Goal: Information Seeking & Learning: Compare options

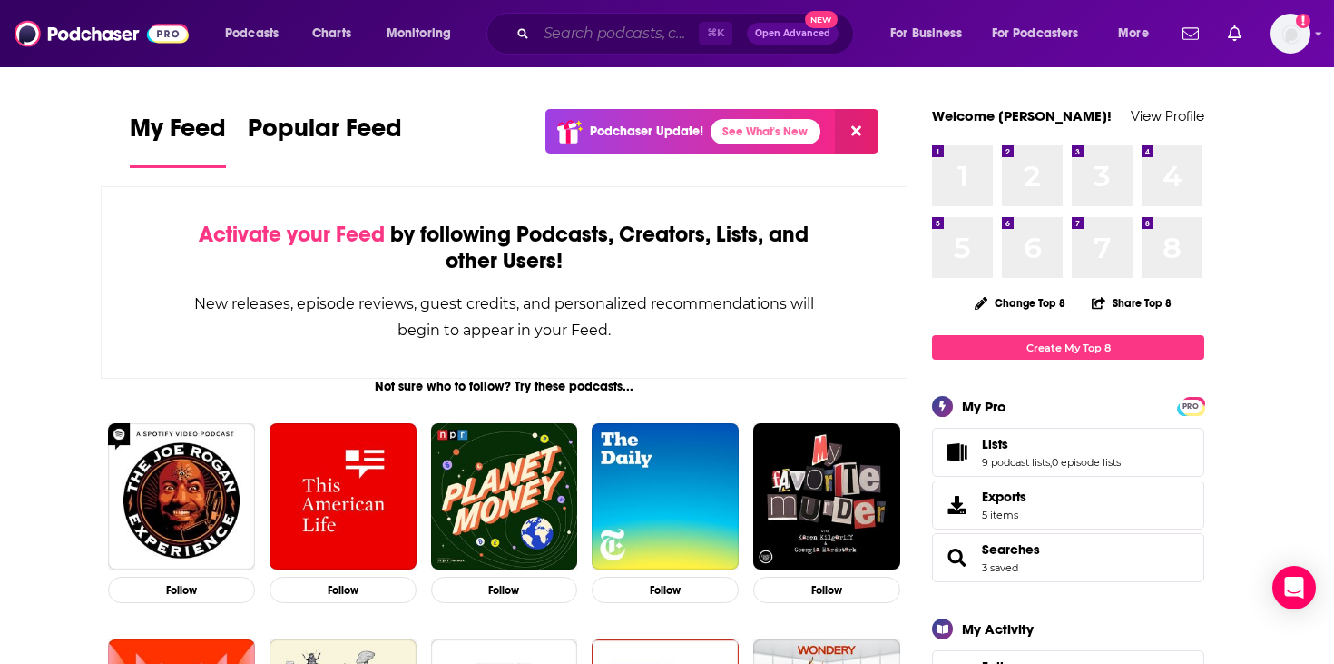
click at [610, 34] on input "Search podcasts, credits, & more..." at bounding box center [617, 33] width 162 height 29
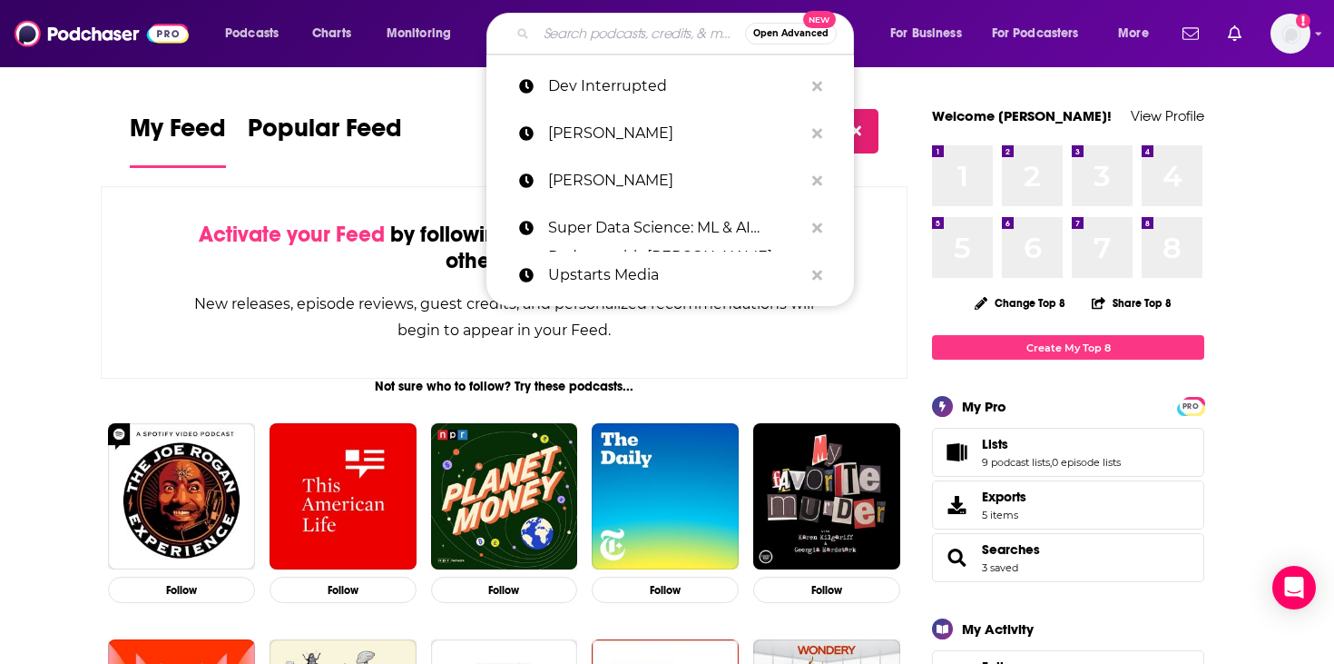
paste input "a16z Podcast"
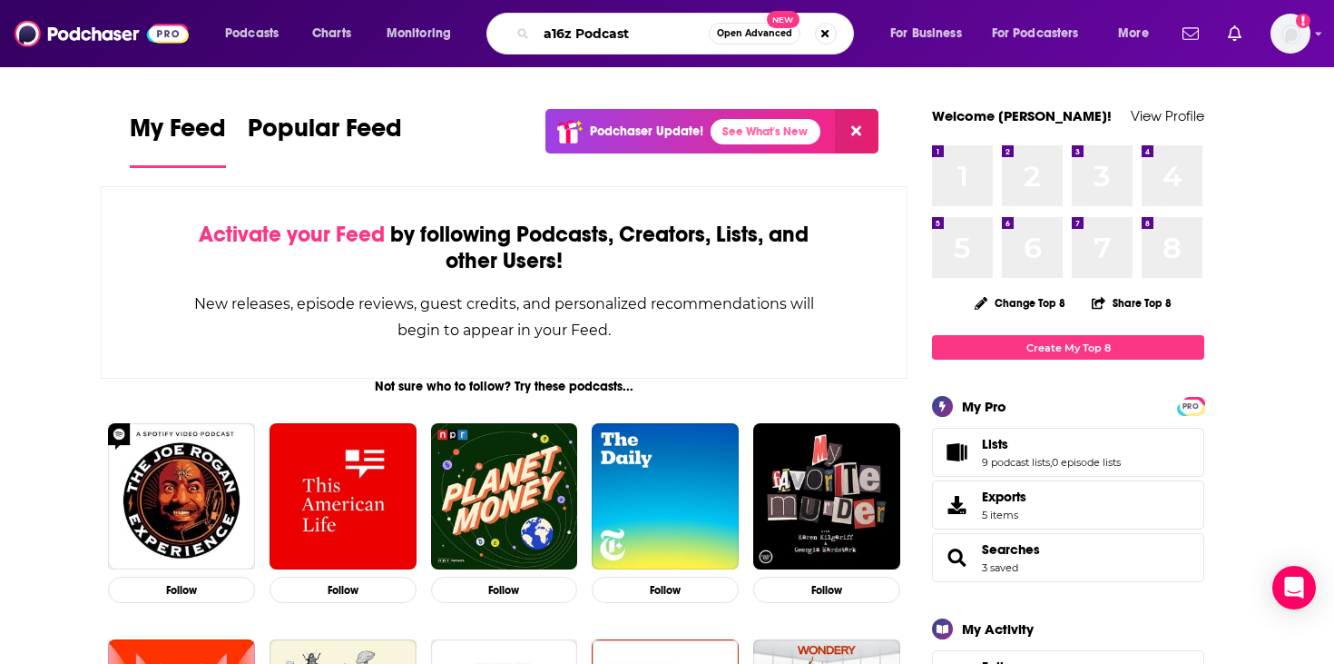
type input "a16z Podcast"
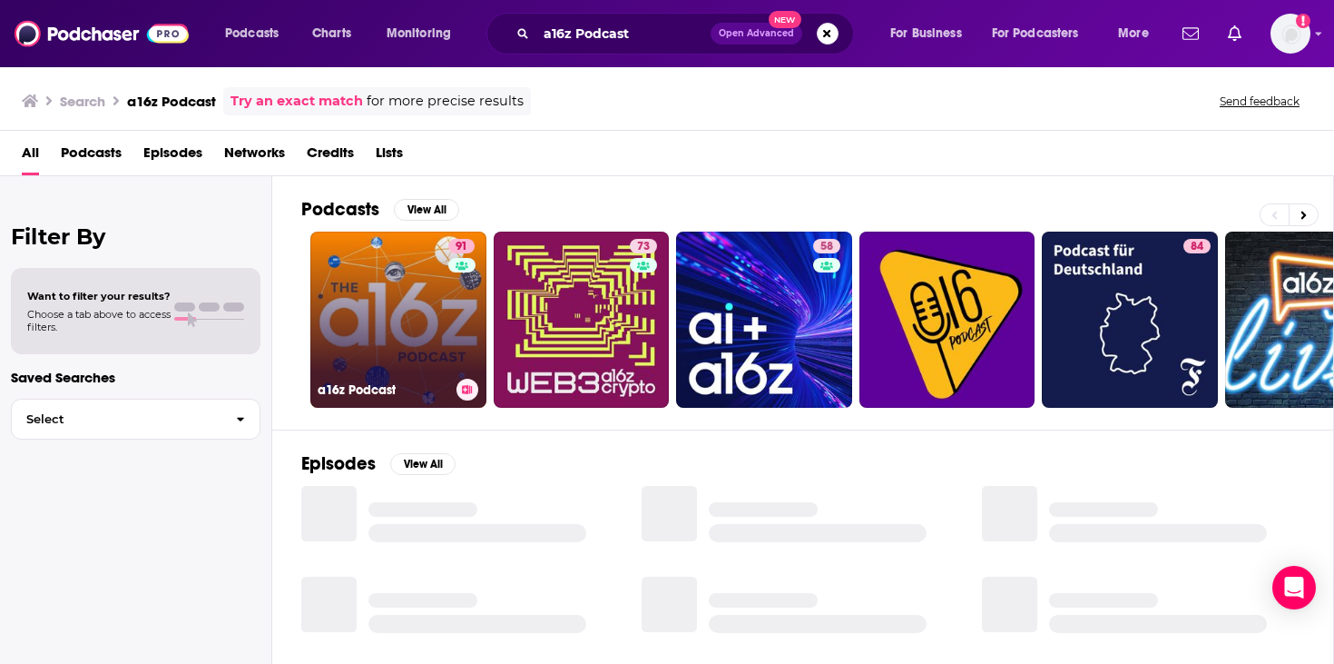
click at [370, 316] on link "91 a16z Podcast" at bounding box center [398, 319] width 176 height 176
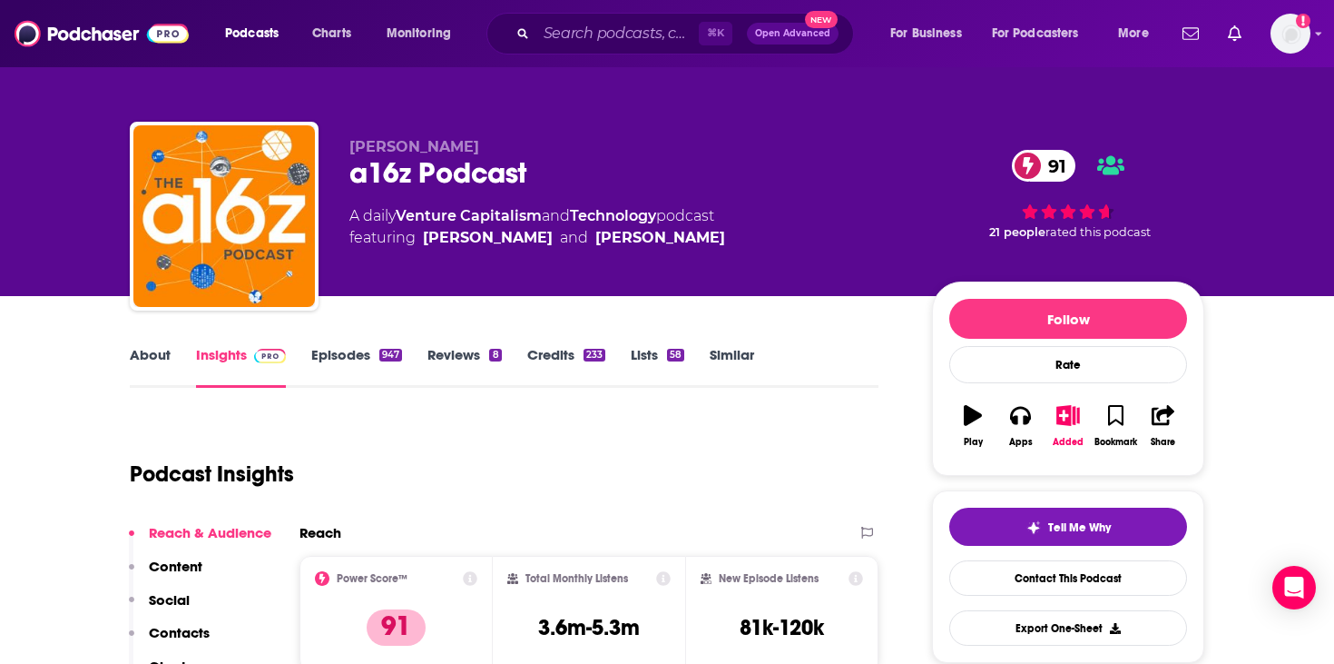
scroll to position [159, 0]
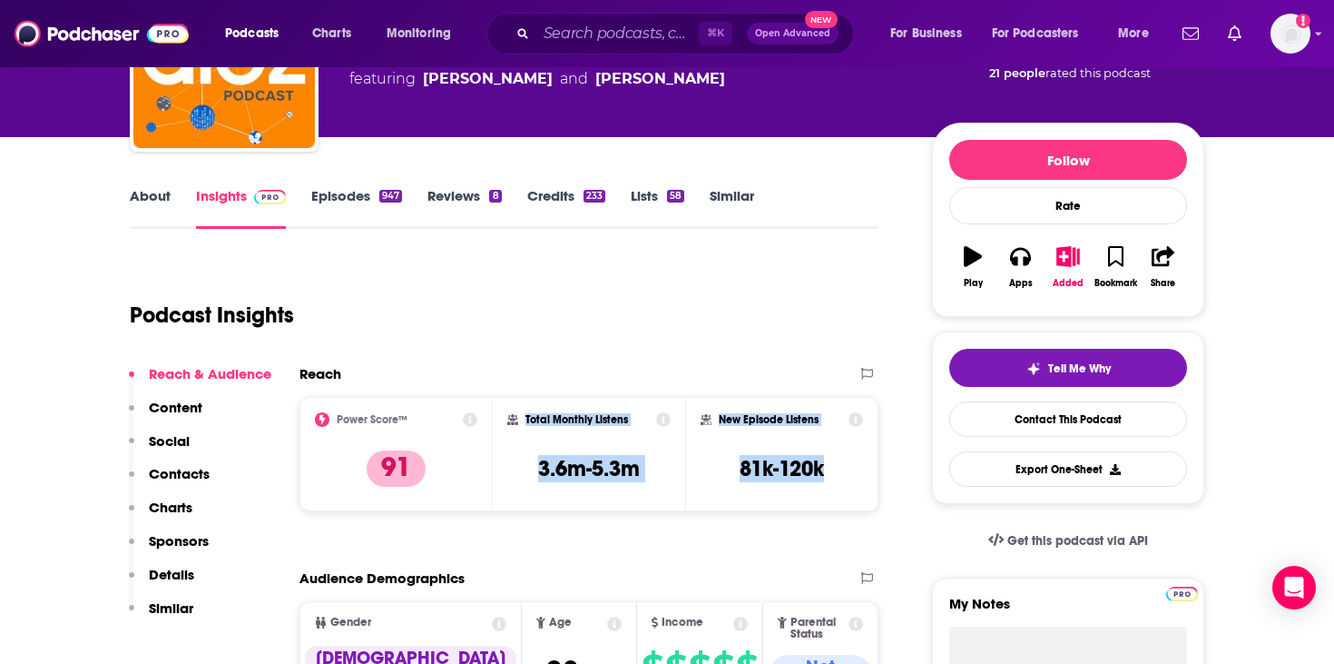
drag, startPoint x: 829, startPoint y: 463, endPoint x: 523, endPoint y: 421, distance: 308.8
click at [523, 421] on div "Power Score™ 91 Total Monthly Listens 3.6m-5.3m New Episode Listens 81k-120k" at bounding box center [589, 454] width 579 height 114
copy div "Total Monthly Listens 3.6m-5.3m New Episode Listens 81k-120k"
click at [662, 446] on div "Total Monthly Listens 3.6m-5.3m" at bounding box center [589, 454] width 164 height 84
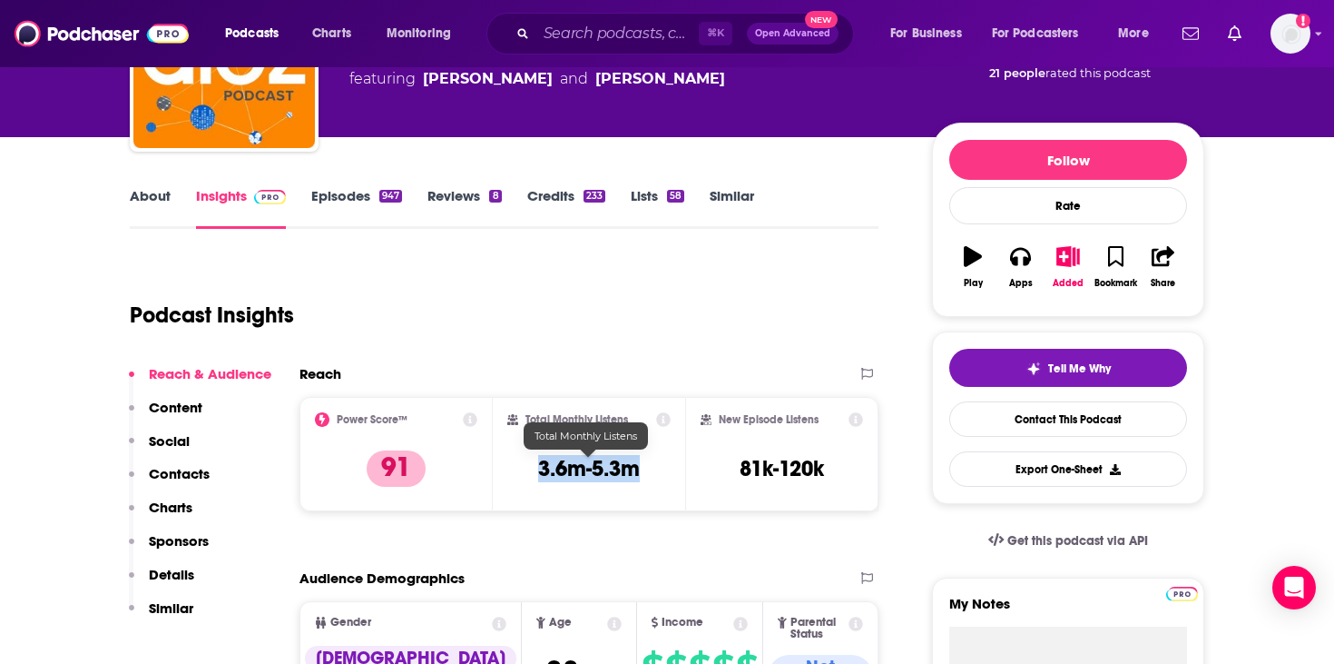
drag, startPoint x: 645, startPoint y: 471, endPoint x: 532, endPoint y: 471, distance: 112.6
click at [532, 471] on div "Total Monthly Listens 3.6m-5.3m" at bounding box center [589, 454] width 164 height 84
copy h3 "3.6m-5.3m"
click at [558, 37] on input "Search podcasts, credits, & more..." at bounding box center [617, 33] width 162 height 29
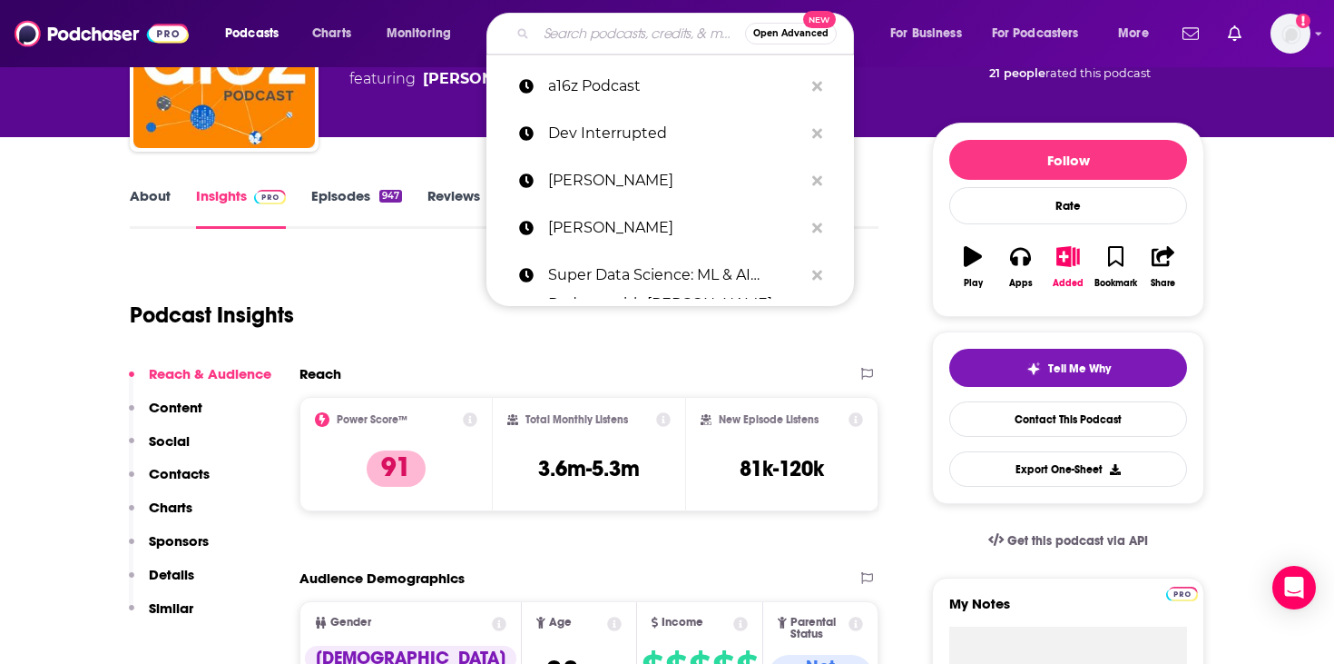
paste input "Bloomberg Businessweek"
type input "Bloomberg Businessweek"
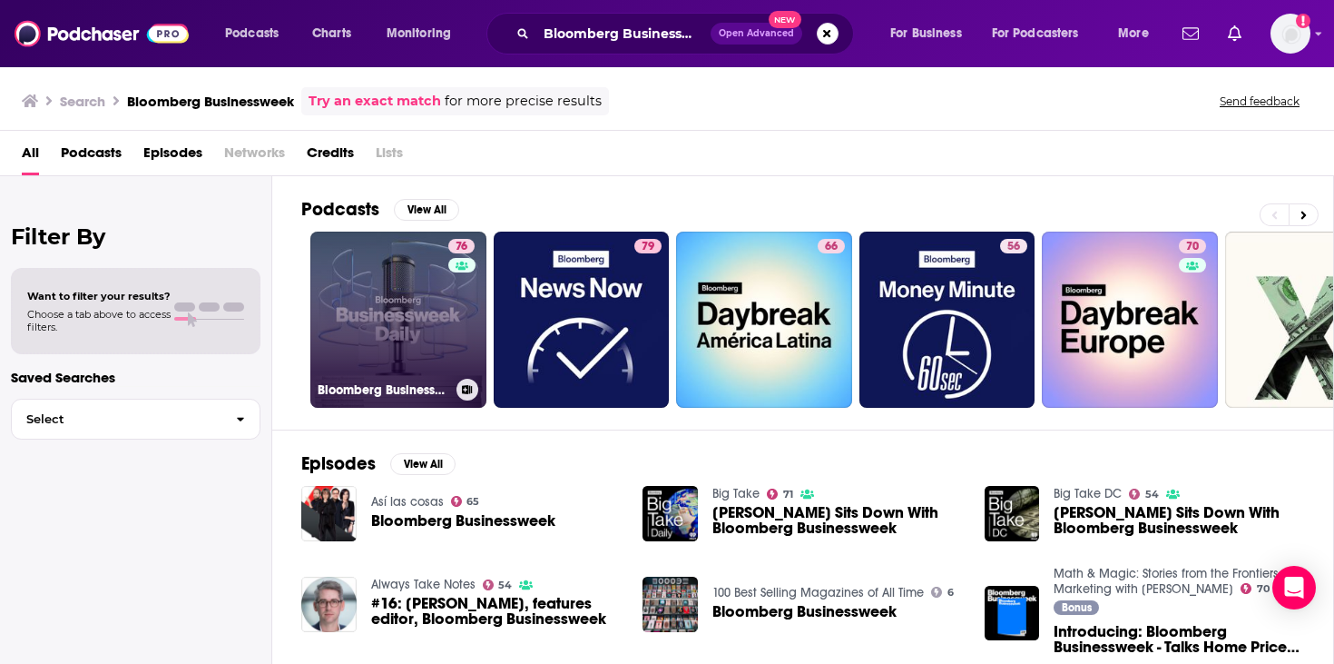
click at [433, 312] on link "76 Bloomberg Businessweek" at bounding box center [398, 319] width 176 height 176
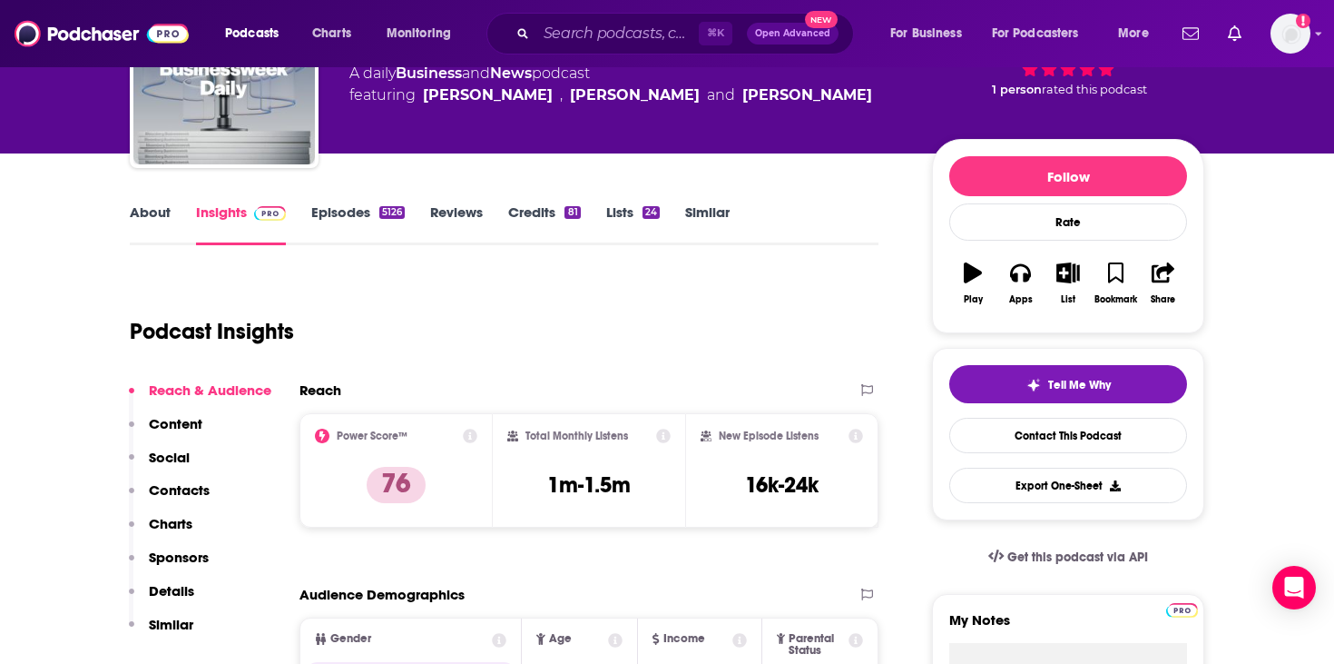
scroll to position [159, 0]
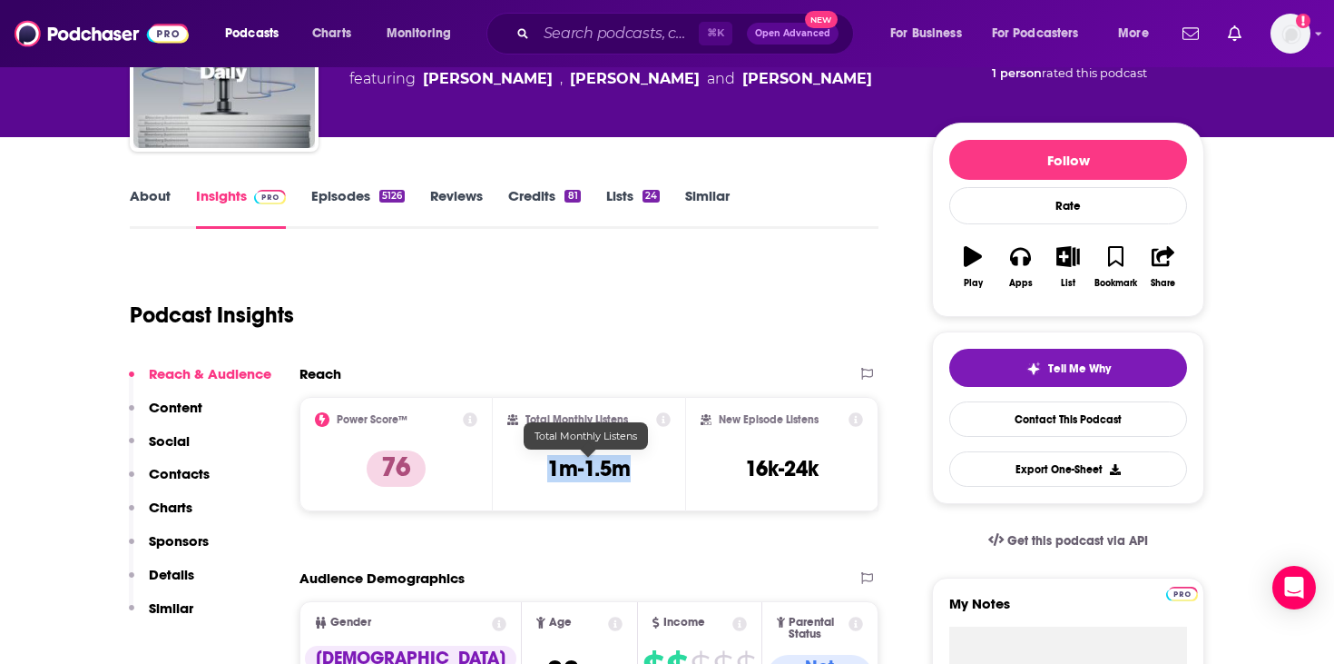
drag, startPoint x: 639, startPoint y: 471, endPoint x: 526, endPoint y: 469, distance: 113.5
click at [526, 469] on div "Total Monthly Listens 1m-1.5m" at bounding box center [589, 454] width 164 height 84
copy h3 "1m-1.5m"
click at [568, 42] on input "Search podcasts, credits, & more..." at bounding box center [617, 33] width 162 height 29
paste input "Huge If True"
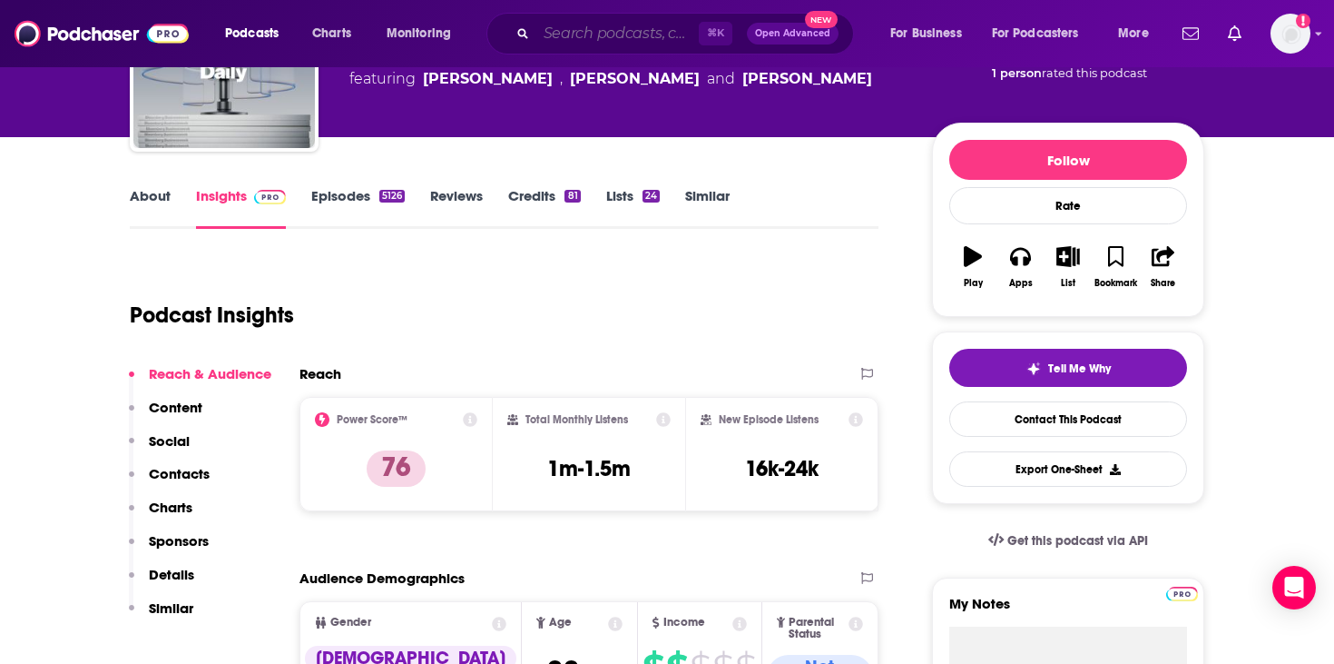
type input "Huge If True"
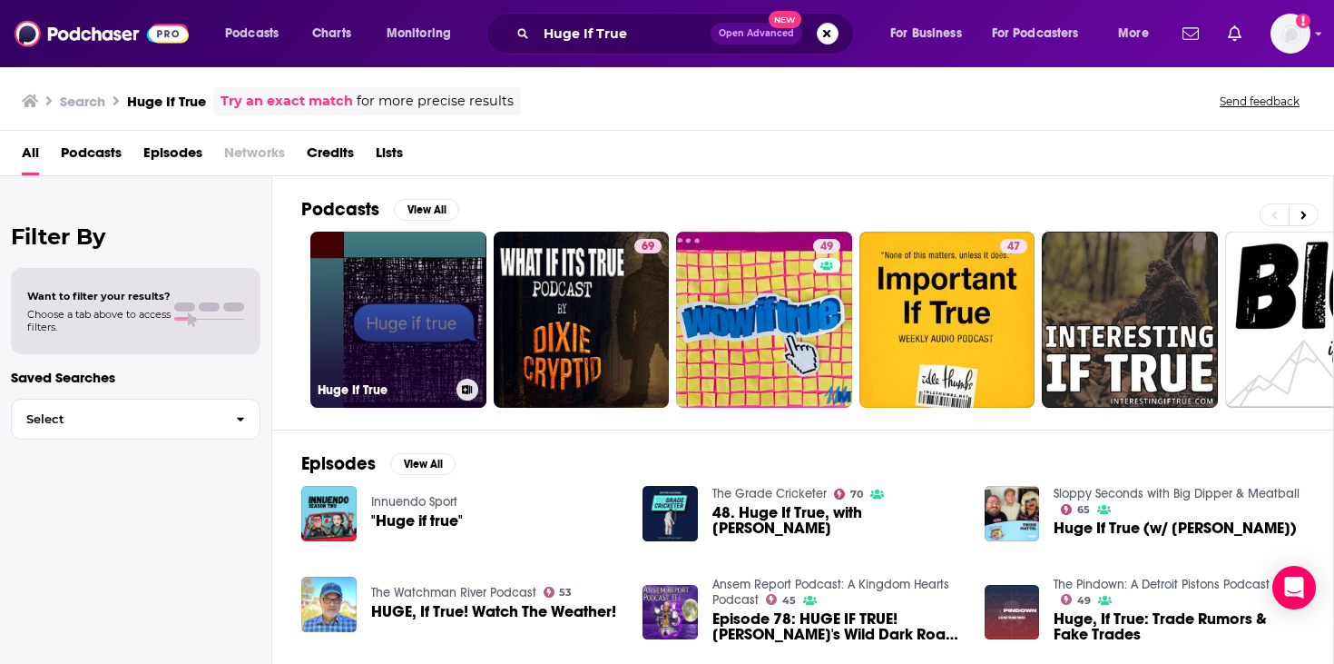
click at [380, 287] on link "Huge If True" at bounding box center [398, 319] width 176 height 176
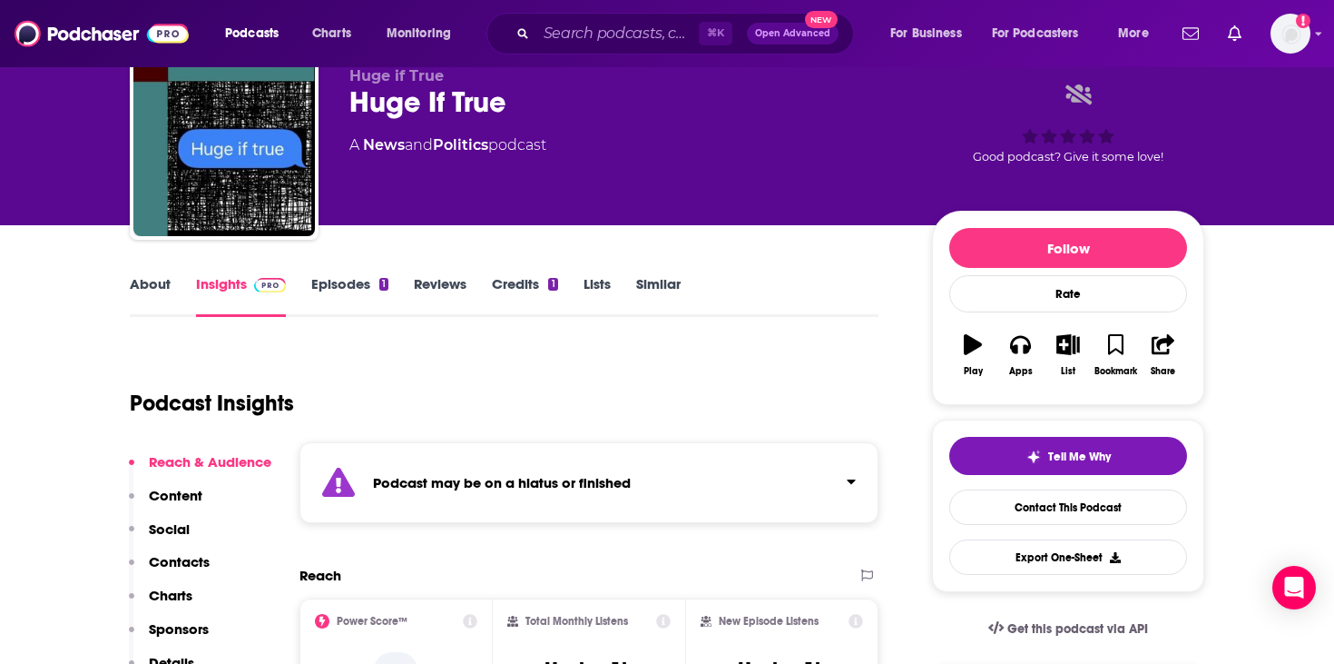
scroll to position [81, 0]
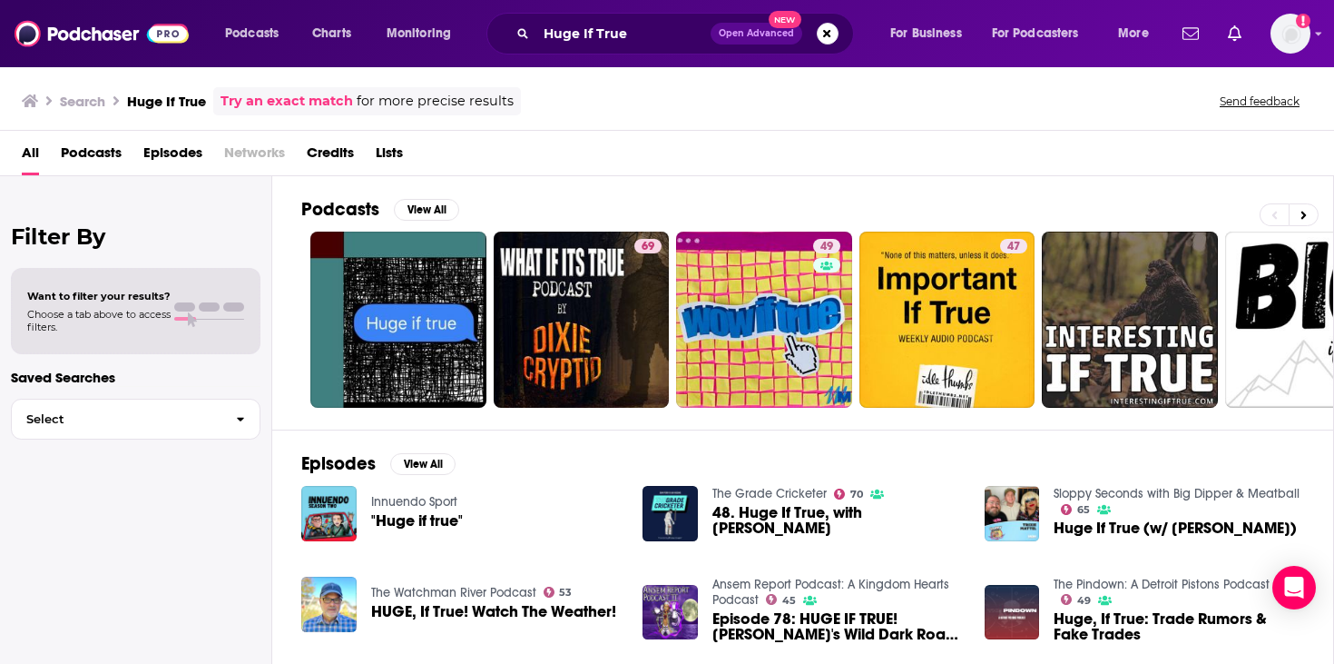
click at [563, 18] on div "Huge If True Open Advanced New" at bounding box center [671, 34] width 368 height 42
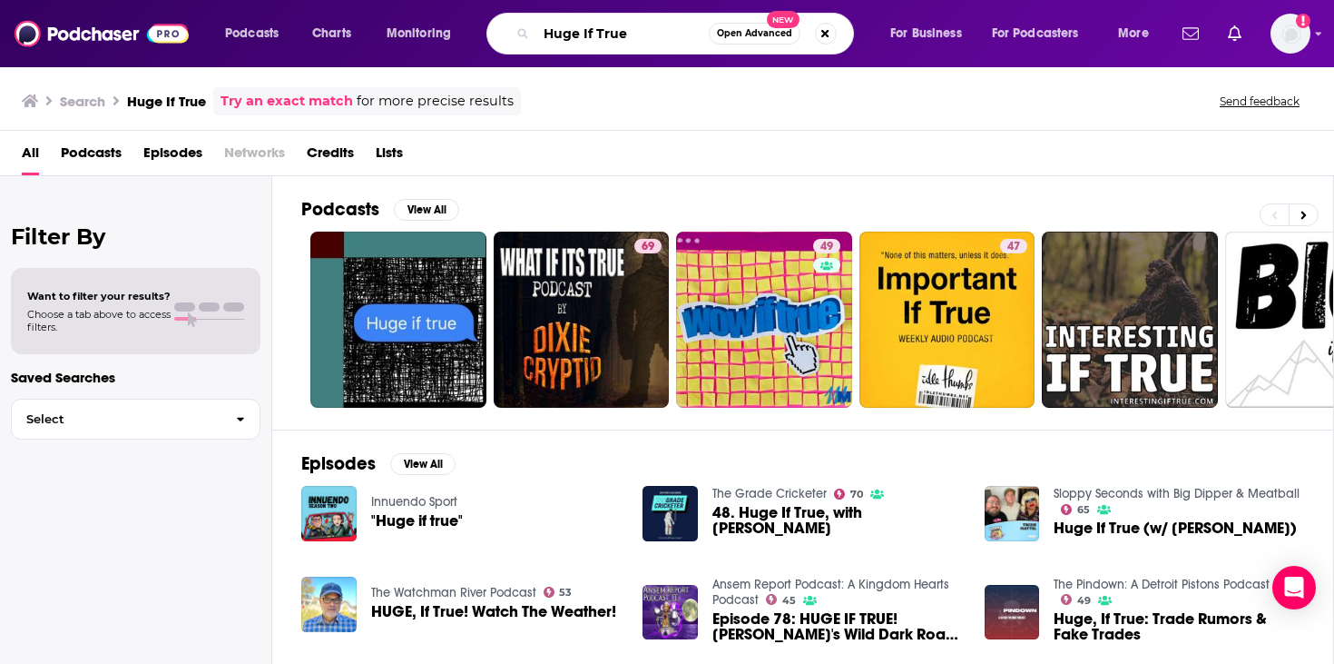
click at [564, 34] on input "Huge If True" at bounding box center [622, 33] width 172 height 29
paste input "ard Fork (The New York Times)"
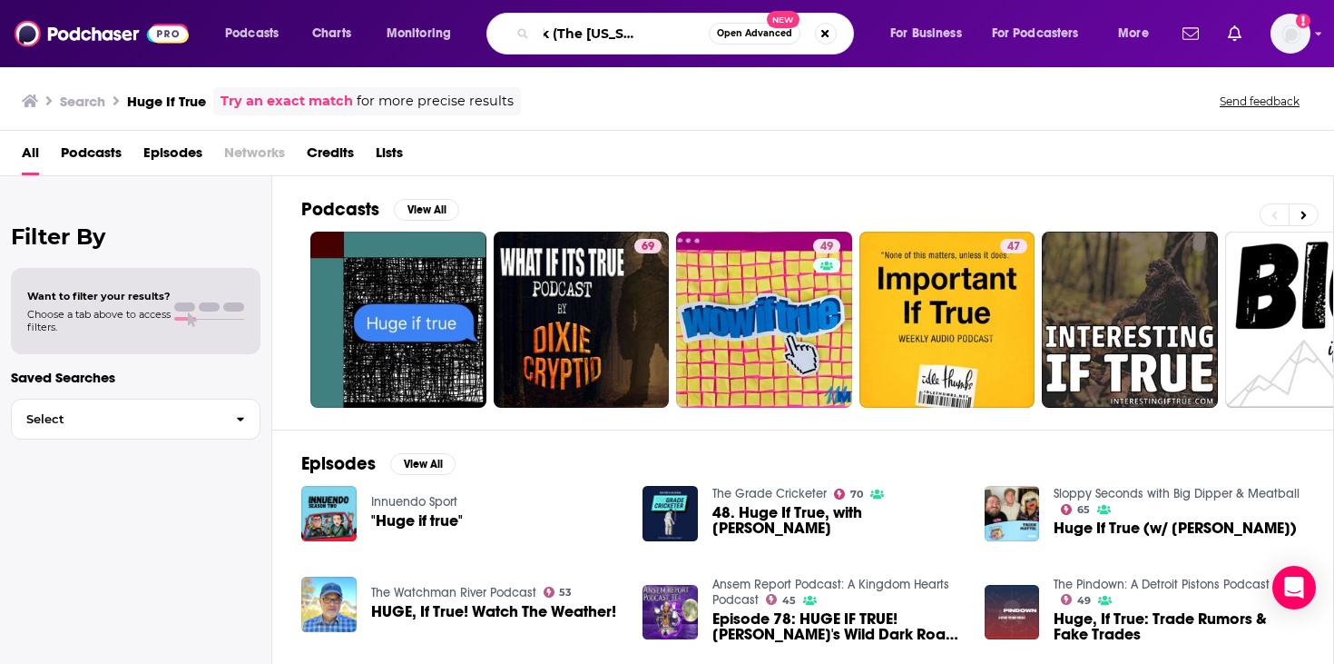
type input "Hard Fork (The New York Times)"
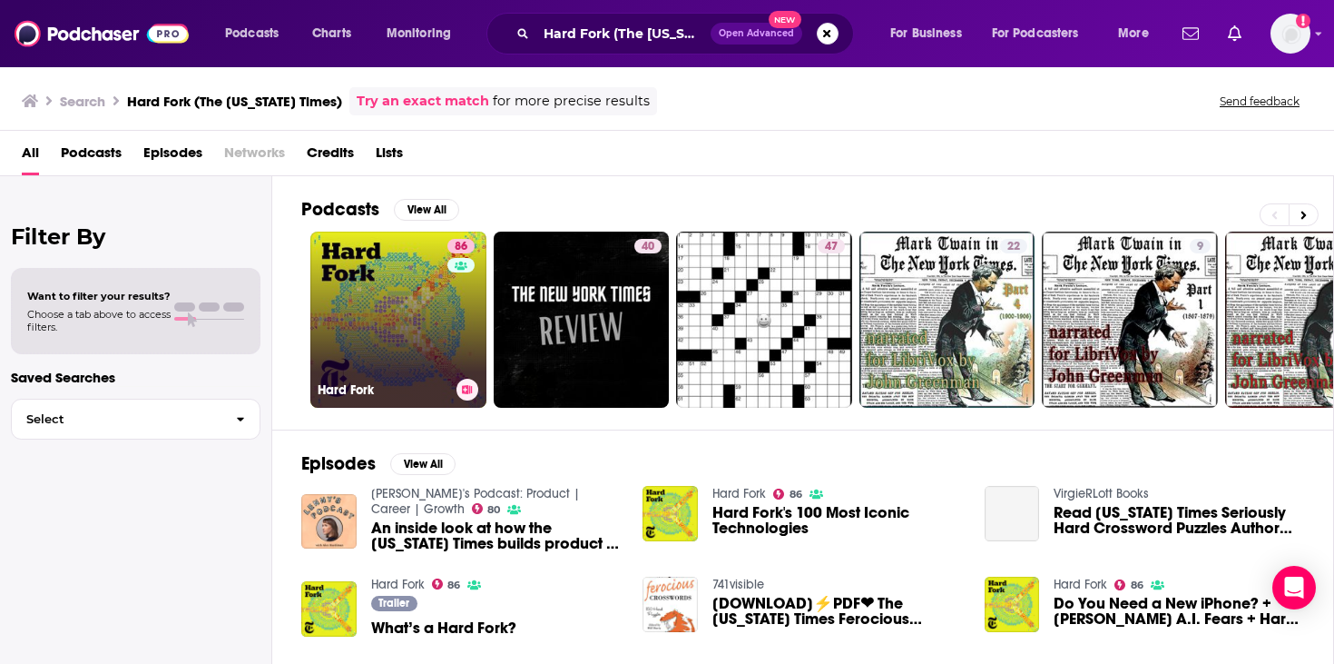
click at [410, 316] on link "86 Hard Fork" at bounding box center [398, 319] width 176 height 176
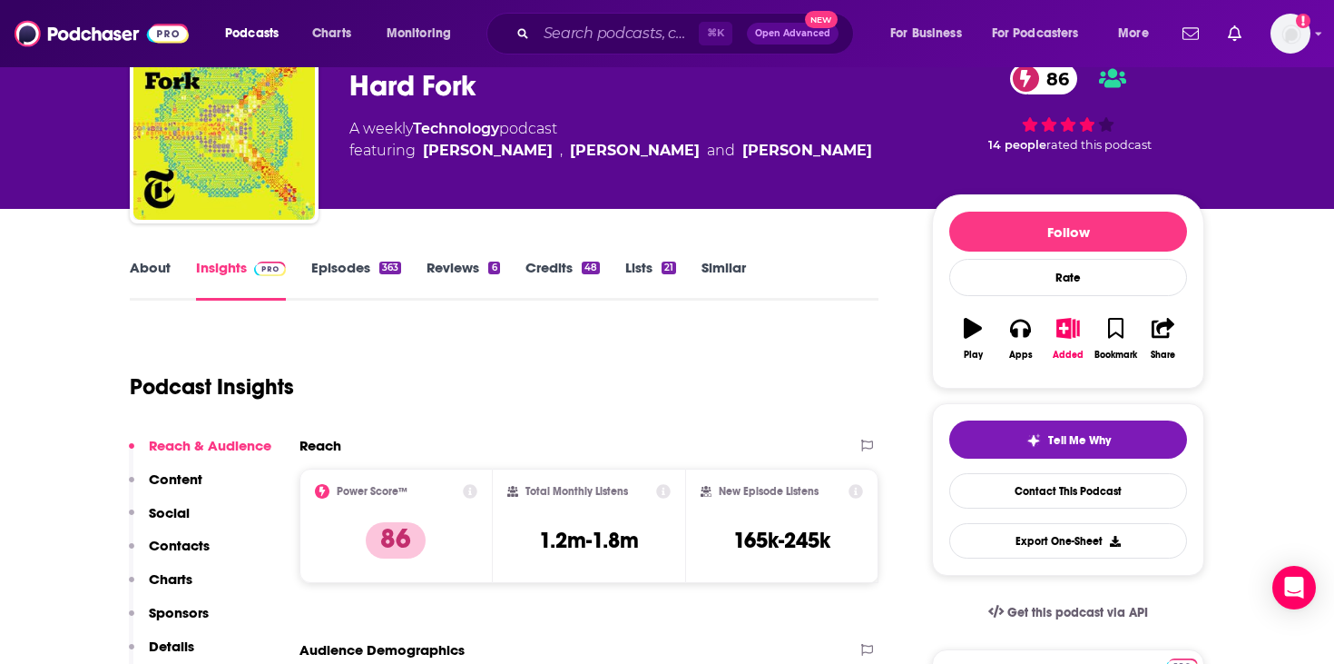
scroll to position [162, 0]
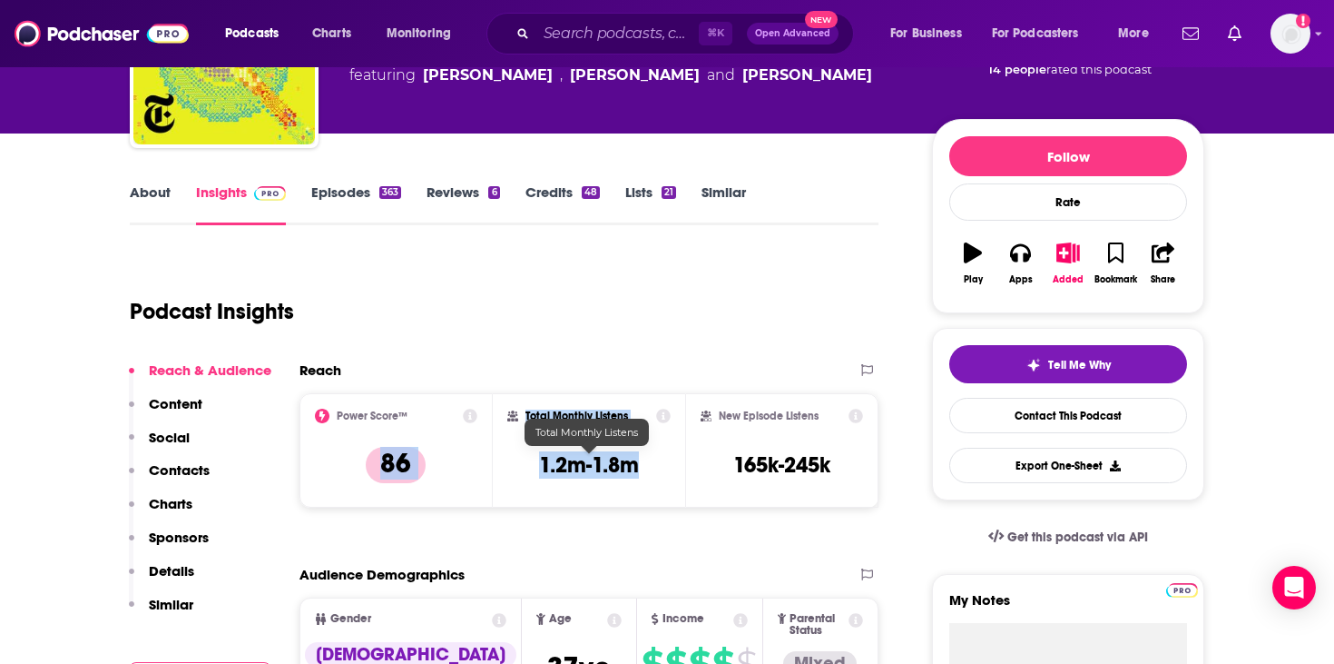
drag, startPoint x: 646, startPoint y: 464, endPoint x: 465, endPoint y: 464, distance: 181.6
click at [465, 464] on div "Power Score™ 86 Total Monthly Listens 1.2m-1.8m New Episode Listens 165k-245k" at bounding box center [589, 450] width 579 height 114
copy div "Total Monthly Listens 1.2m-1.8m"
click at [578, 467] on h3 "1.2m-1.8m" at bounding box center [589, 464] width 100 height 27
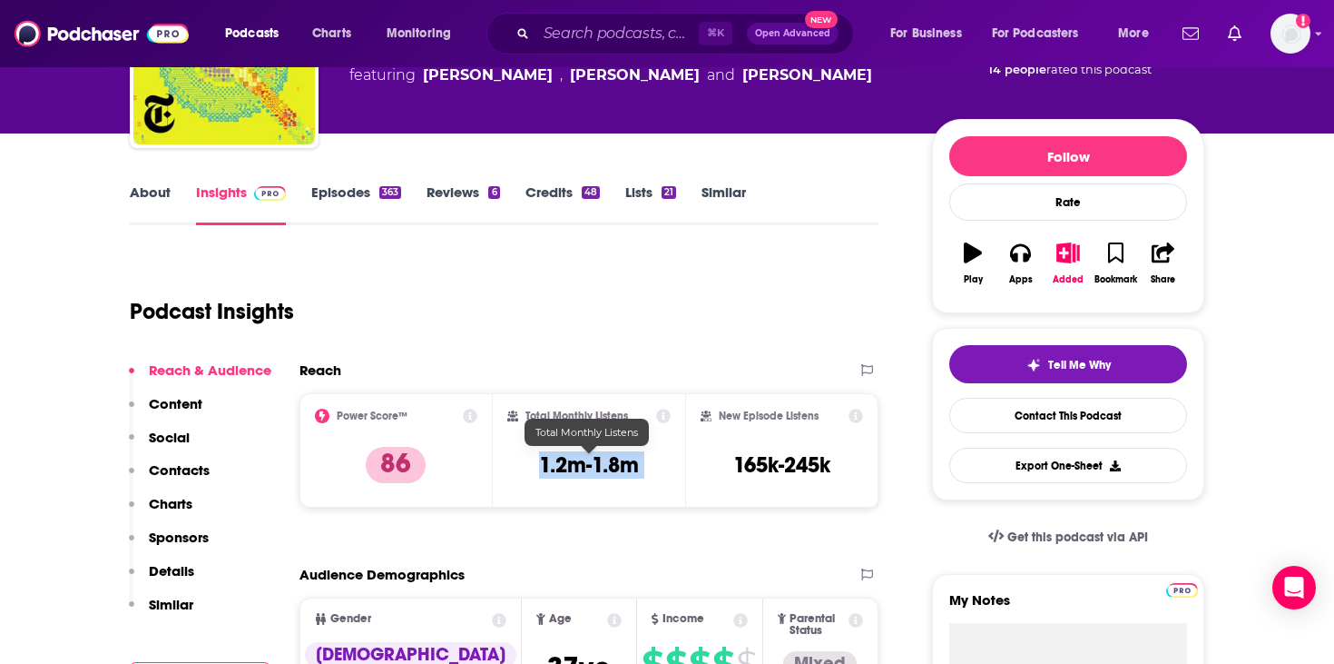
click at [578, 467] on h3 "1.2m-1.8m" at bounding box center [589, 464] width 100 height 27
click at [639, 37] on input "Search podcasts, credits, & more..." at bounding box center [617, 33] width 162 height 29
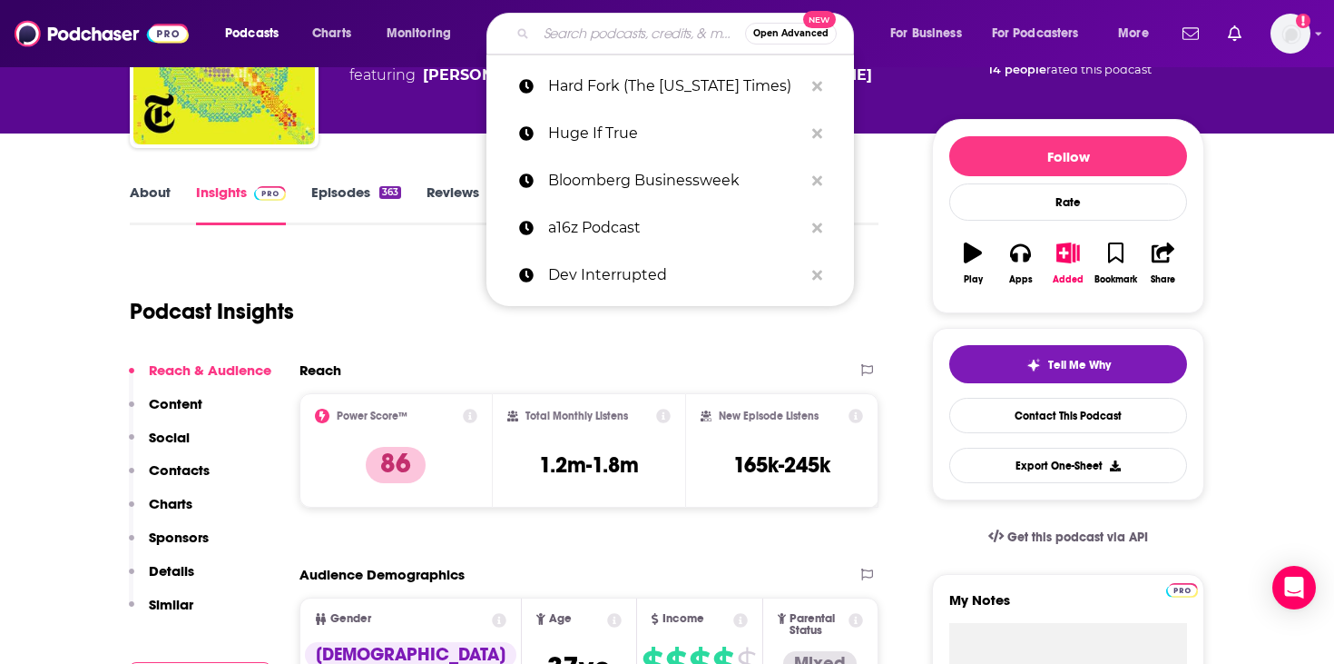
paste input "TBPN"
type input "TBPN"
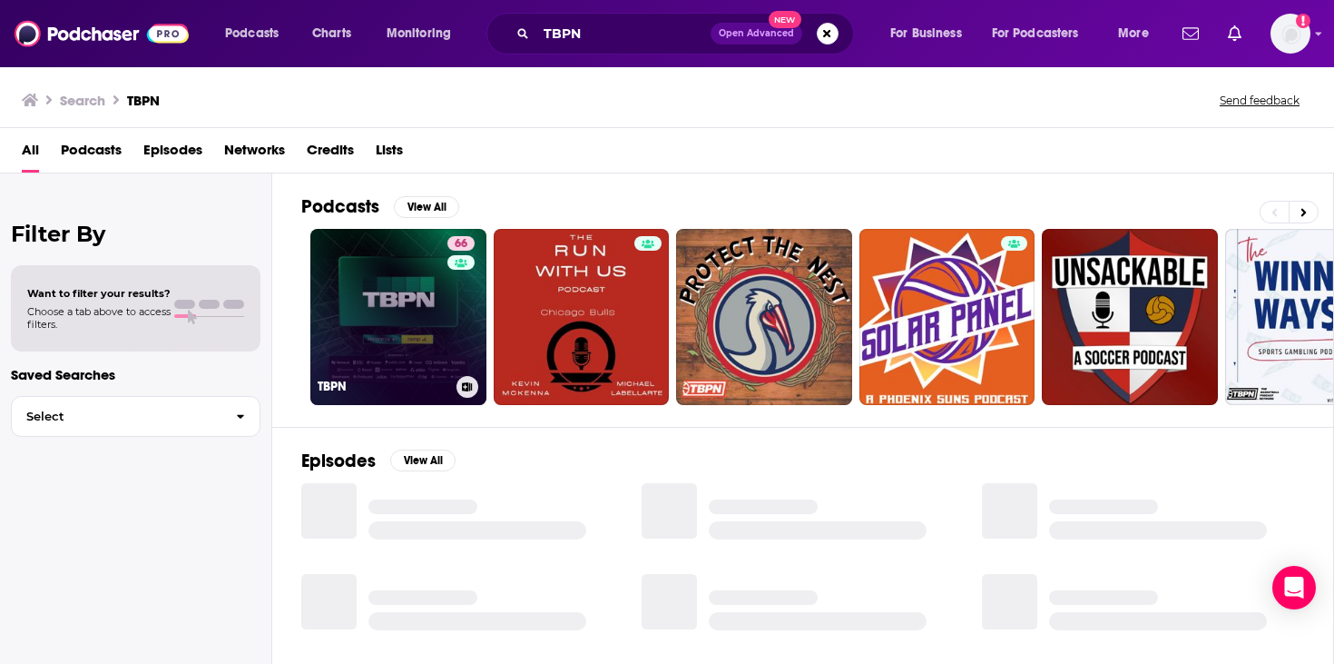
click at [357, 301] on link "66 TBPN" at bounding box center [398, 317] width 176 height 176
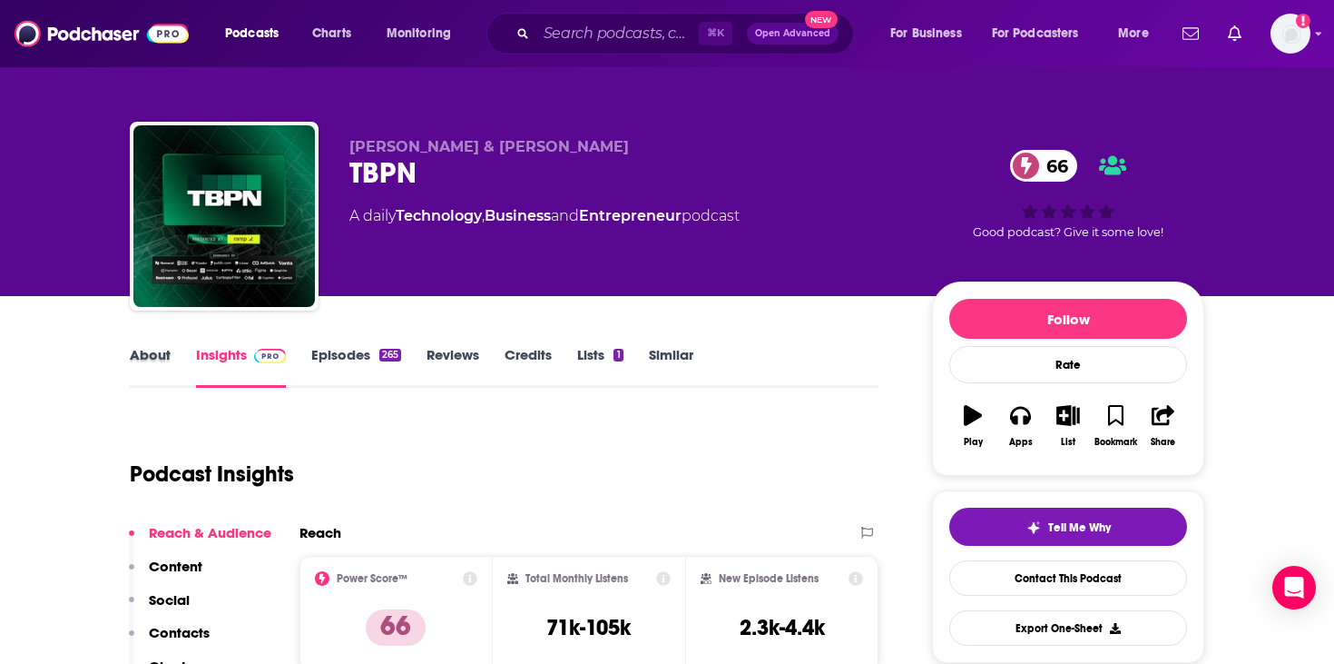
click at [172, 369] on div "About" at bounding box center [163, 367] width 66 height 42
click at [155, 356] on link "About" at bounding box center [150, 367] width 41 height 42
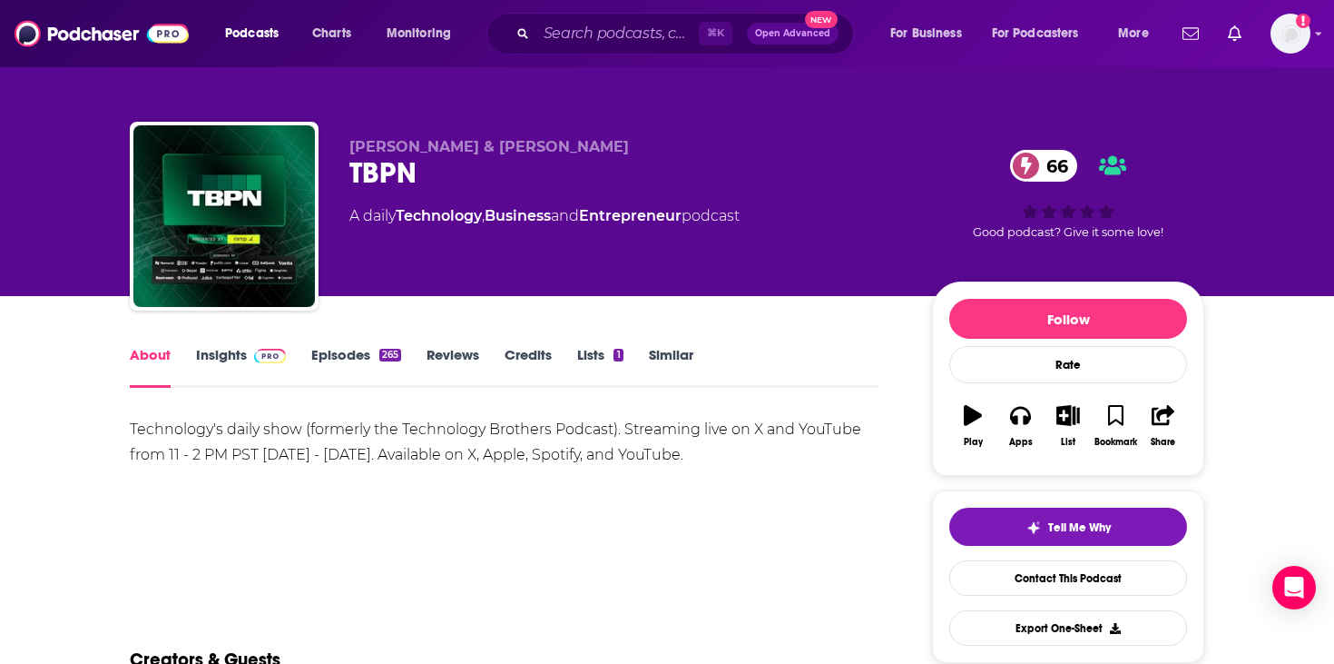
click at [242, 448] on div "Technology's daily show (formerly the Technology Brothers Podcast). Streaming l…" at bounding box center [504, 442] width 749 height 51
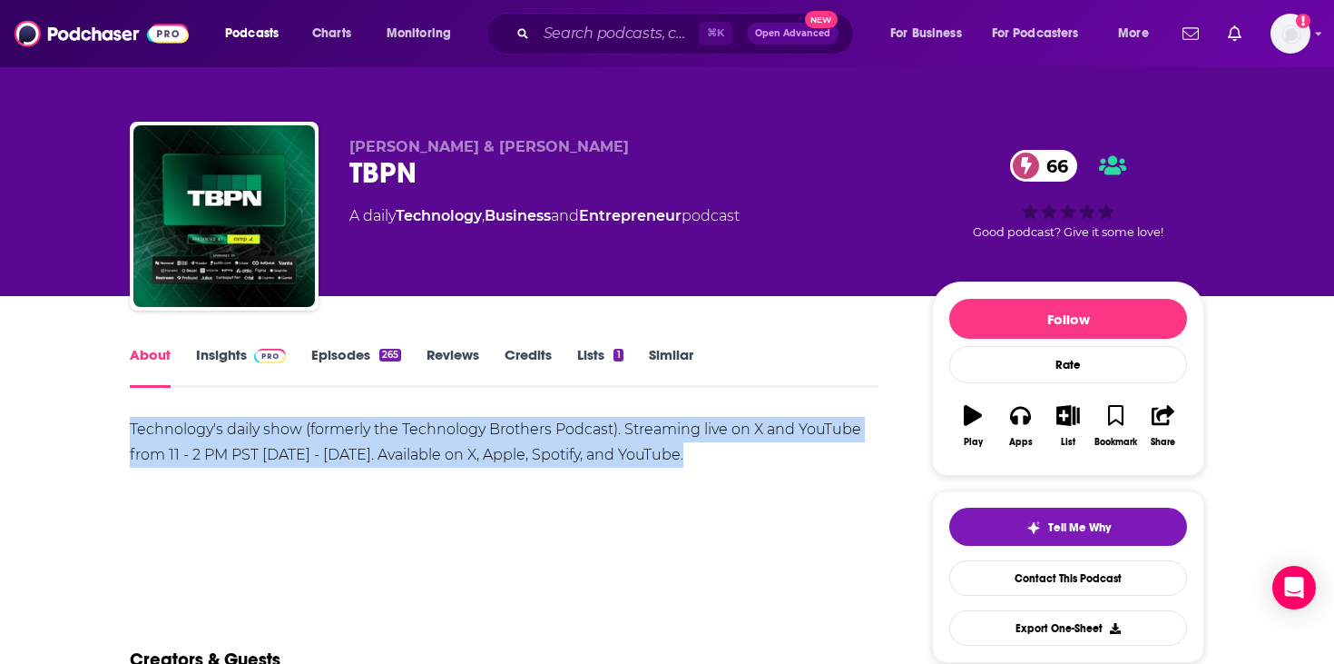
click at [242, 448] on div "Technology's daily show (formerly the Technology Brothers Podcast). Streaming l…" at bounding box center [504, 442] width 749 height 51
copy div "Technology's daily show (formerly the Technology Brothers Podcast). Streaming l…"
click at [468, 348] on link "Reviews" at bounding box center [453, 367] width 53 height 42
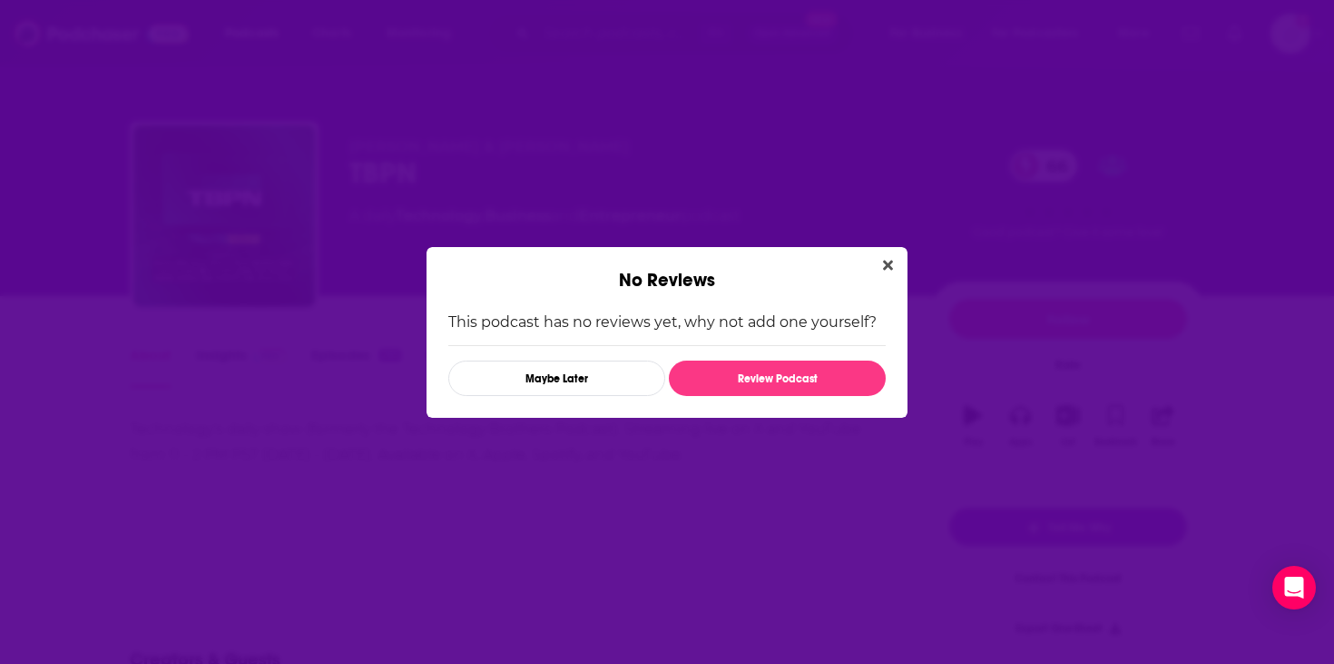
click at [348, 349] on div "No Reviews This podcast has no reviews yet, why not add one yourself? Maybe Lat…" at bounding box center [667, 332] width 1334 height 664
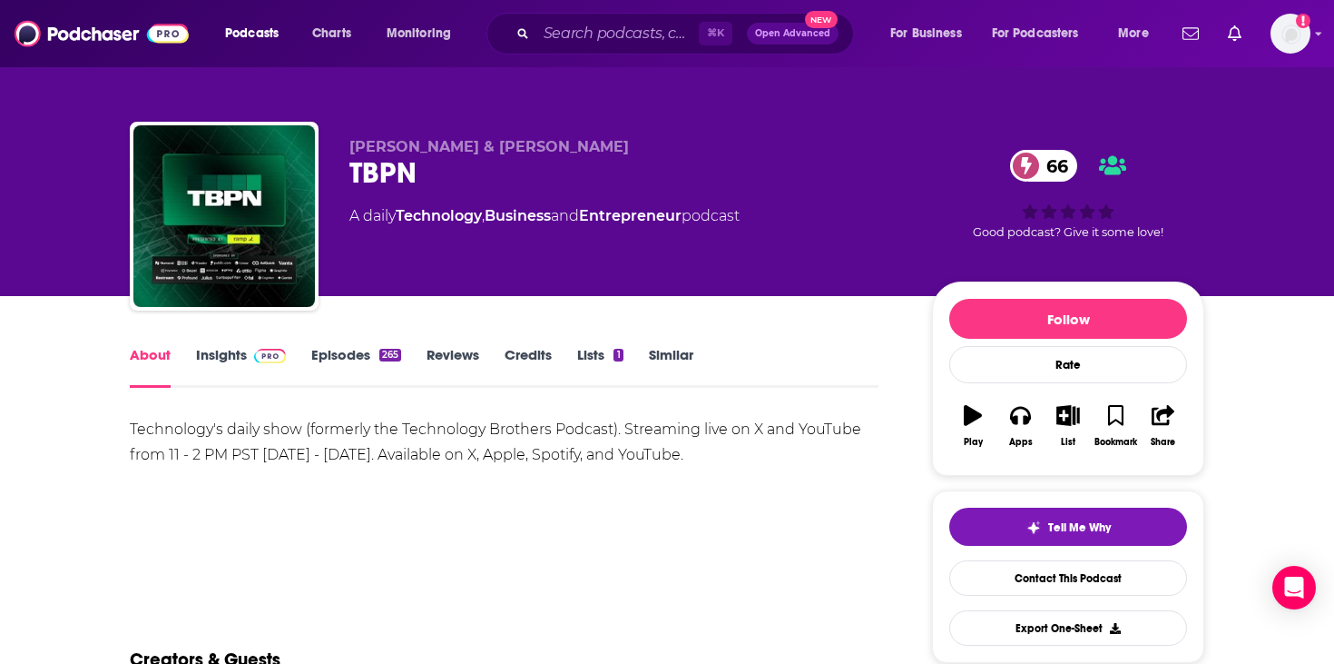
click at [233, 369] on link "Insights" at bounding box center [241, 367] width 90 height 42
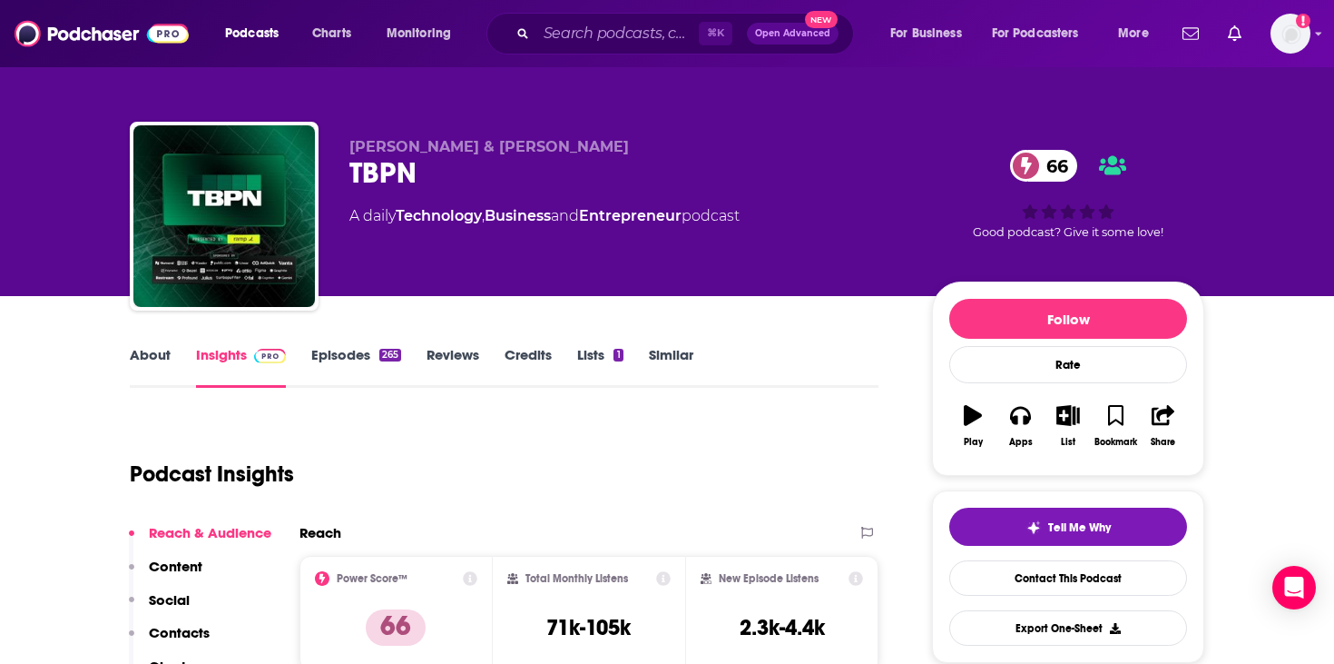
scroll to position [234, 0]
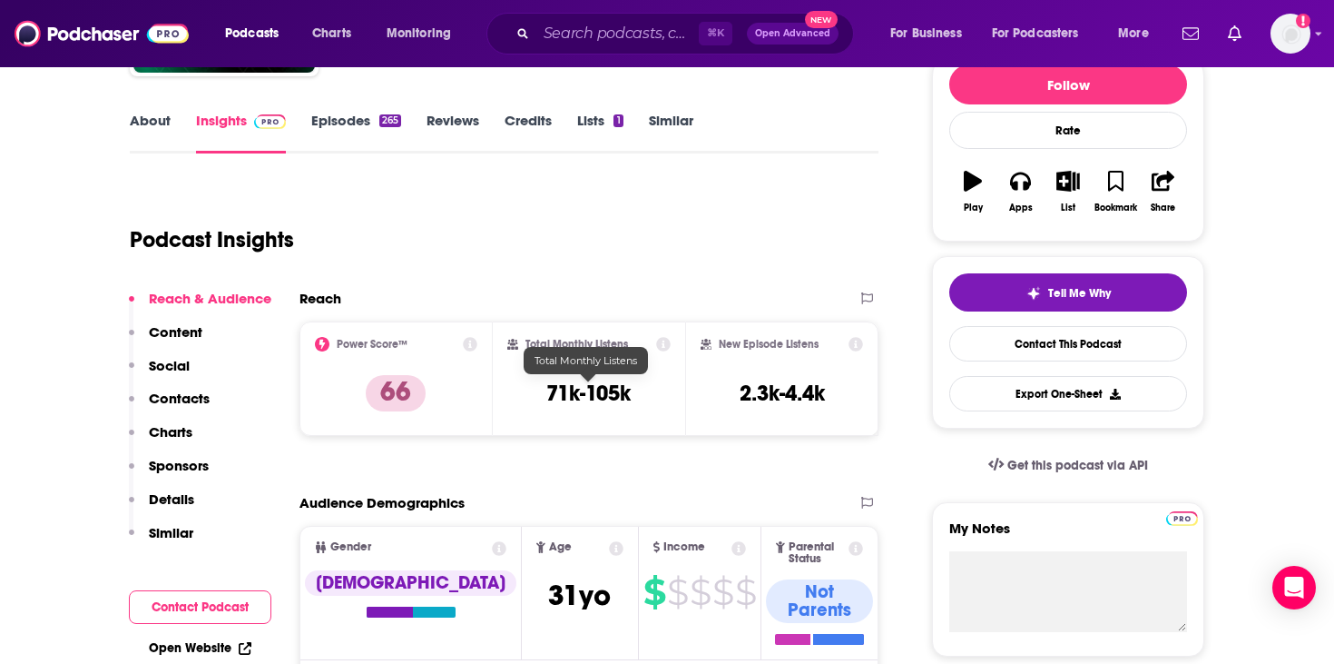
click at [589, 383] on h3 "71k-105k" at bounding box center [588, 392] width 84 height 27
copy div "71k-105k"
click at [360, 113] on link "Episodes 265" at bounding box center [356, 133] width 90 height 42
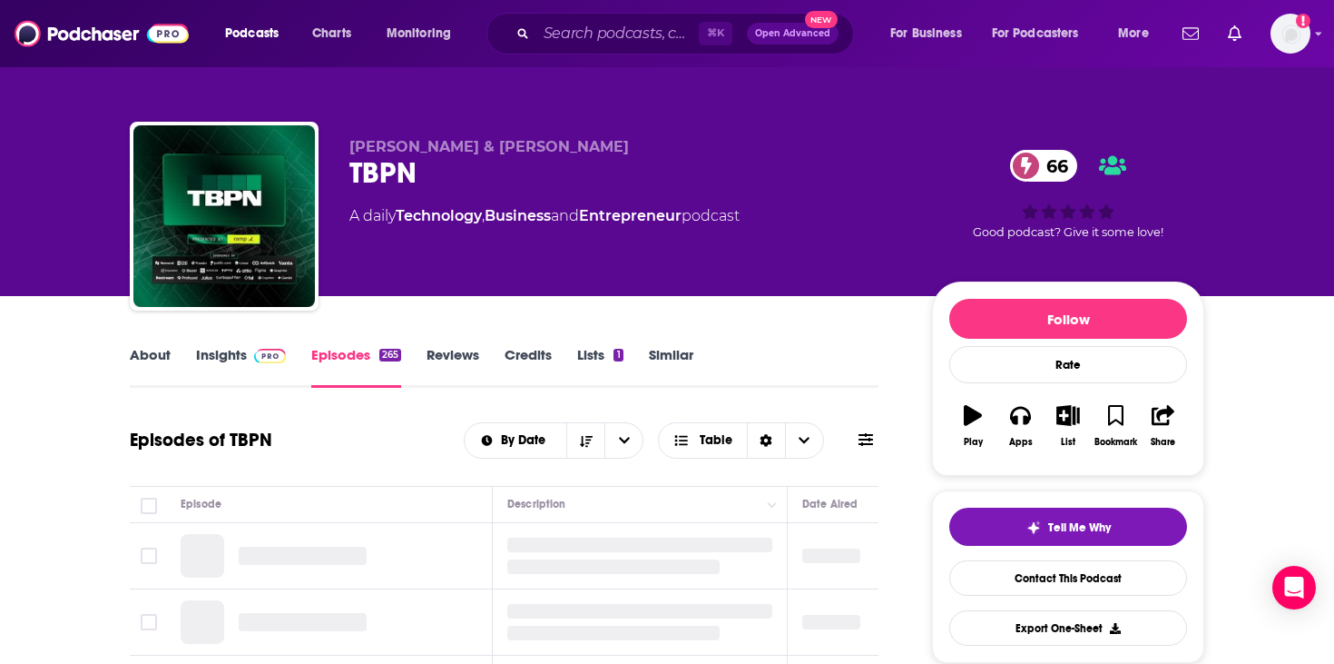
click at [221, 382] on link "Insights" at bounding box center [241, 367] width 90 height 42
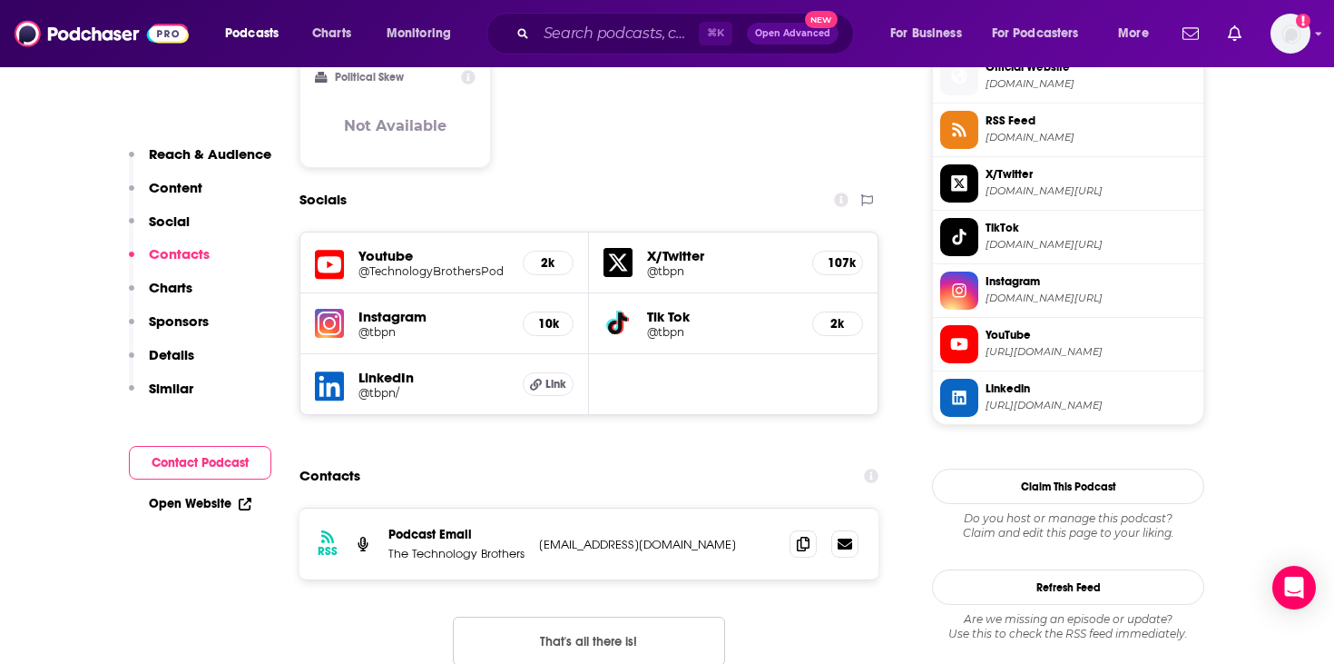
scroll to position [1599, 0]
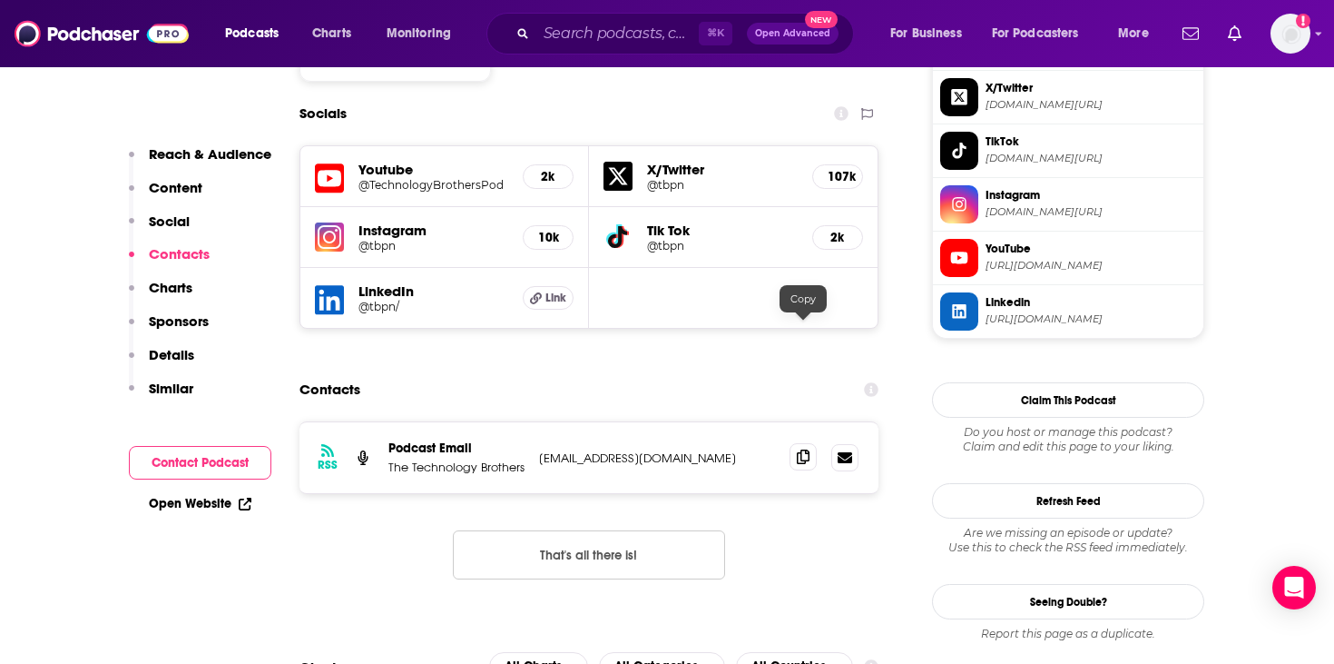
click at [801, 449] on icon at bounding box center [803, 456] width 13 height 15
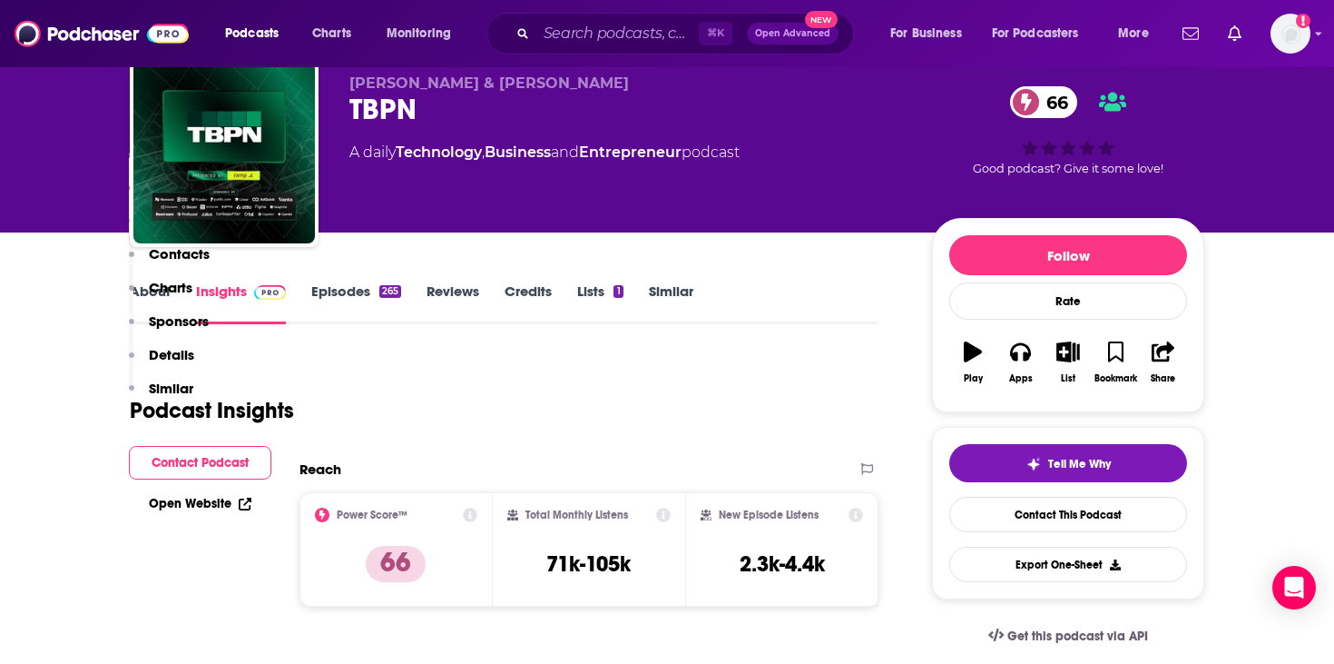
scroll to position [0, 0]
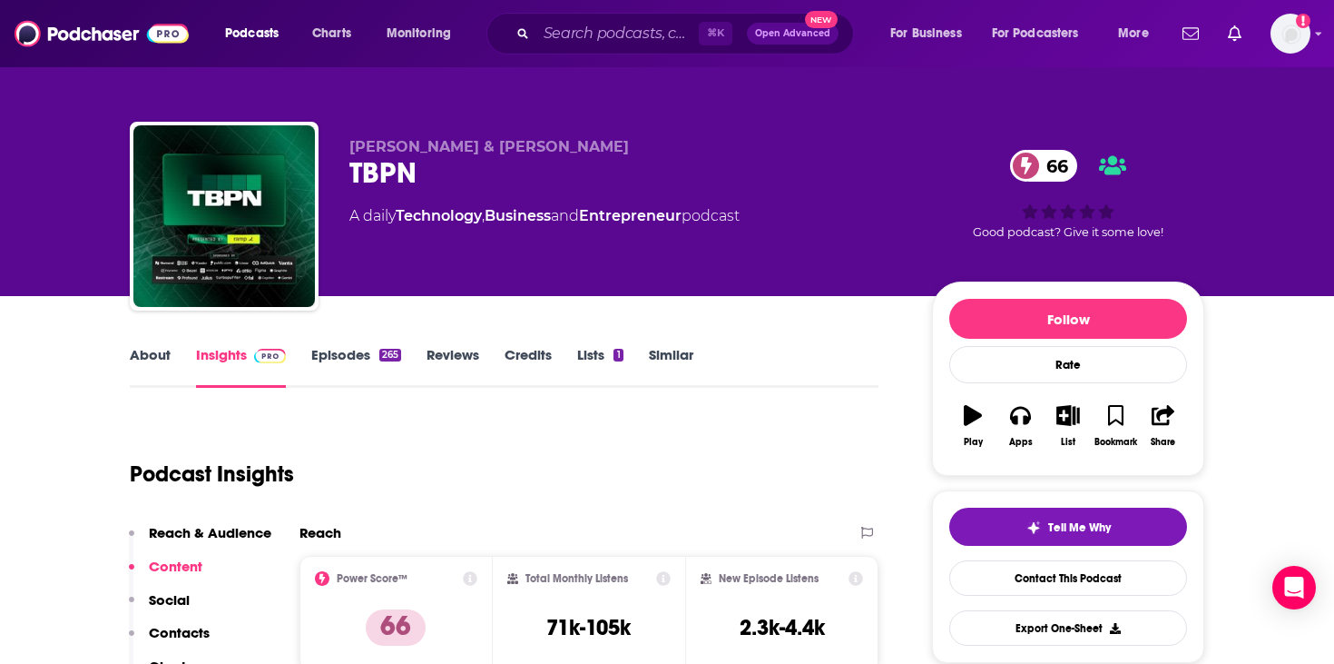
click at [586, 59] on div "Podcasts Charts Monitoring ⌘ K Open Advanced New For Business For Podcasters Mo…" at bounding box center [667, 33] width 1334 height 67
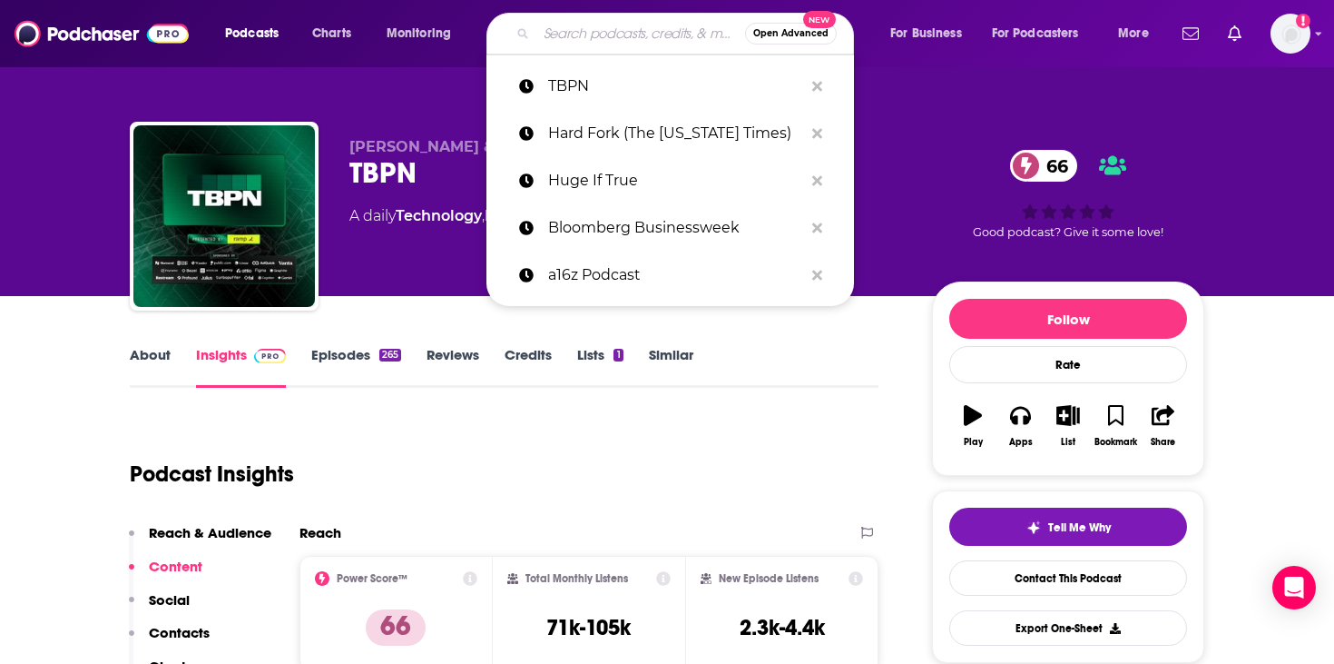
click at [586, 40] on input "Search podcasts, credits, & more..." at bounding box center [640, 33] width 209 height 29
paste input "HBR's IdeaCast"
type input "HBR's IdeaCast"
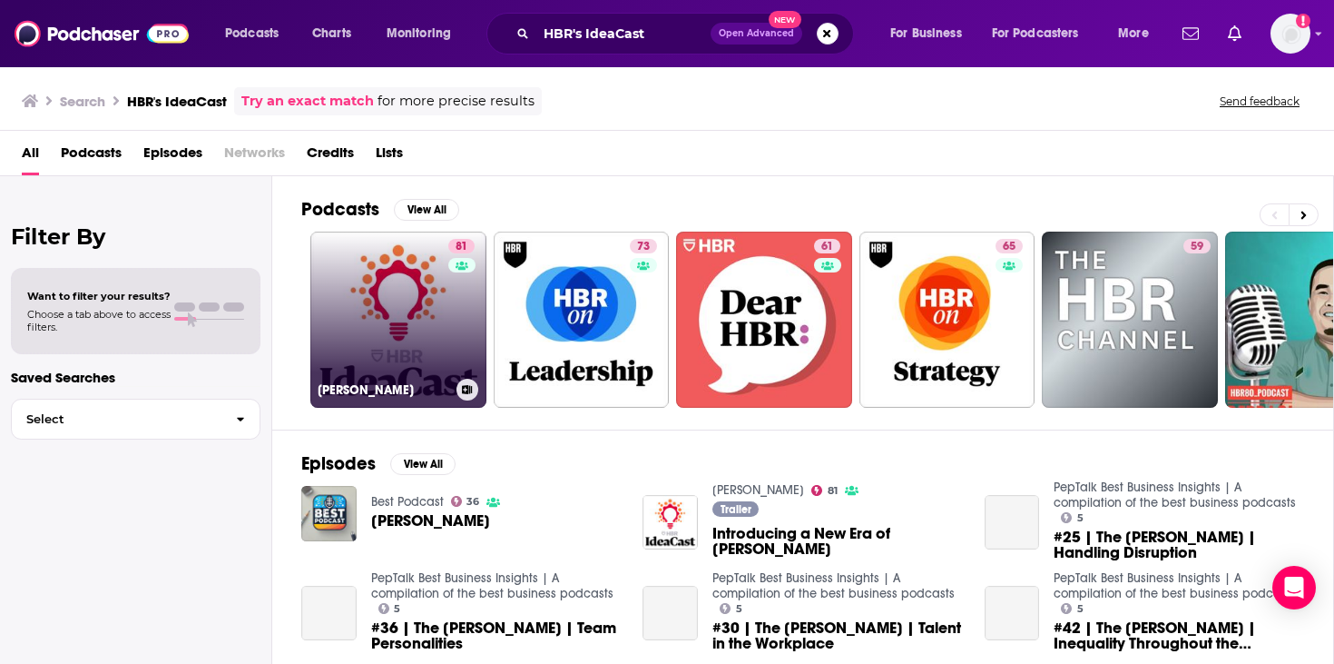
click at [410, 311] on link "81 HBR IdeaCast" at bounding box center [398, 319] width 176 height 176
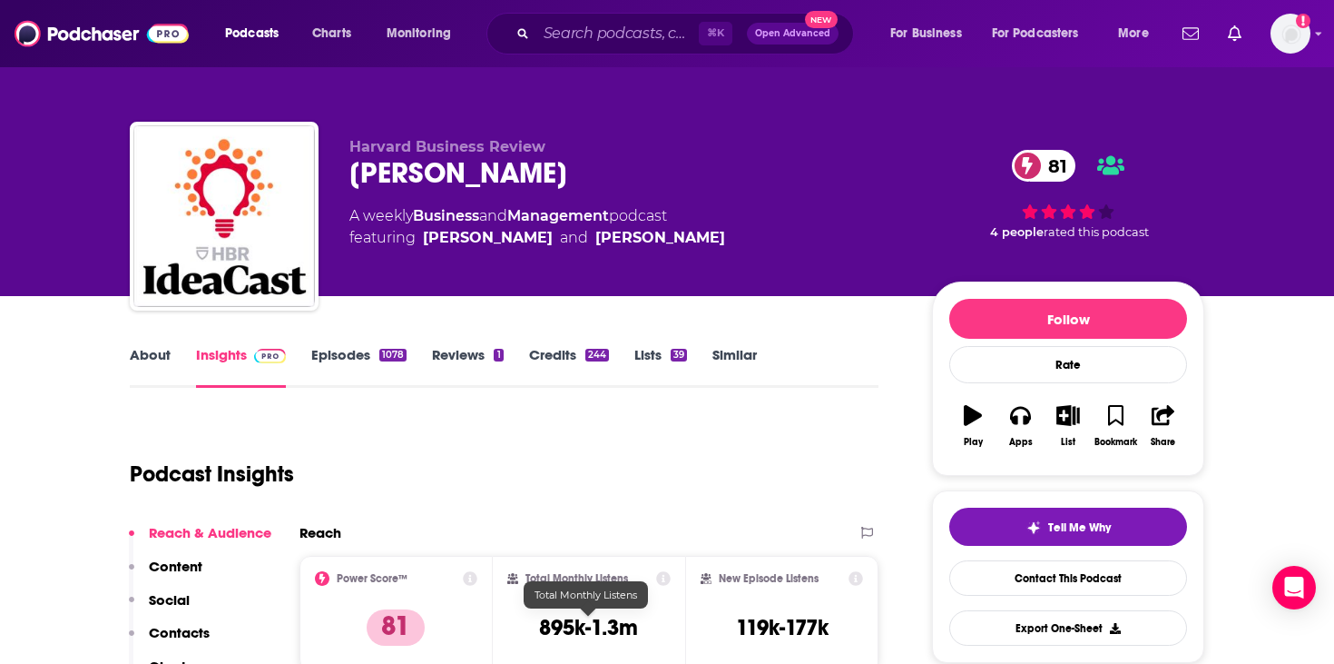
click at [579, 625] on h3 "895k-1.3m" at bounding box center [588, 627] width 99 height 27
copy div "895k-1.3m"
click at [639, 28] on input "Search podcasts, credits, & more..." at bounding box center [617, 33] width 162 height 29
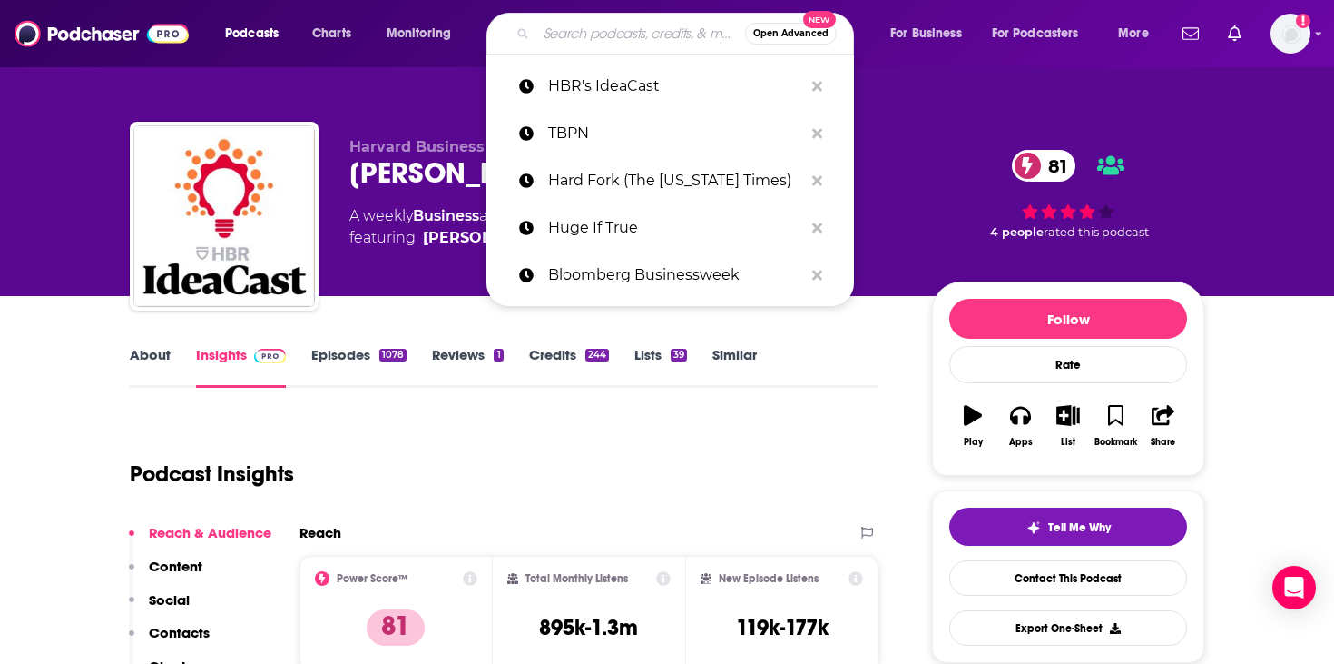
paste input "[PERSON_NAME] Podcast"
type input "[PERSON_NAME] Podcast"
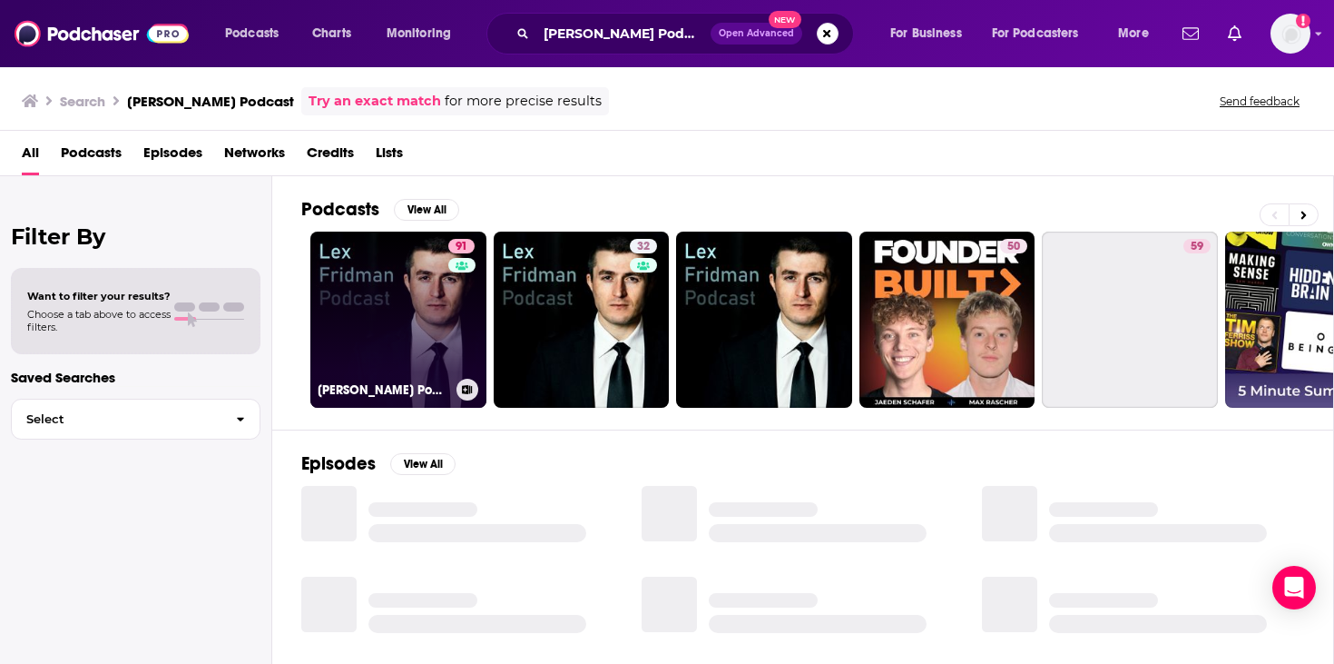
click at [379, 264] on link "91 Lex Fridman Podcast" at bounding box center [398, 319] width 176 height 176
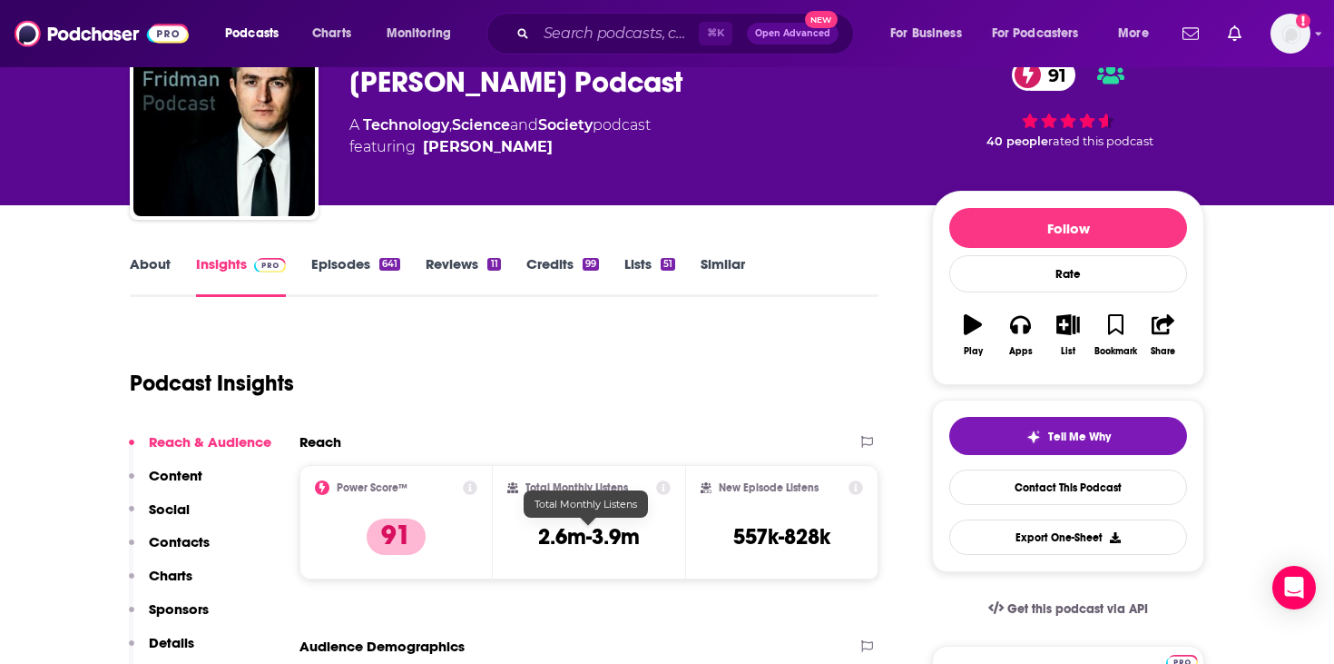
scroll to position [150, 0]
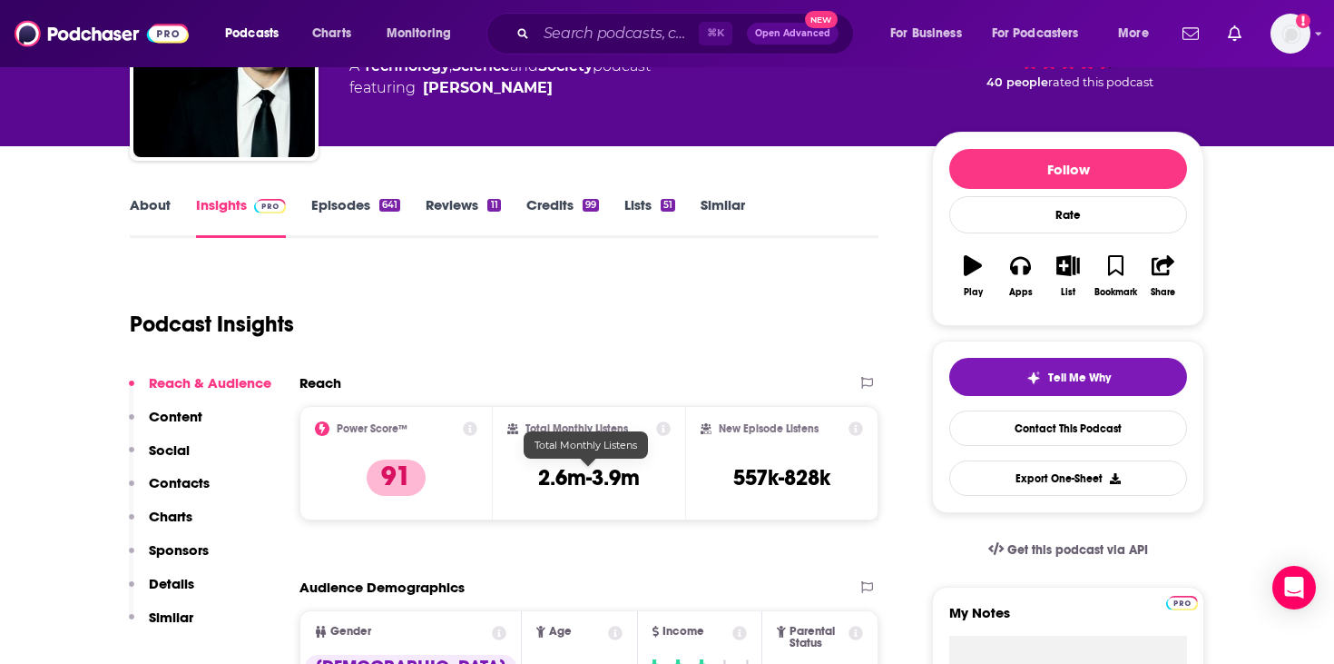
click at [590, 470] on h3 "2.6m-3.9m" at bounding box center [589, 477] width 102 height 27
copy div "2.6m-3.9m"
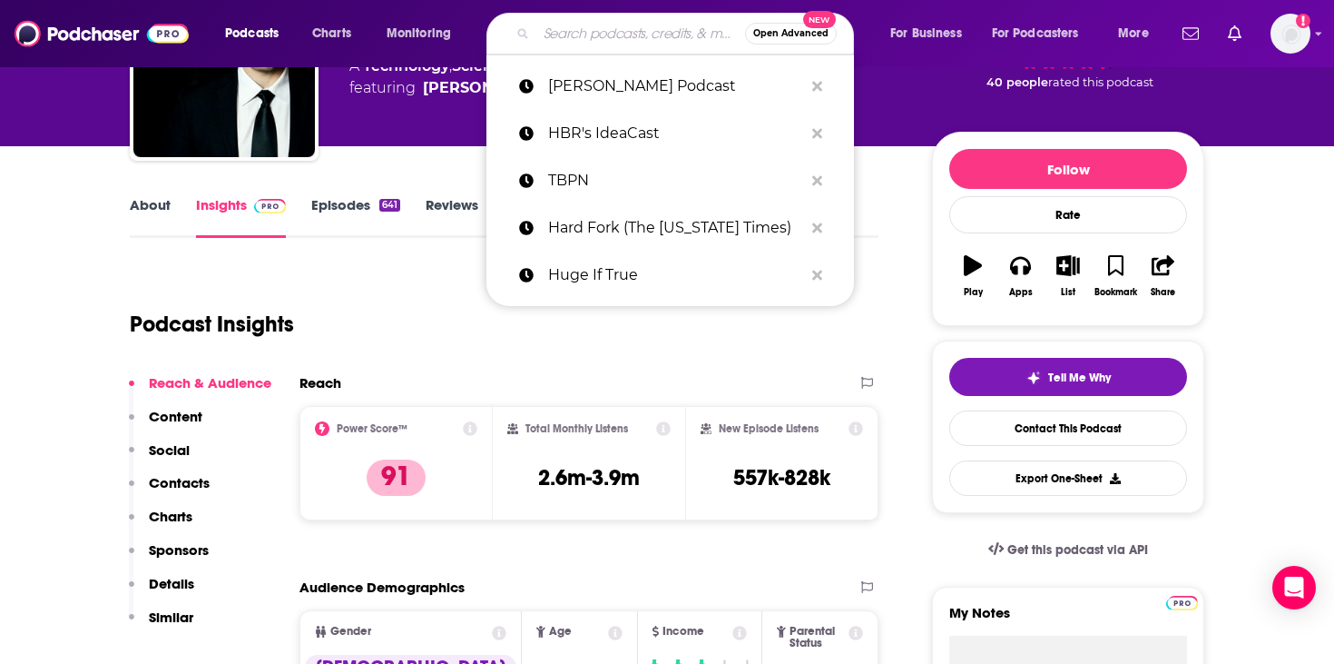
click at [583, 43] on input "Search podcasts, credits, & more..." at bounding box center [640, 33] width 209 height 29
paste input "Acquired"
type input "Acquired"
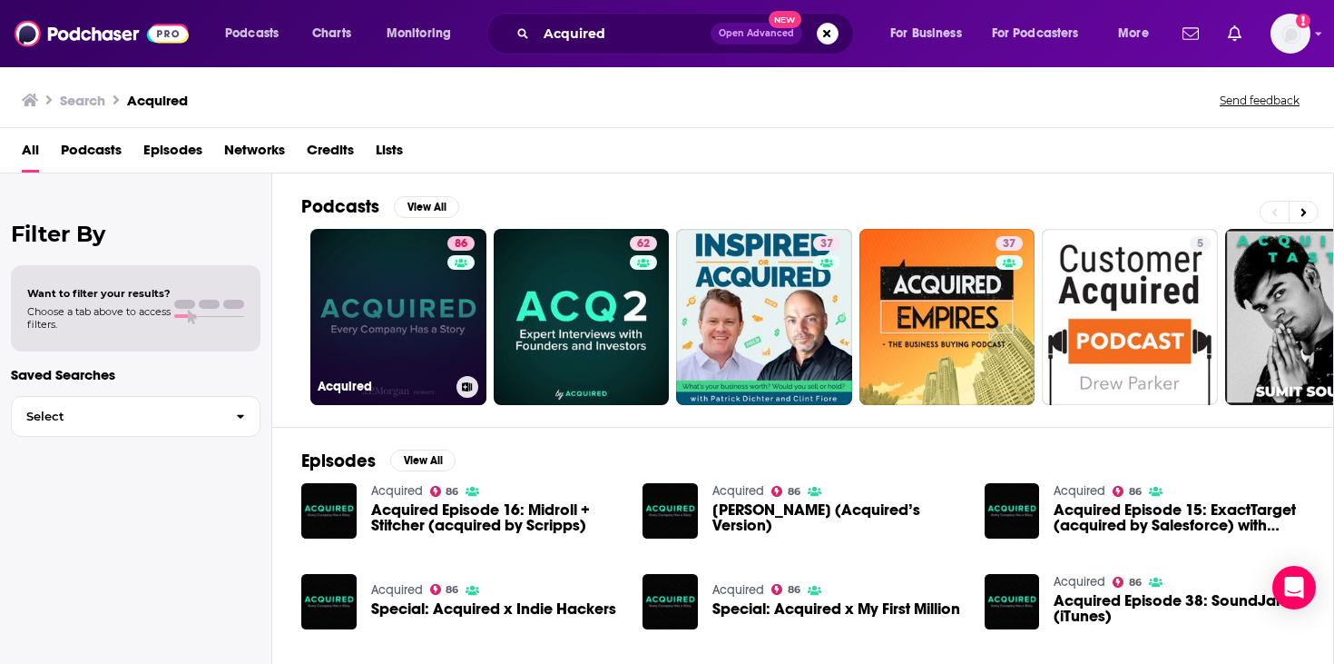
click at [436, 324] on link "86 Acquired" at bounding box center [398, 317] width 176 height 176
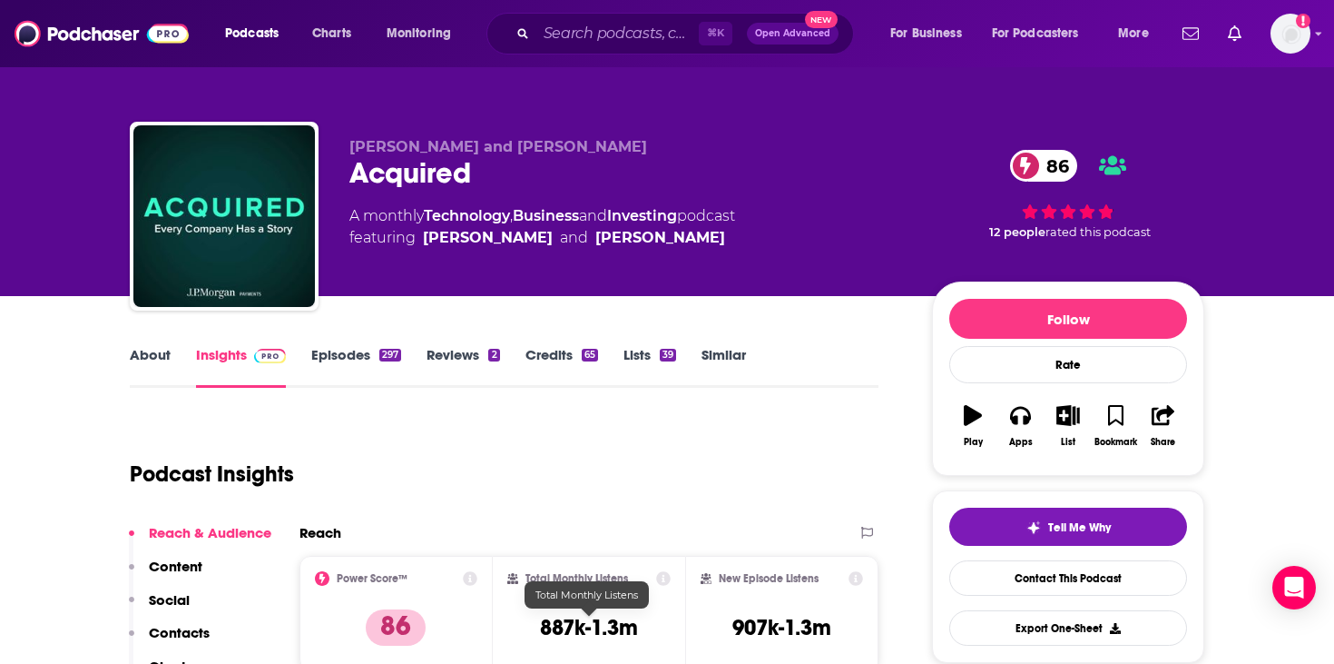
click at [568, 633] on h3 "887k-1.3m" at bounding box center [589, 627] width 98 height 27
copy div "887k-1.3m"
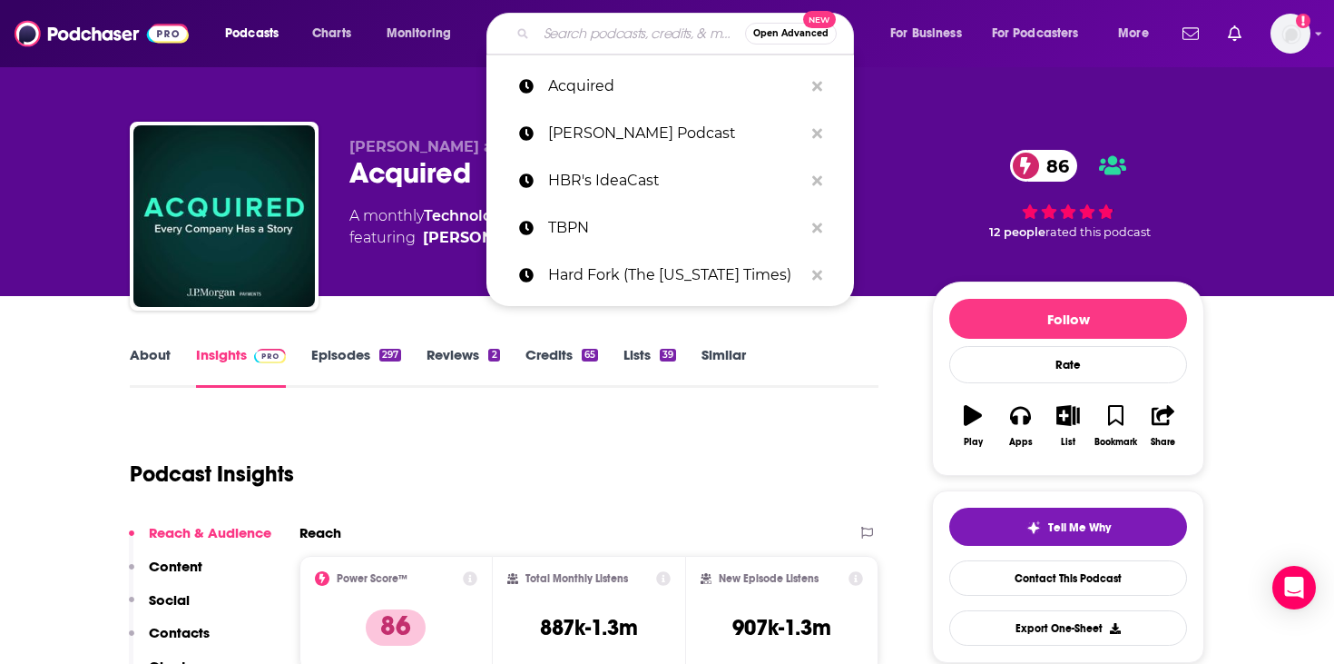
click at [604, 35] on input "Search podcasts, credits, & more..." at bounding box center [640, 33] width 209 height 29
paste input "Big Technology Podcast"
type input "Big Technology Podcast"
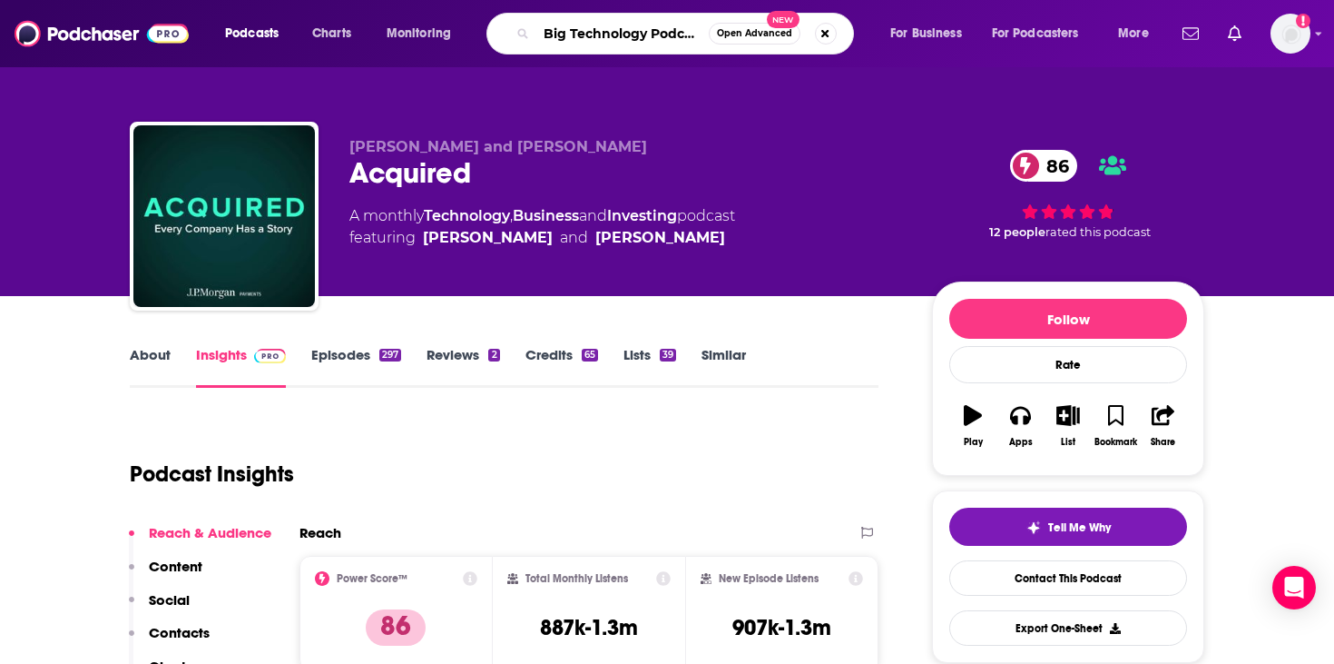
scroll to position [0, 5]
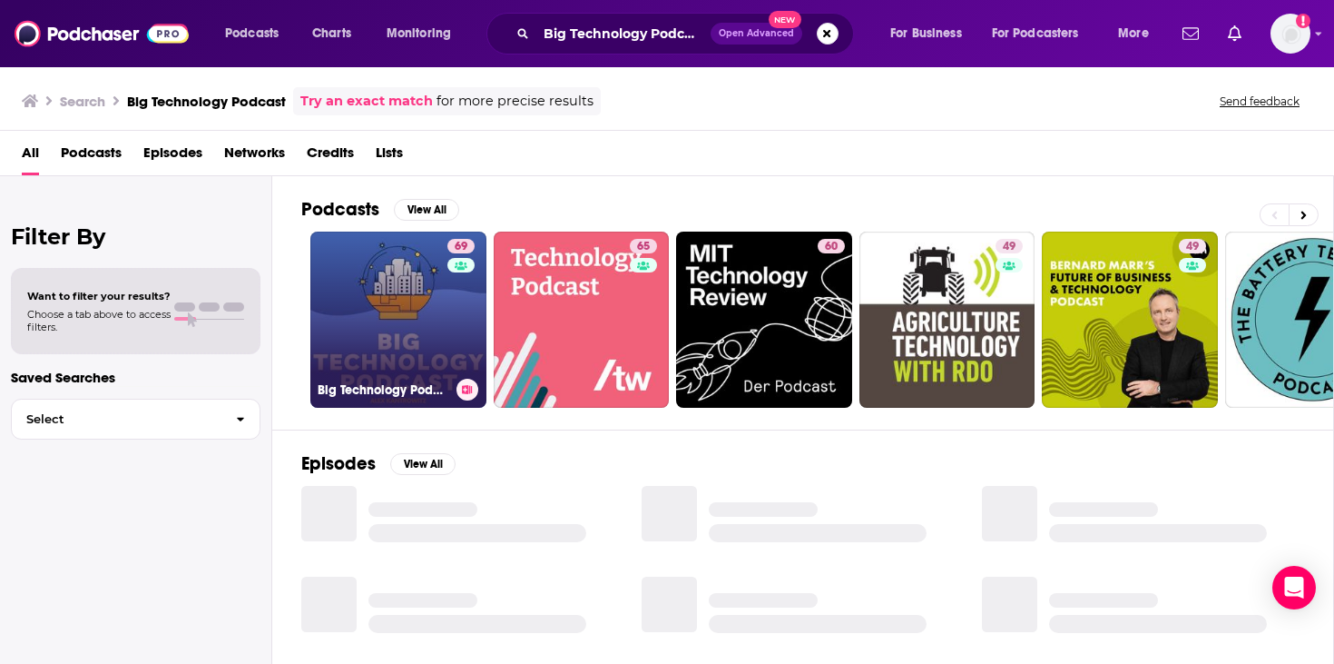
click at [431, 325] on link "69 Big Technology Podcast" at bounding box center [398, 319] width 176 height 176
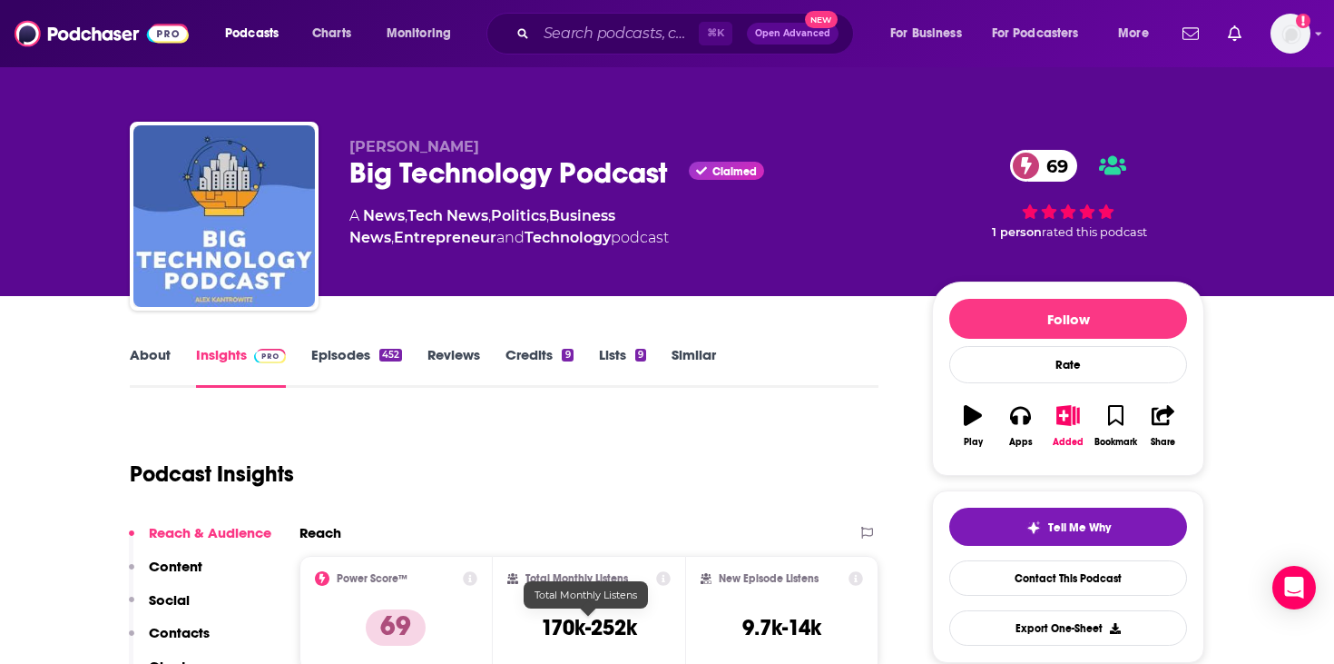
click at [571, 624] on h3 "170k-252k" at bounding box center [589, 627] width 96 height 27
copy div "170k-252k"
click at [577, 42] on input "Search podcasts, credits, & more..." at bounding box center [617, 33] width 162 height 29
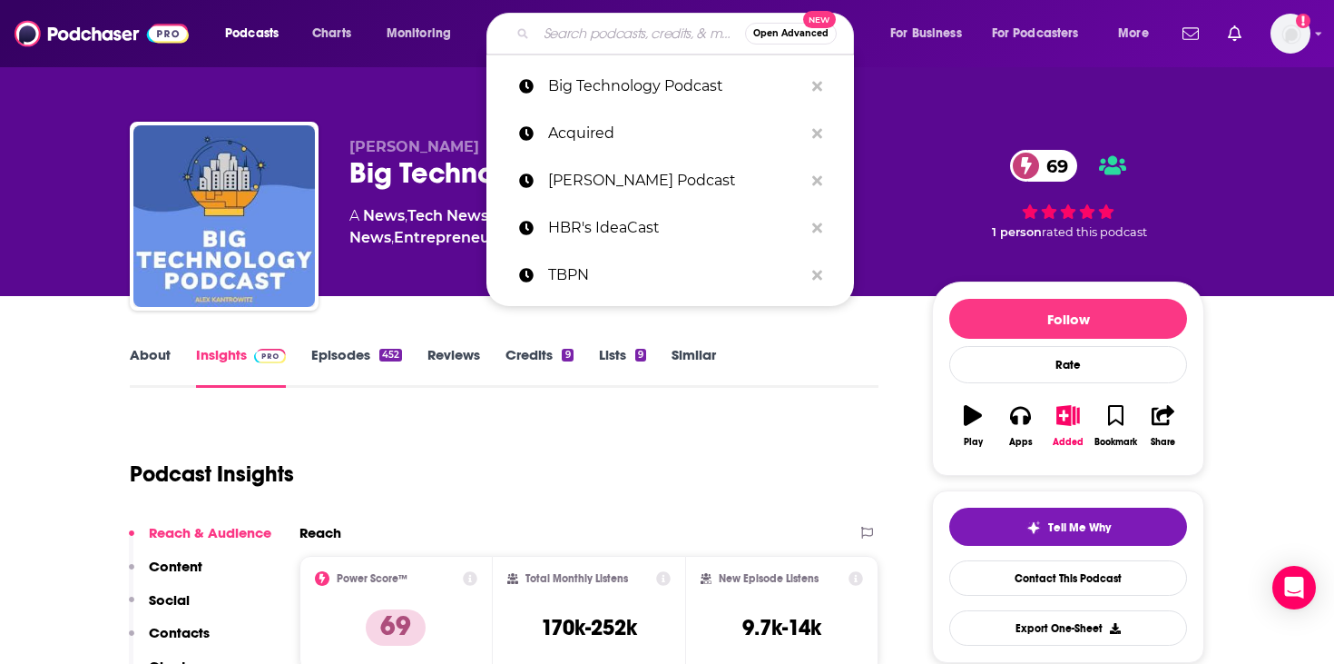
paste input "Bloomberg Tech Disruptors"
type input "Bloomberg Tech Disruptors"
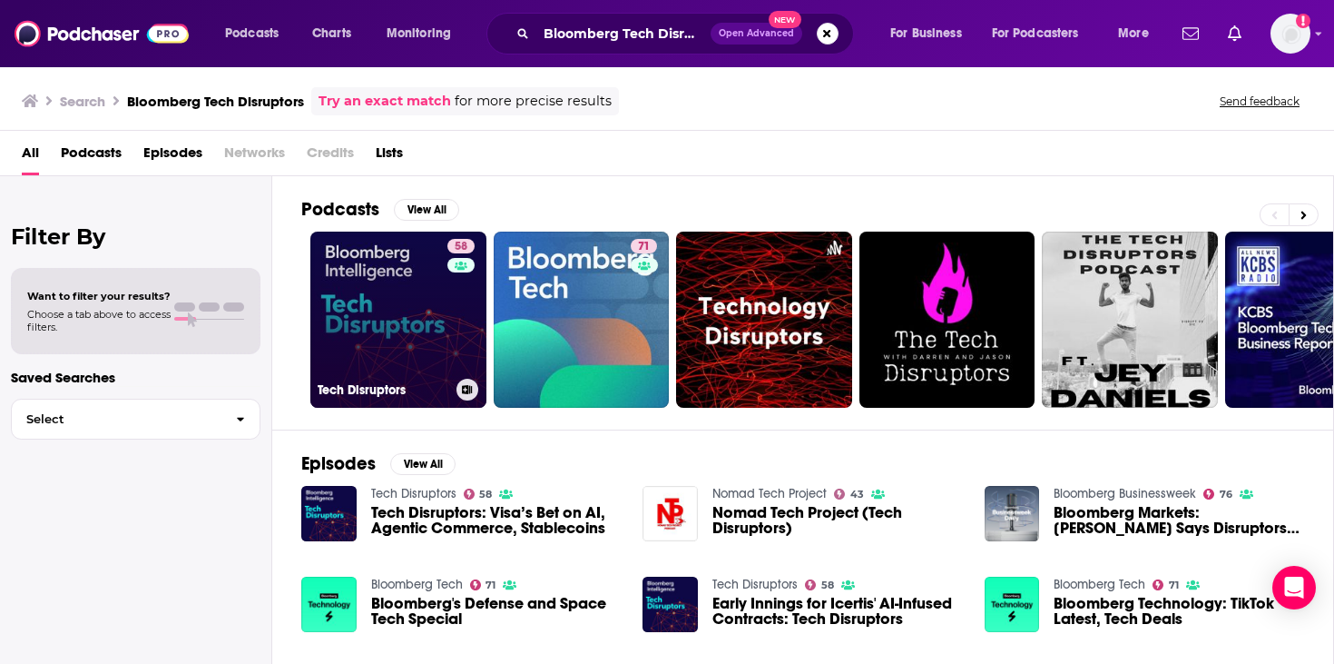
click at [405, 274] on link "58 Tech Disruptors" at bounding box center [398, 319] width 176 height 176
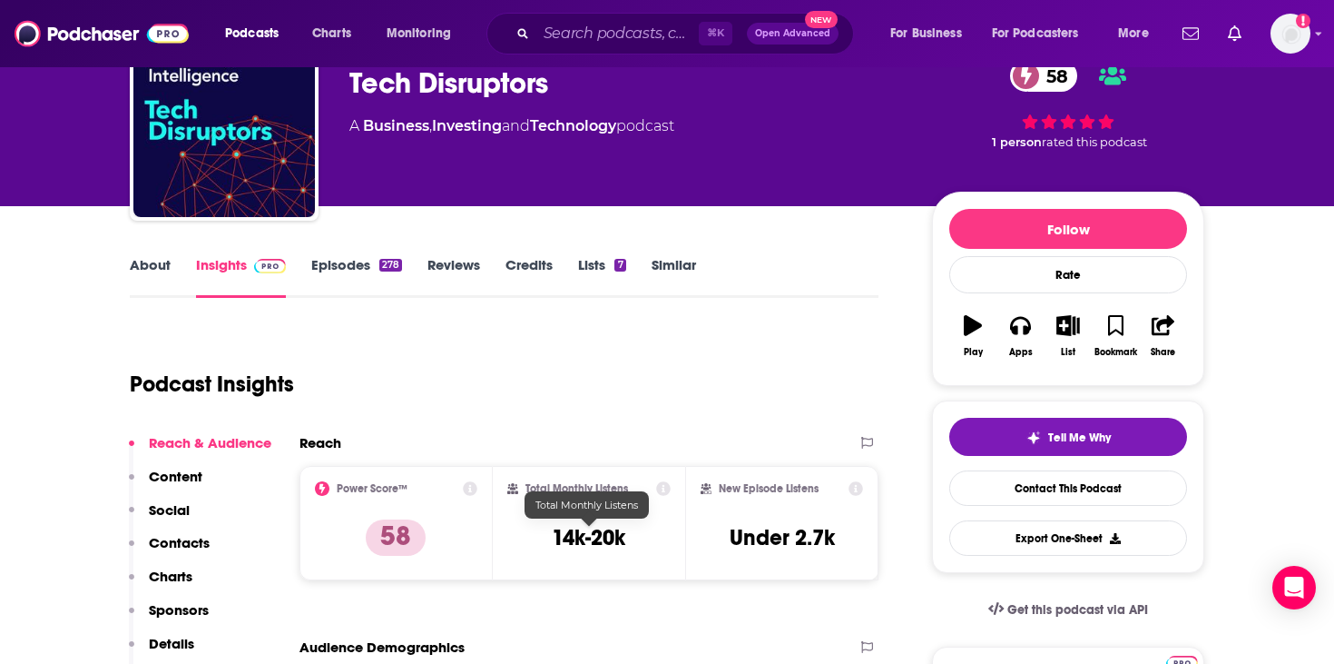
scroll to position [160, 0]
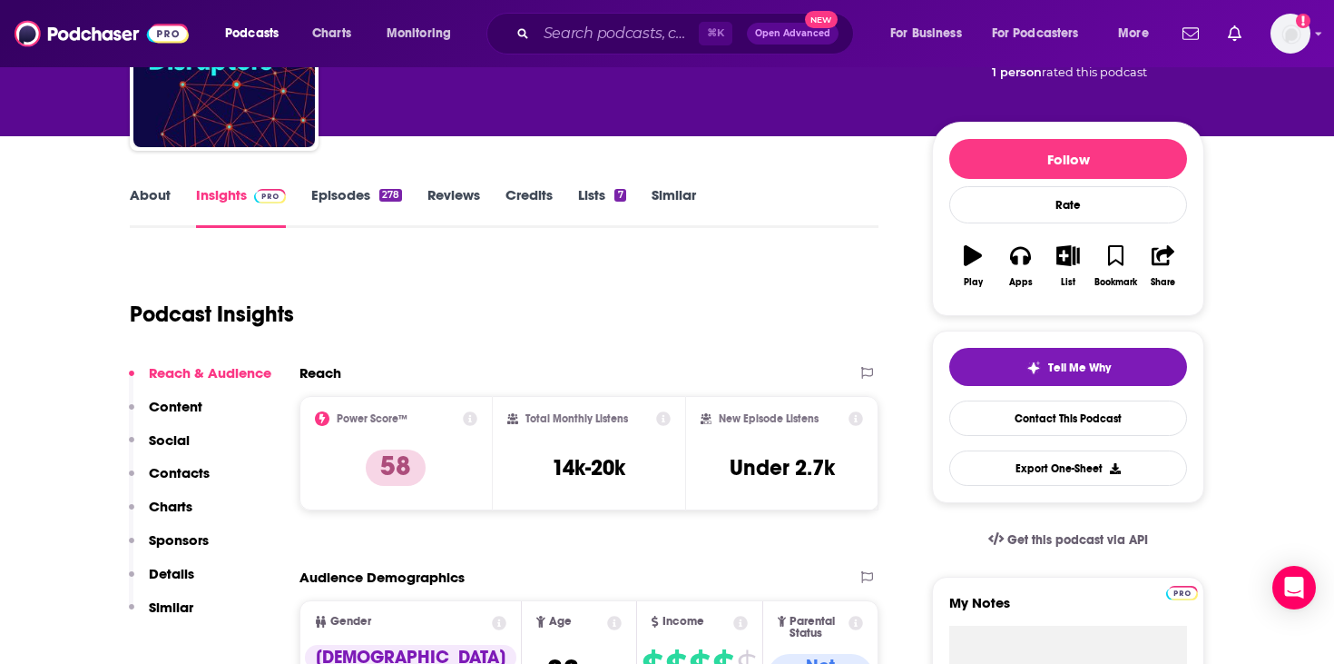
click at [598, 467] on h3 "14k-20k" at bounding box center [589, 467] width 74 height 27
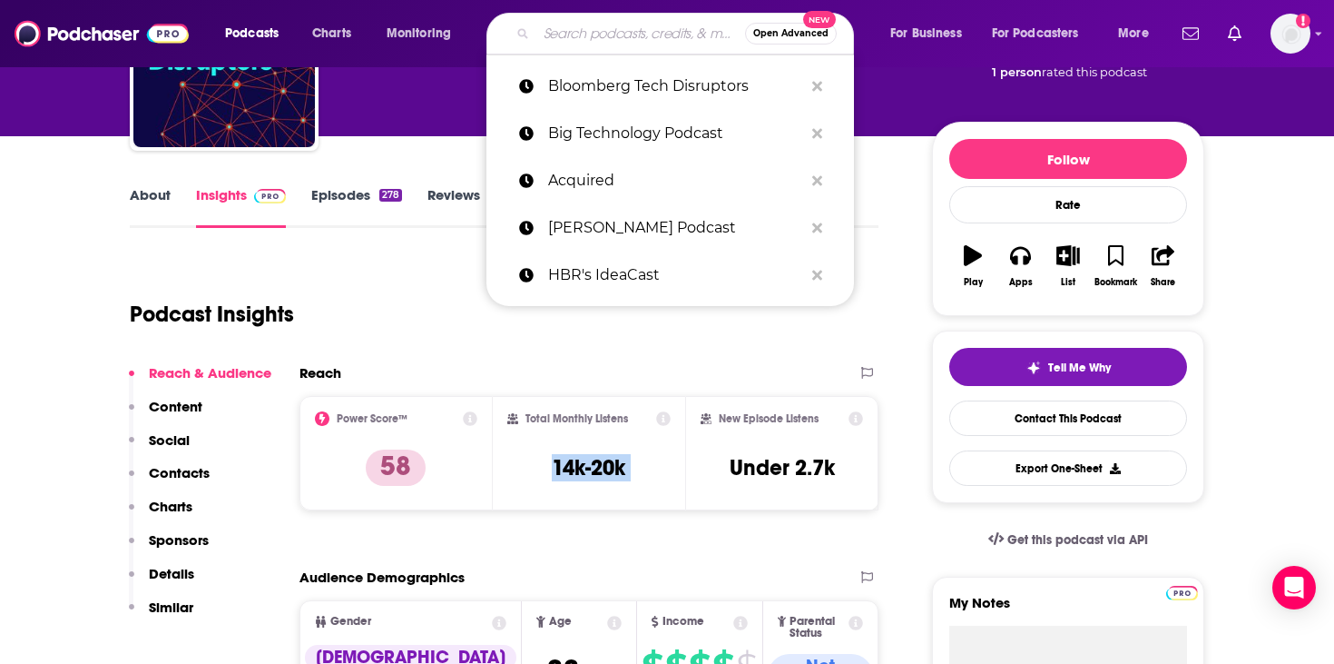
click at [551, 42] on input "Search podcasts, credits, & more..." at bounding box center [640, 33] width 209 height 29
paste input "Decoder"
type input "Decoder"
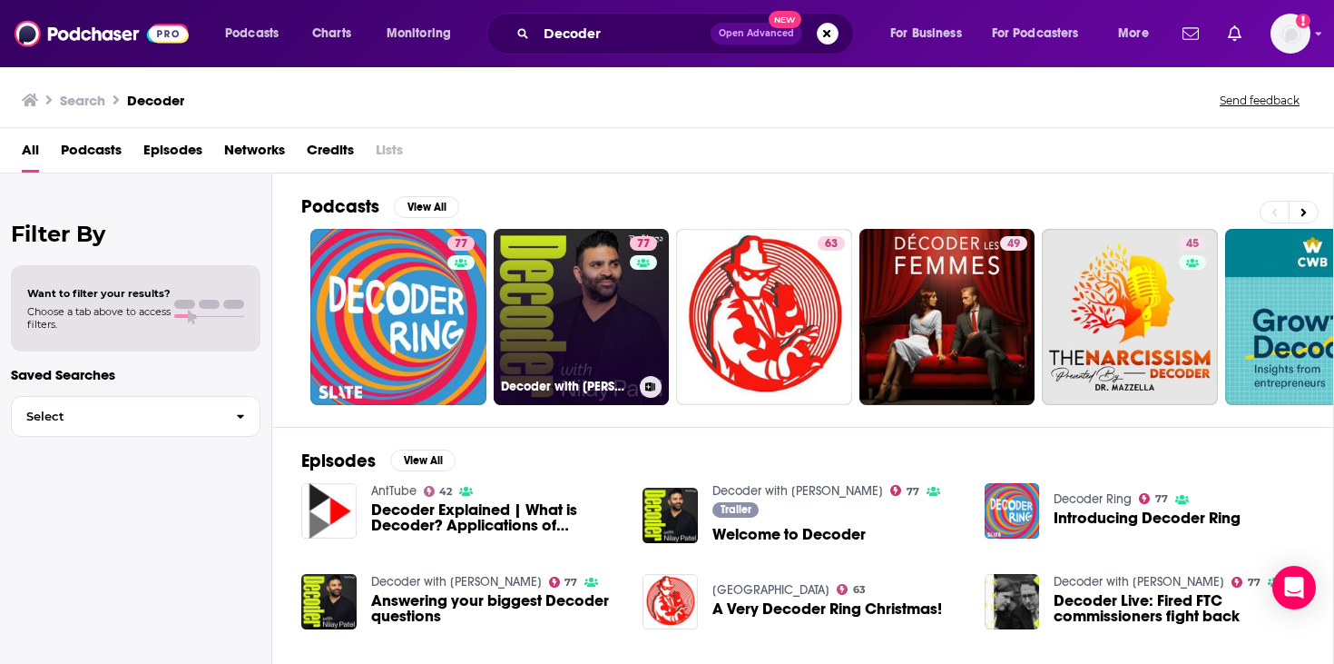
click at [594, 335] on link "77 Decoder with Nilay Patel" at bounding box center [582, 317] width 176 height 176
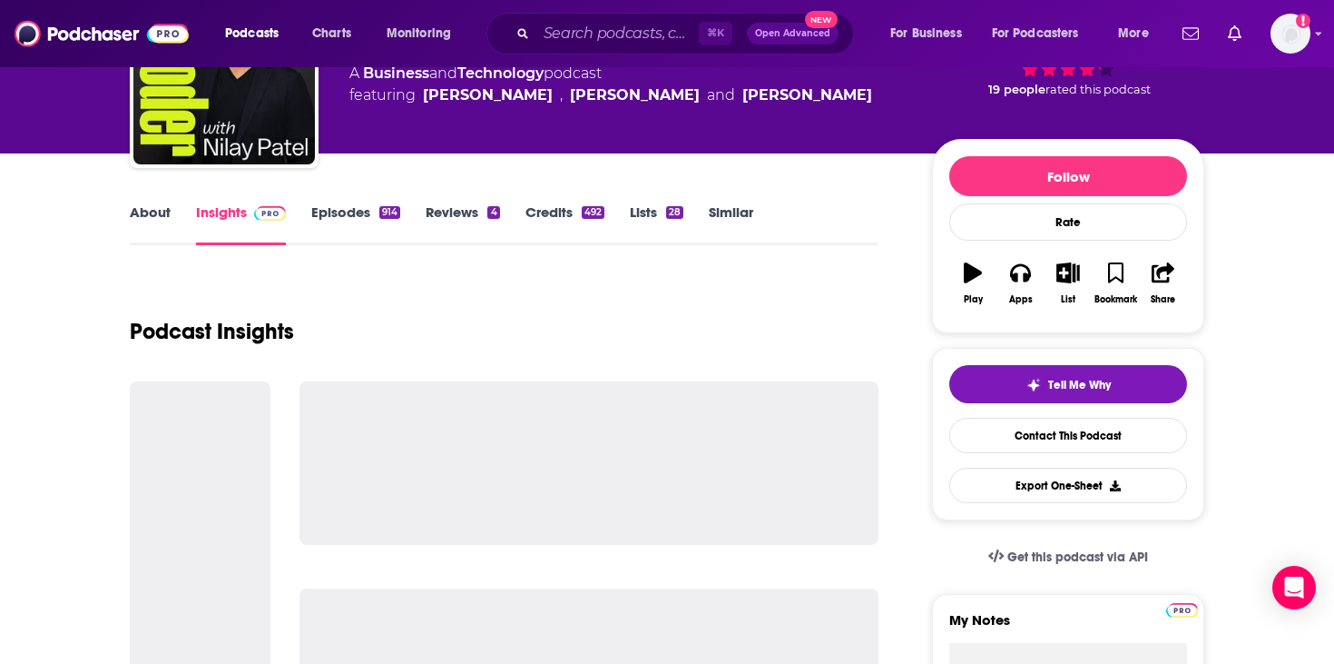
scroll to position [156, 0]
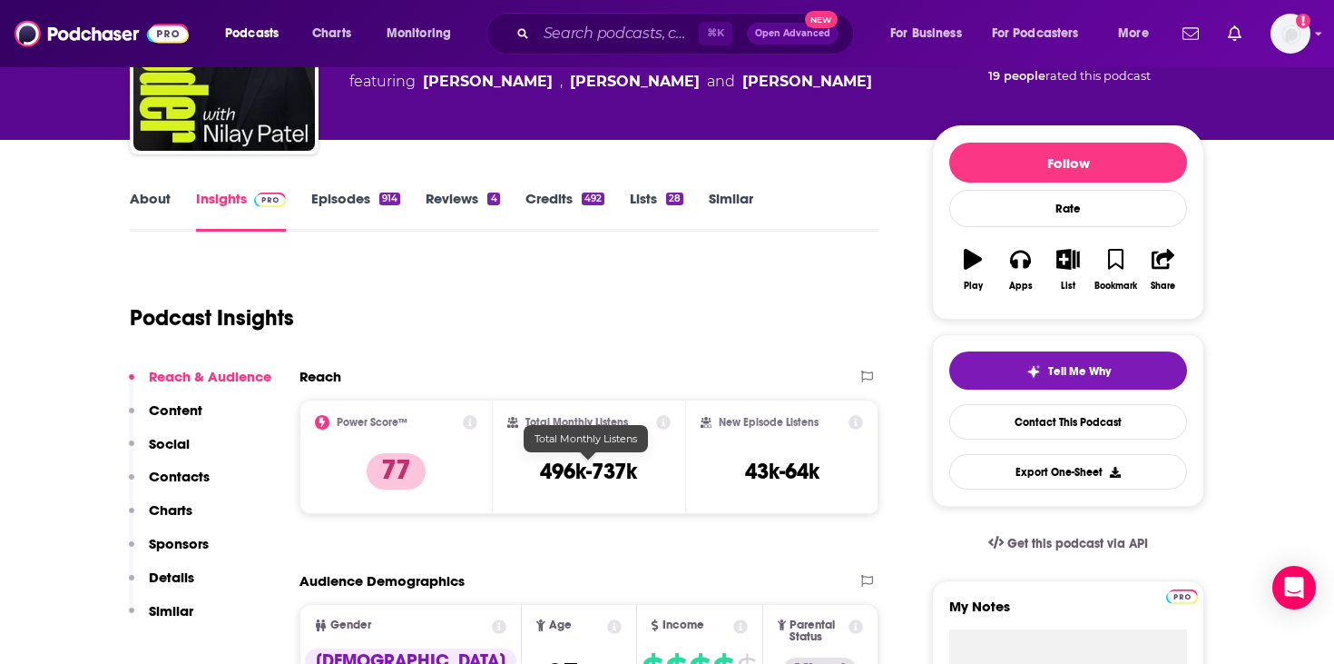
click at [619, 466] on h3 "496k-737k" at bounding box center [588, 471] width 97 height 27
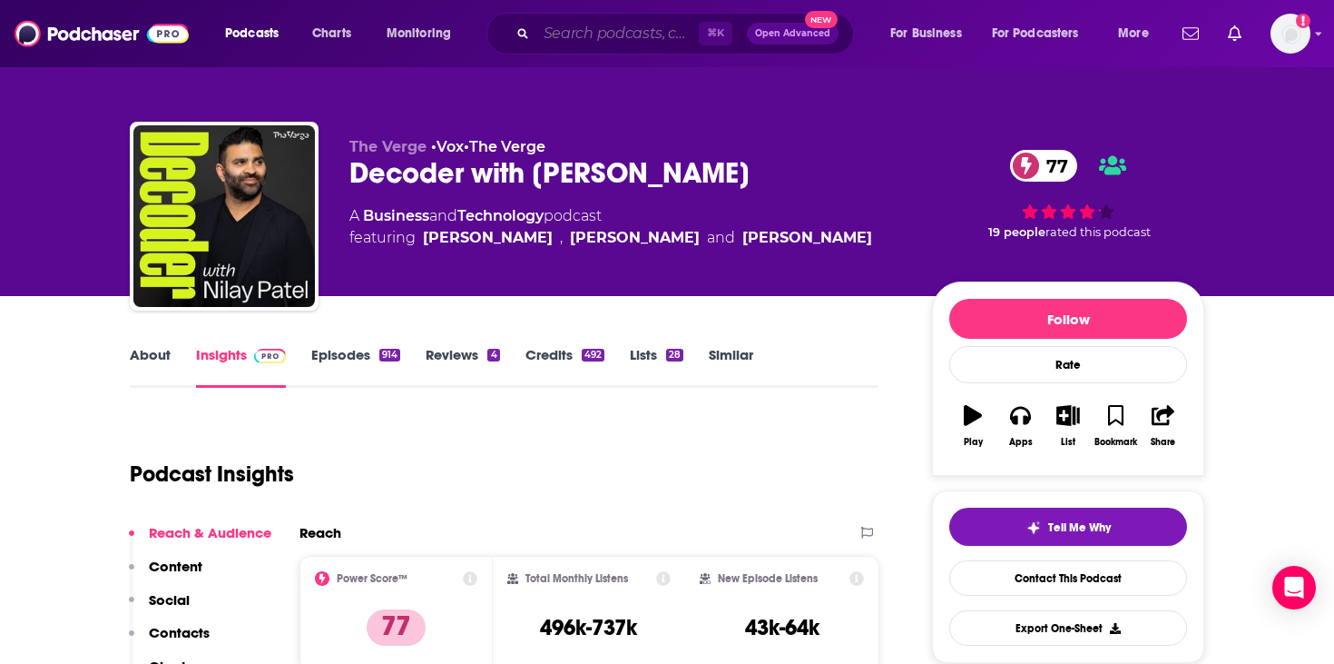
scroll to position [156, 0]
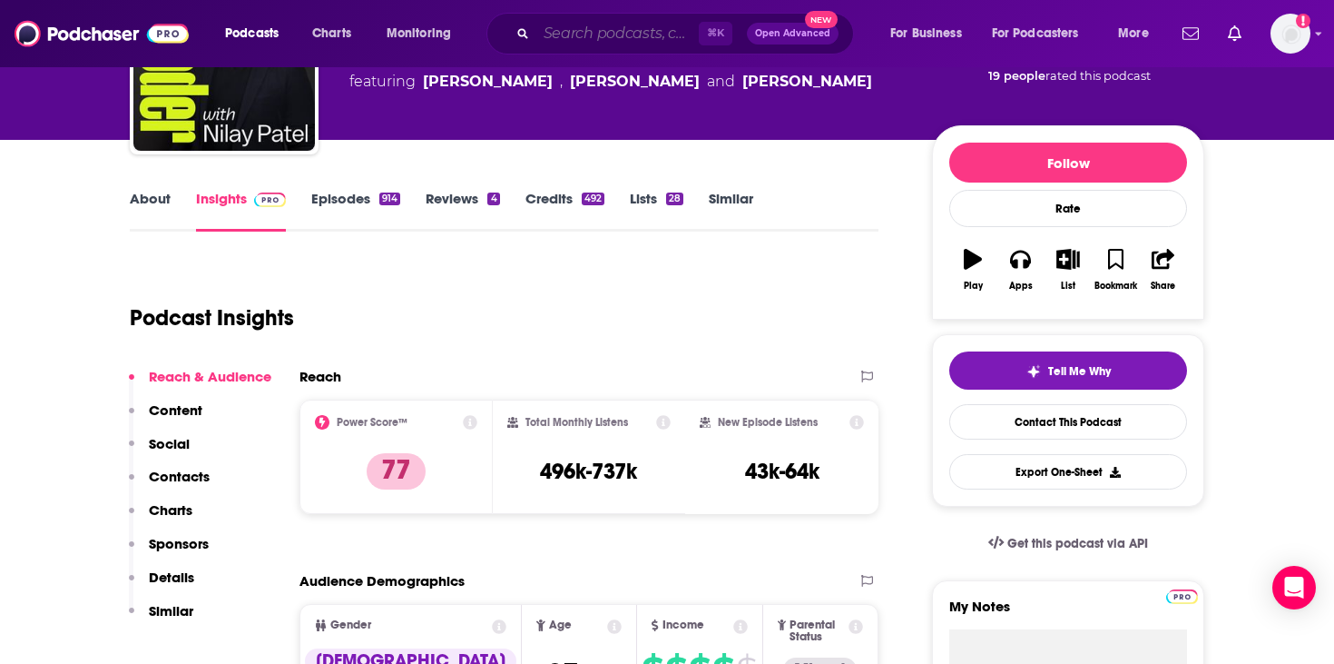
click at [638, 25] on input "Search podcasts, credits, & more..." at bounding box center [617, 33] width 162 height 29
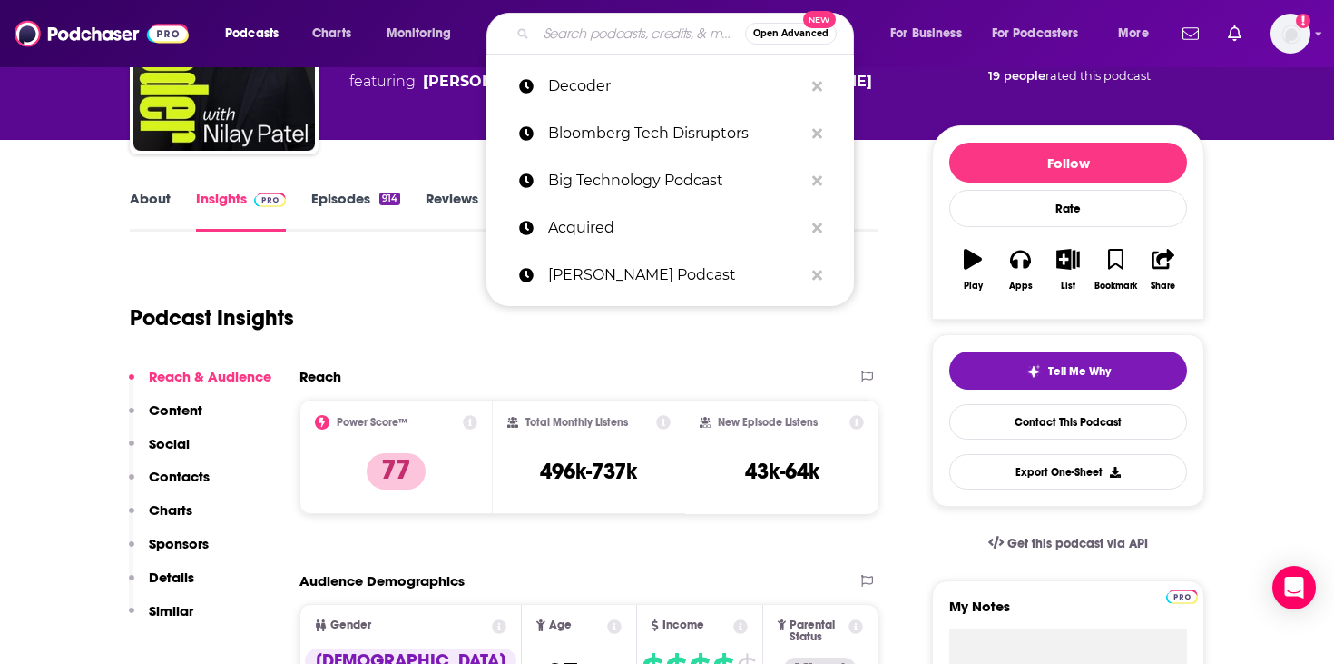
paste input "Fortune 500: Titans and Disruptors of Industry"
type input "Fortune 500: Titans and Disruptors of Industry"
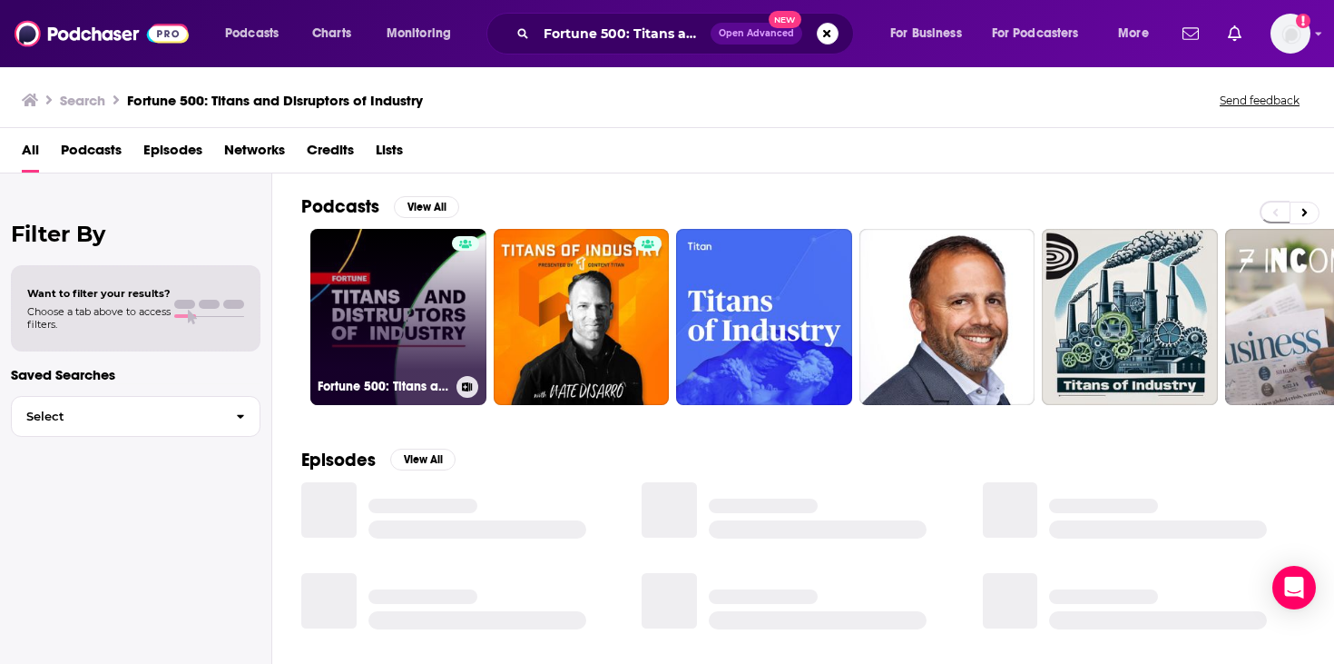
click at [347, 286] on link "Fortune 500: Titans and Disruptors of Industry" at bounding box center [398, 317] width 176 height 176
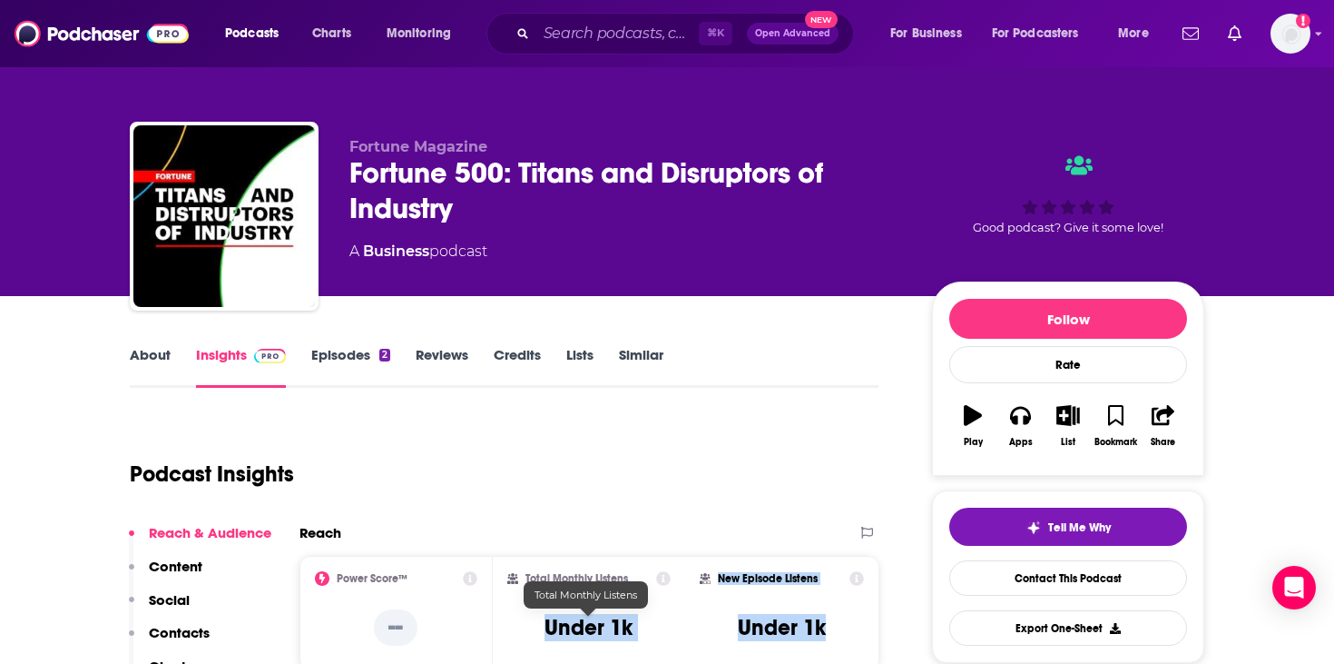
drag, startPoint x: 830, startPoint y: 629, endPoint x: 595, endPoint y: 614, distance: 234.7
click at [595, 614] on div "Power Score™ -- Total Monthly Listens Under 1k New Episode Listens Under 1k" at bounding box center [589, 613] width 579 height 114
click at [577, 632] on h3 "Under 1k" at bounding box center [589, 627] width 88 height 27
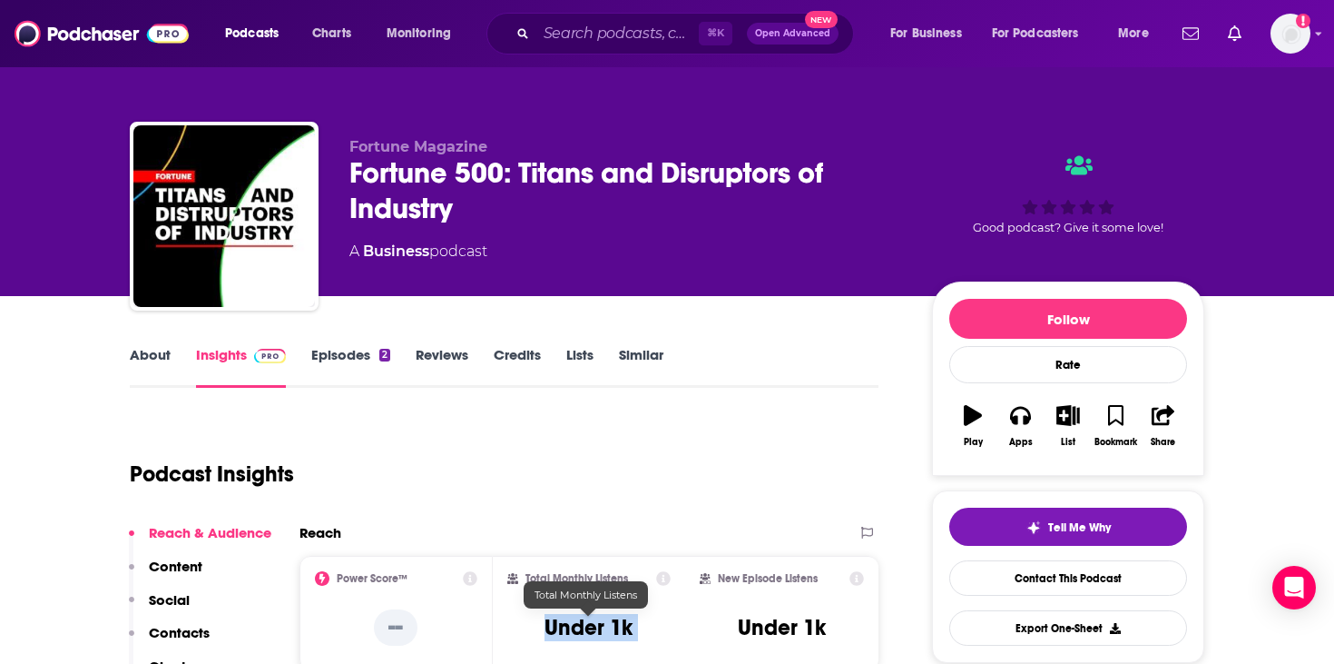
copy div "Under 1k"
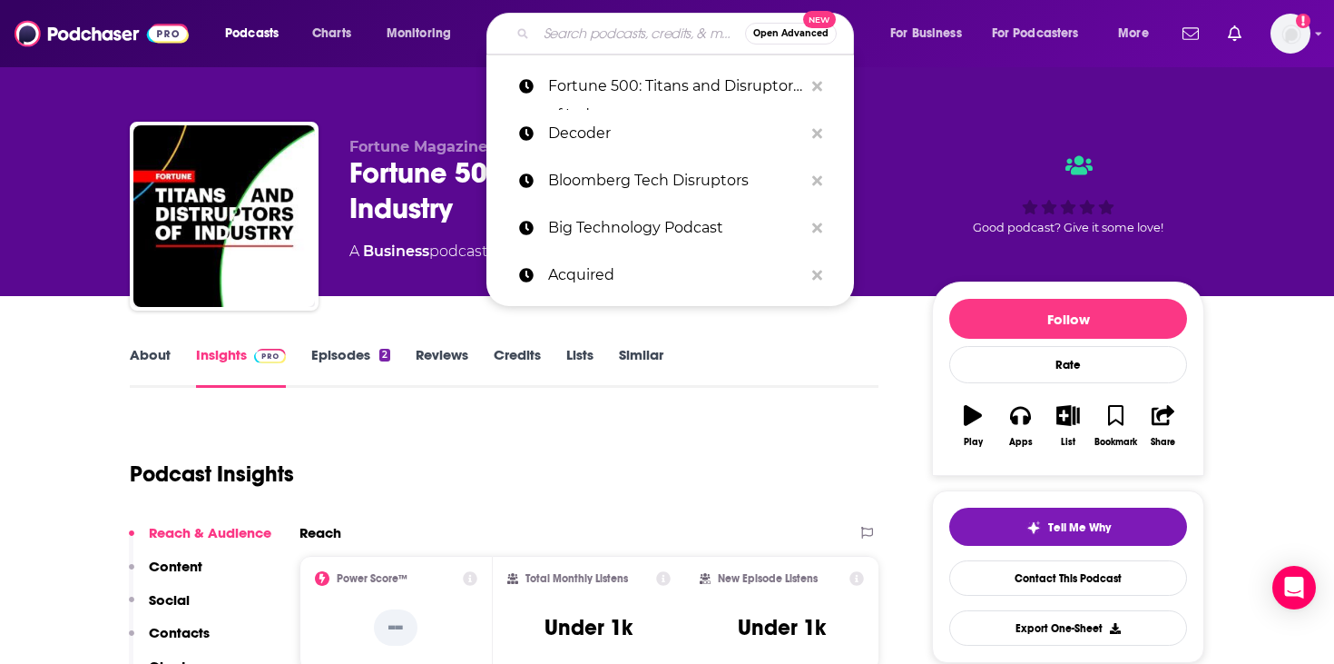
click at [661, 30] on input "Search podcasts, credits, & more..." at bounding box center [640, 33] width 209 height 29
paste input "FT's Unhedged Podcast"
type input "FT's Unhedged Podcast"
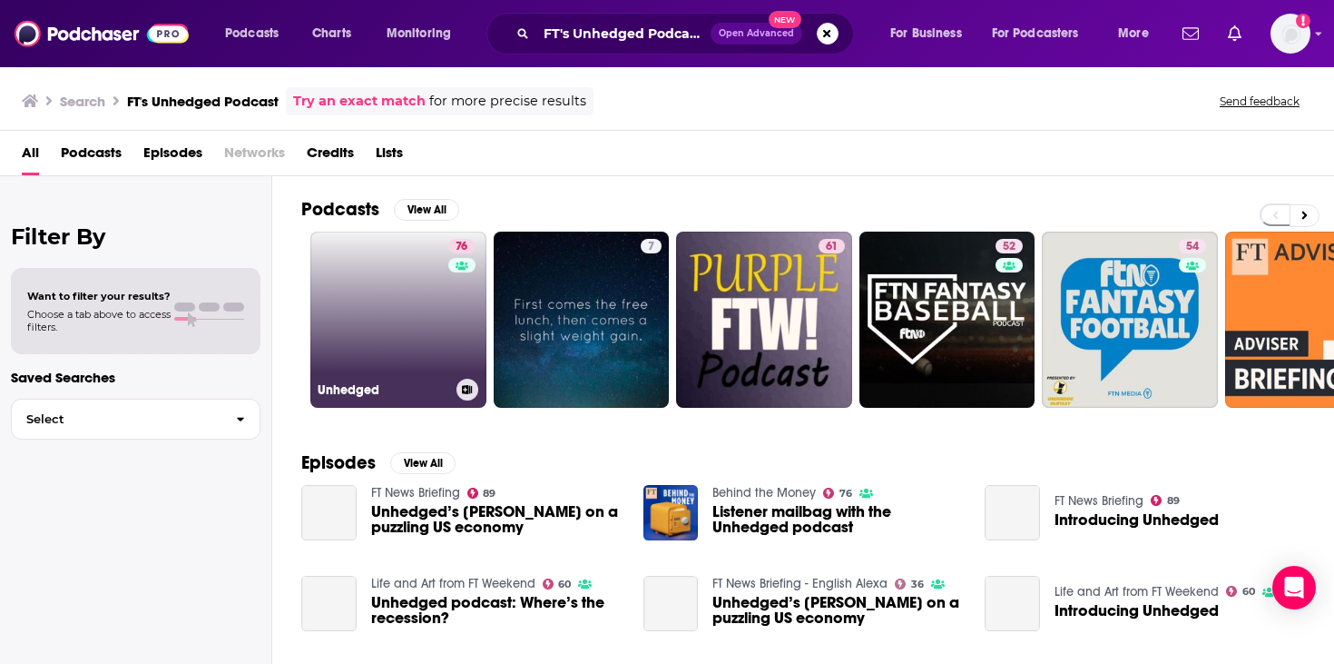
click at [422, 304] on link "76 Unhedged" at bounding box center [398, 319] width 176 height 176
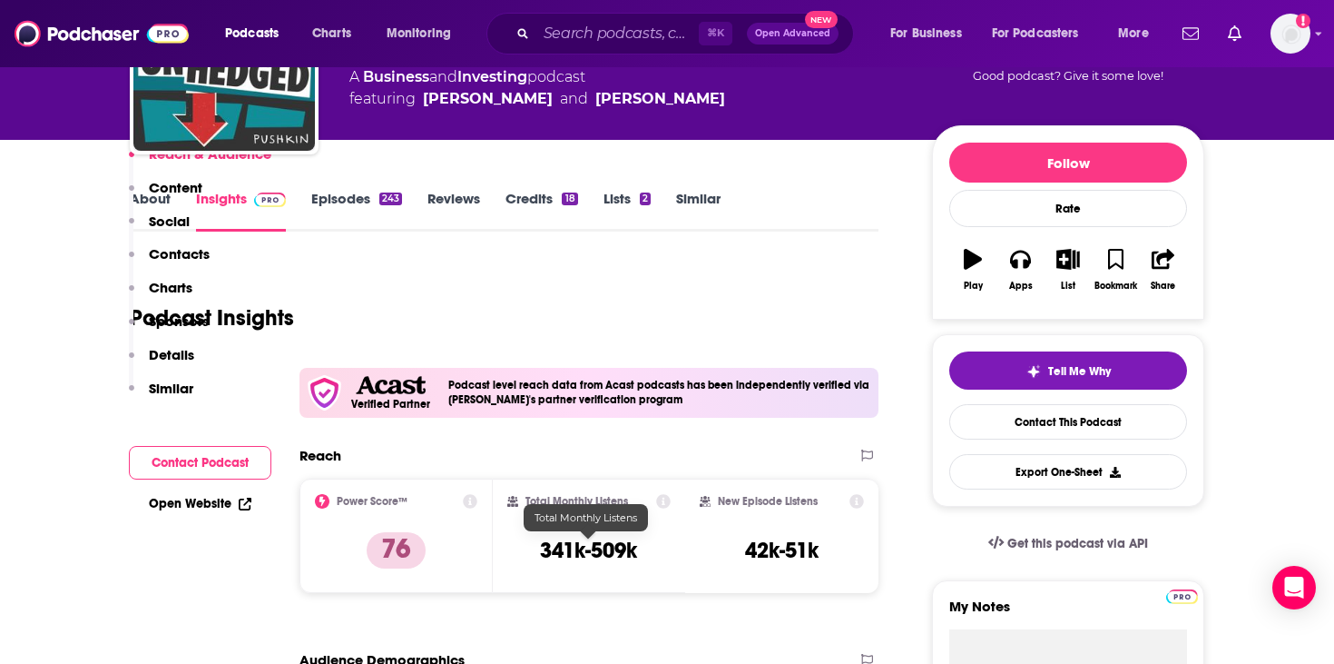
scroll to position [451, 0]
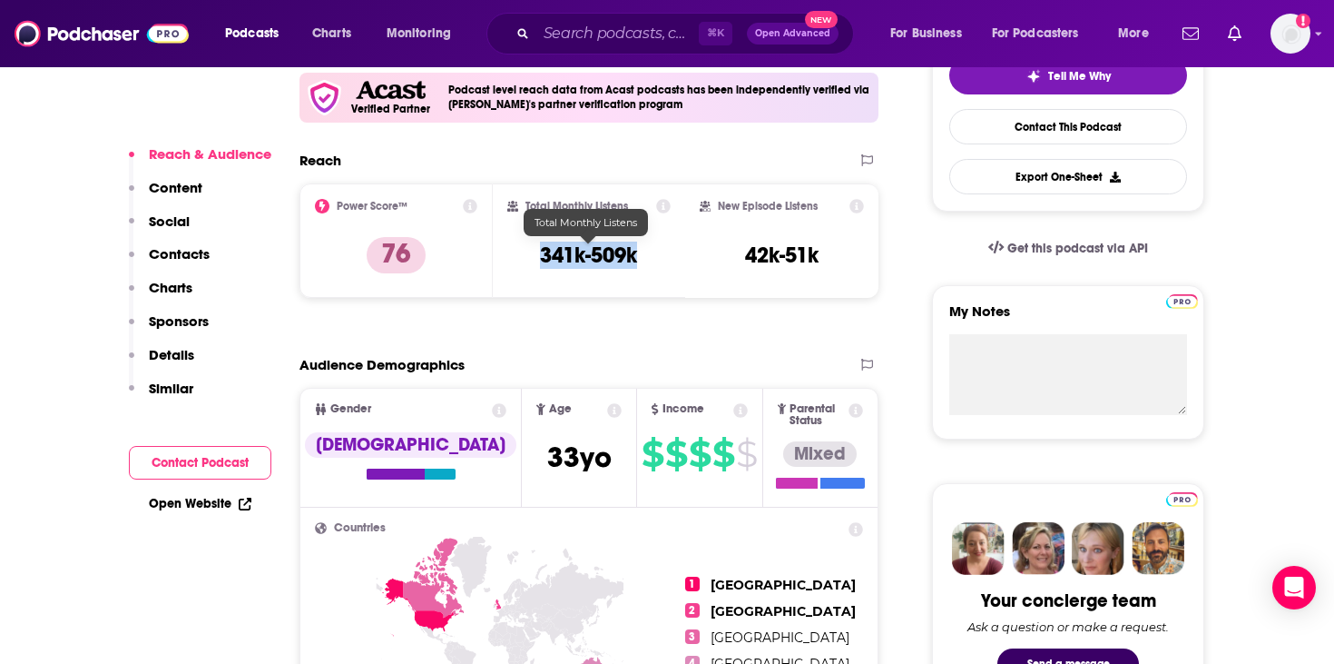
drag, startPoint x: 648, startPoint y: 253, endPoint x: 520, endPoint y: 253, distance: 128.0
click at [520, 253] on div "Total Monthly Listens 341k-509k" at bounding box center [589, 241] width 164 height 84
copy h3 "341k-509k"
click at [580, 22] on input "Search podcasts, credits, & more..." at bounding box center [617, 33] width 162 height 29
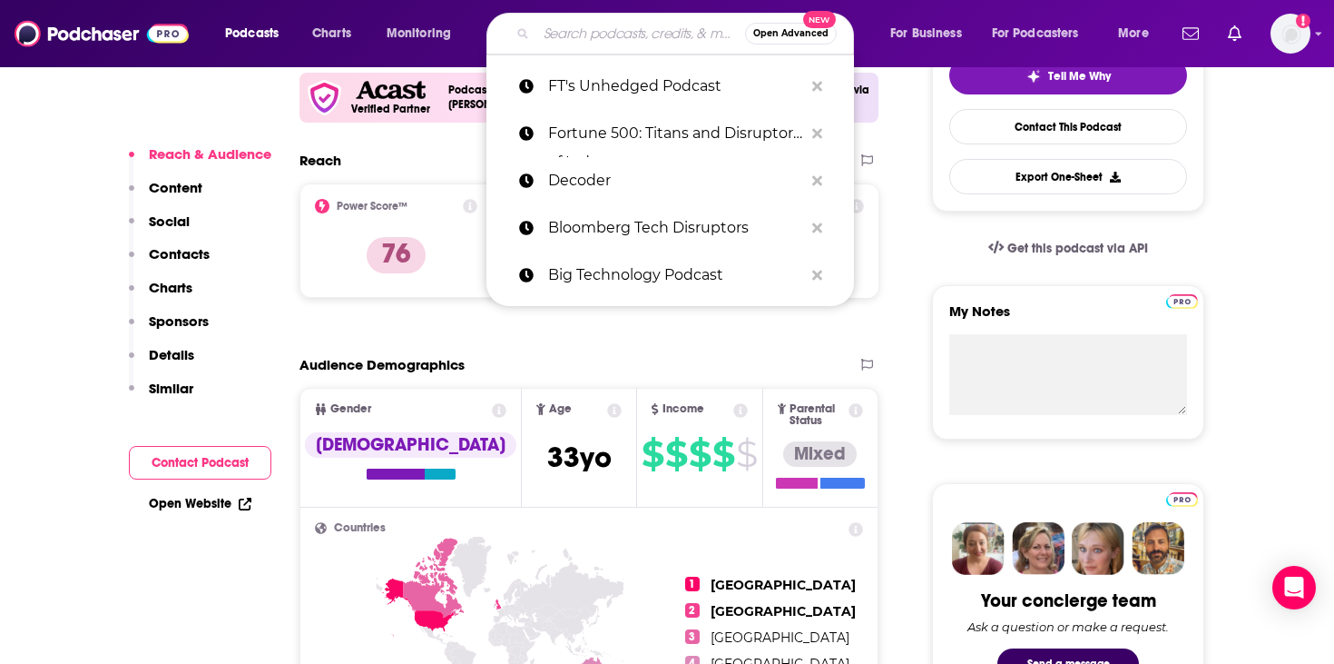
paste input "The [PERSON_NAME] Show"
type input "The [PERSON_NAME] Show"
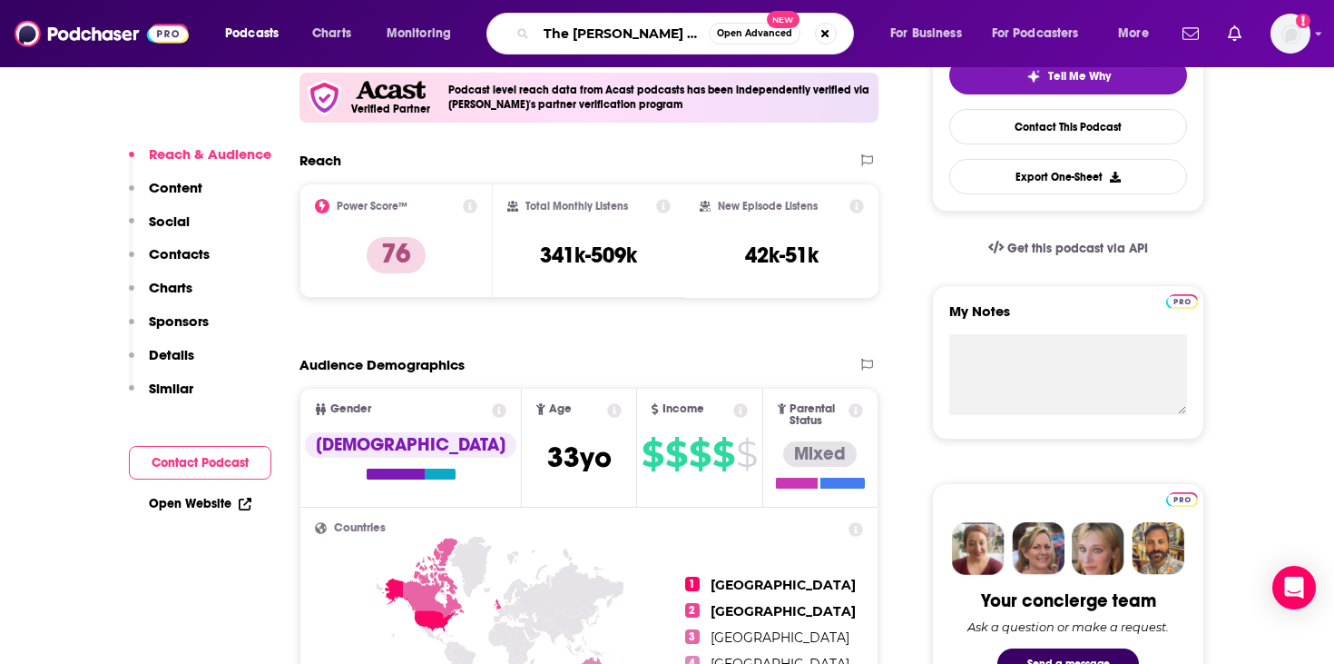
scroll to position [0, 9]
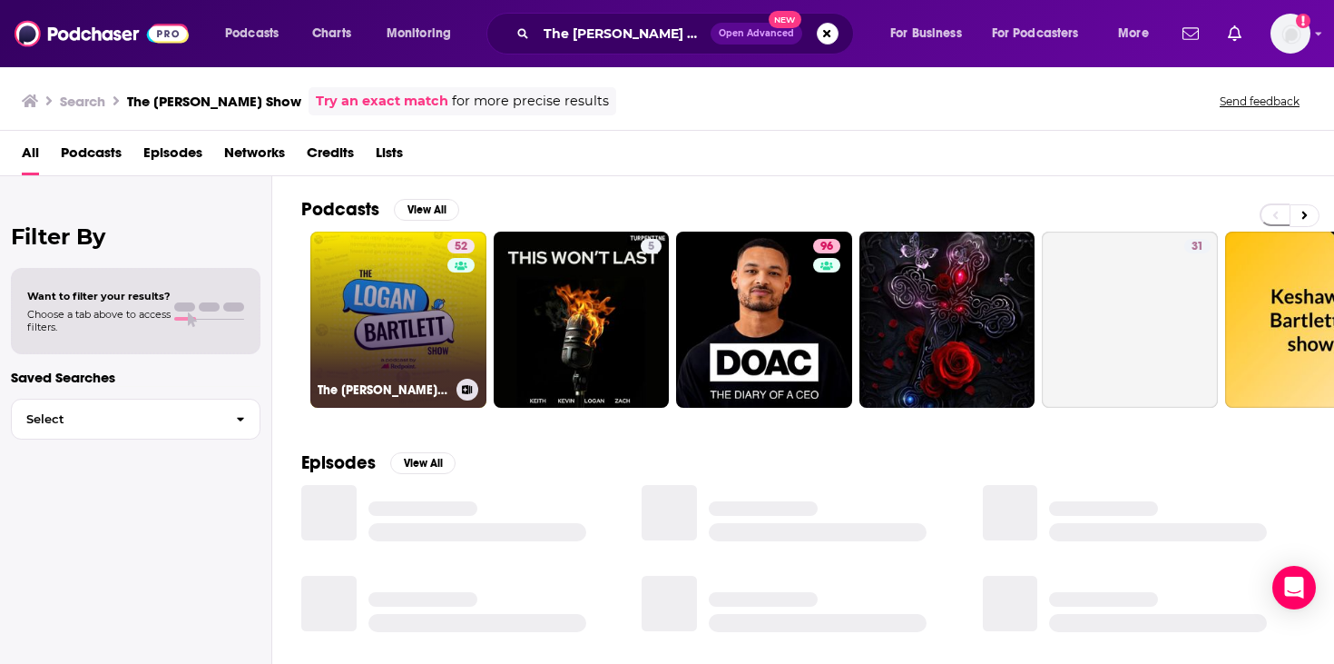
click at [424, 327] on link "52 The [PERSON_NAME] Show" at bounding box center [398, 319] width 176 height 176
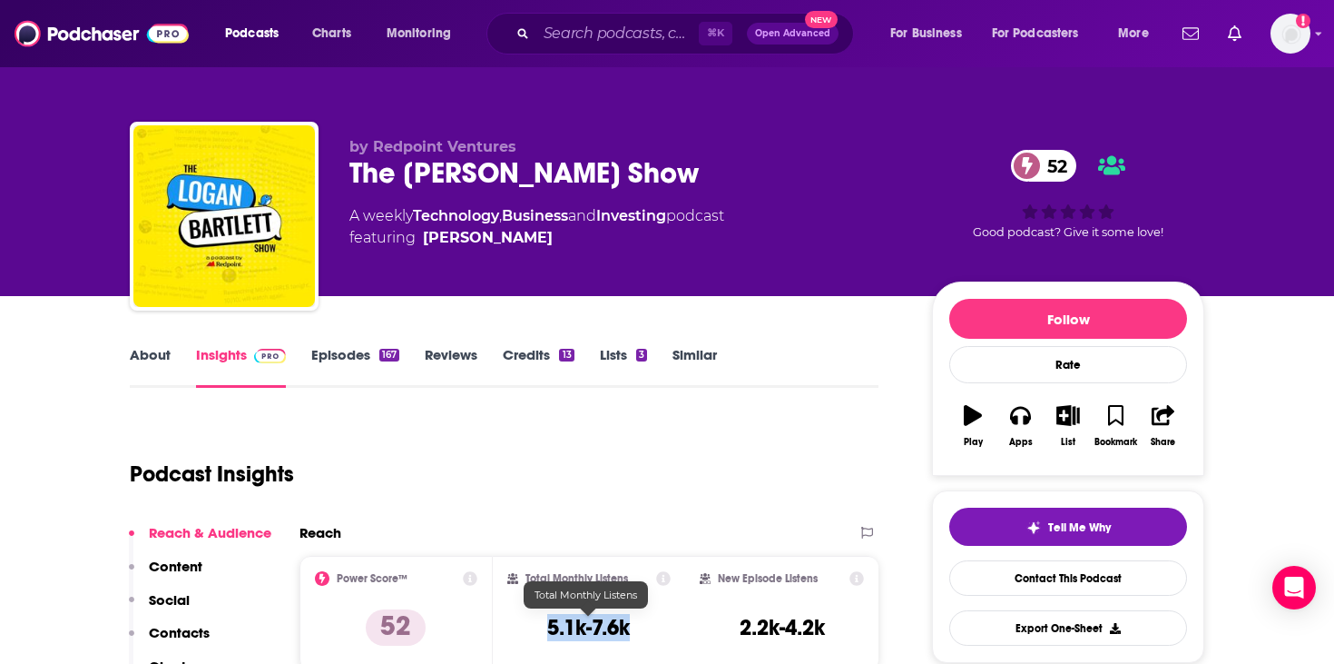
drag, startPoint x: 636, startPoint y: 622, endPoint x: 521, endPoint y: 620, distance: 115.3
click at [521, 621] on div "Total Monthly Listens 5.1k-7.6k" at bounding box center [589, 613] width 164 height 84
copy h3 "5.1k-7.6k"
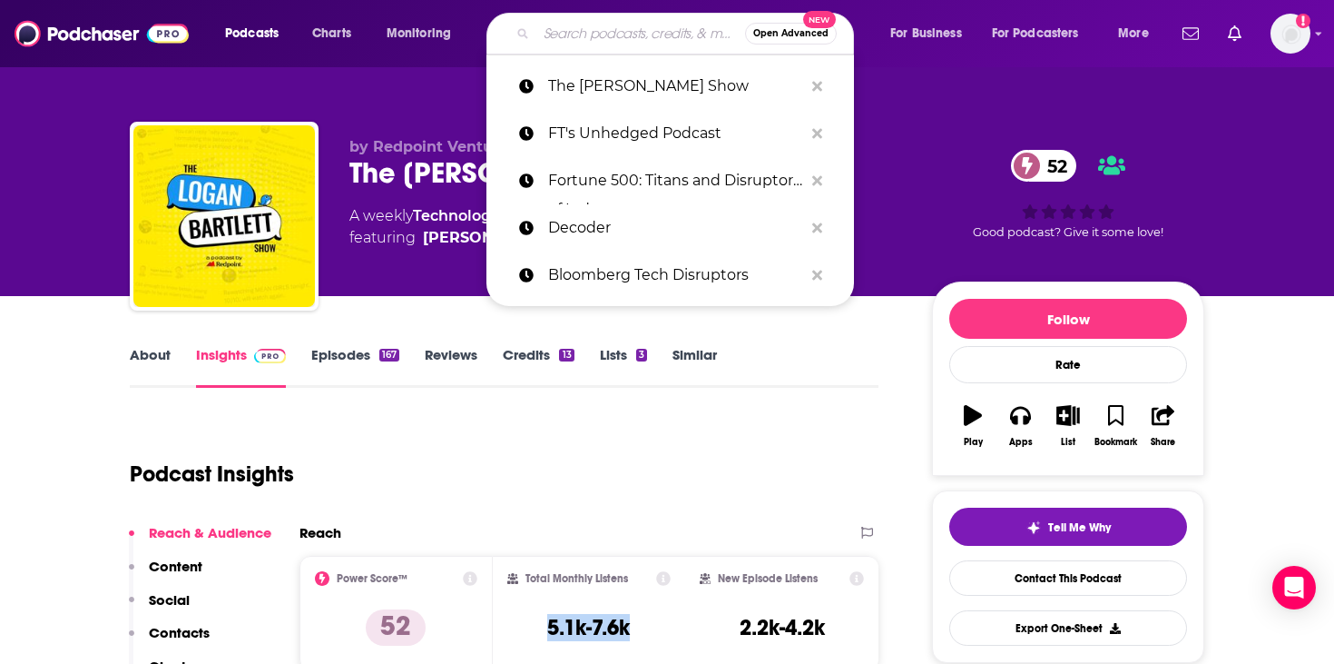
click at [594, 32] on input "Search podcasts, credits, & more..." at bounding box center [640, 33] width 209 height 29
paste input "All-In with [PERSON_NAME], [PERSON_NAME] & [PERSON_NAME]"
type input "All-In with [PERSON_NAME], [PERSON_NAME] & [PERSON_NAME]"
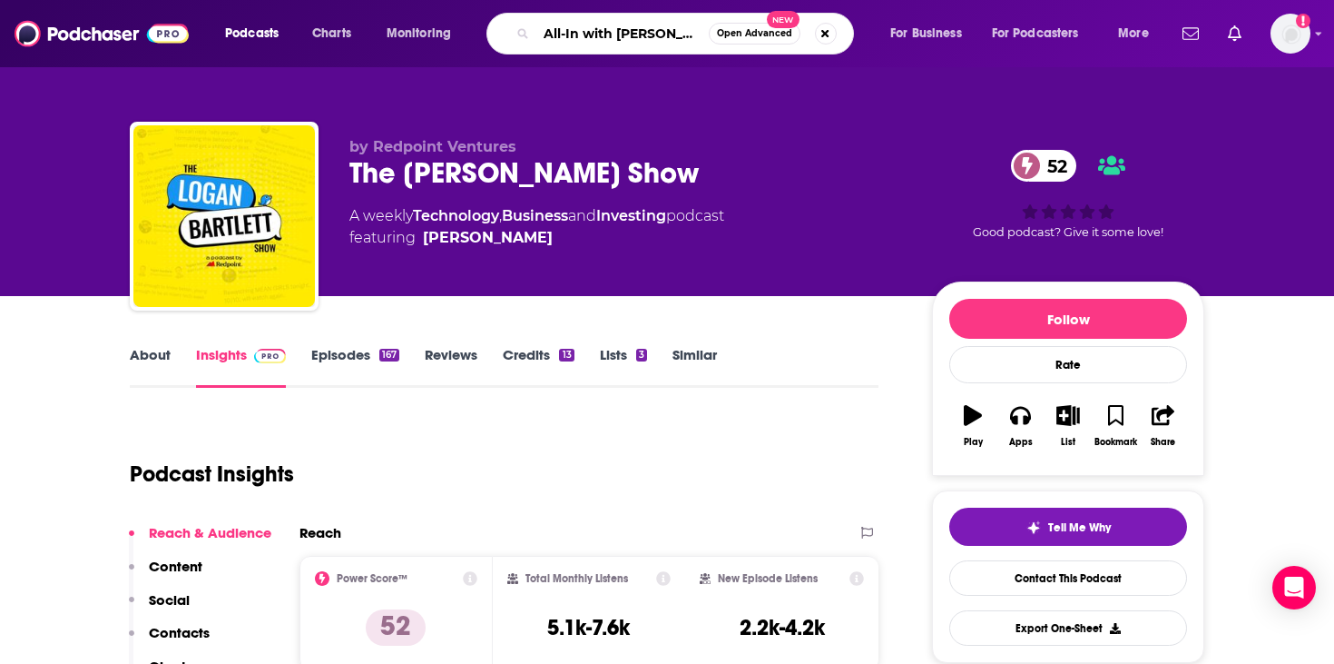
scroll to position [0, 150]
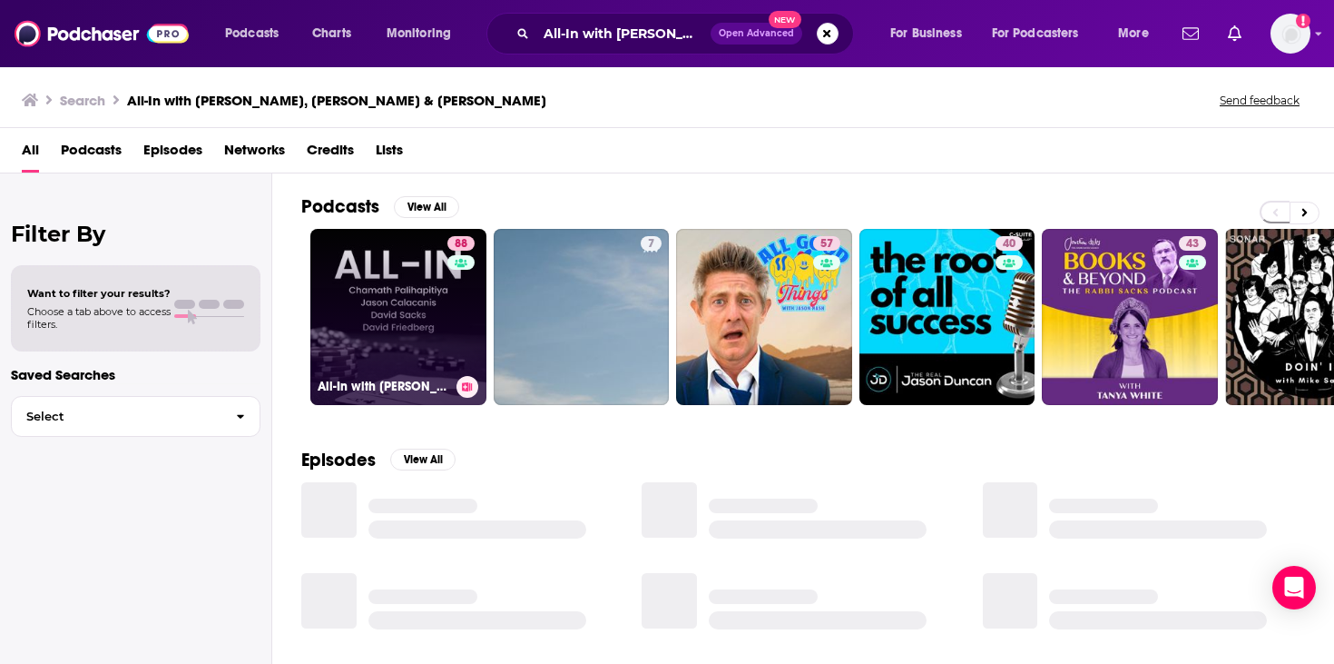
click at [414, 308] on link "88 All-In with [PERSON_NAME], [PERSON_NAME] & [PERSON_NAME]" at bounding box center [398, 317] width 176 height 176
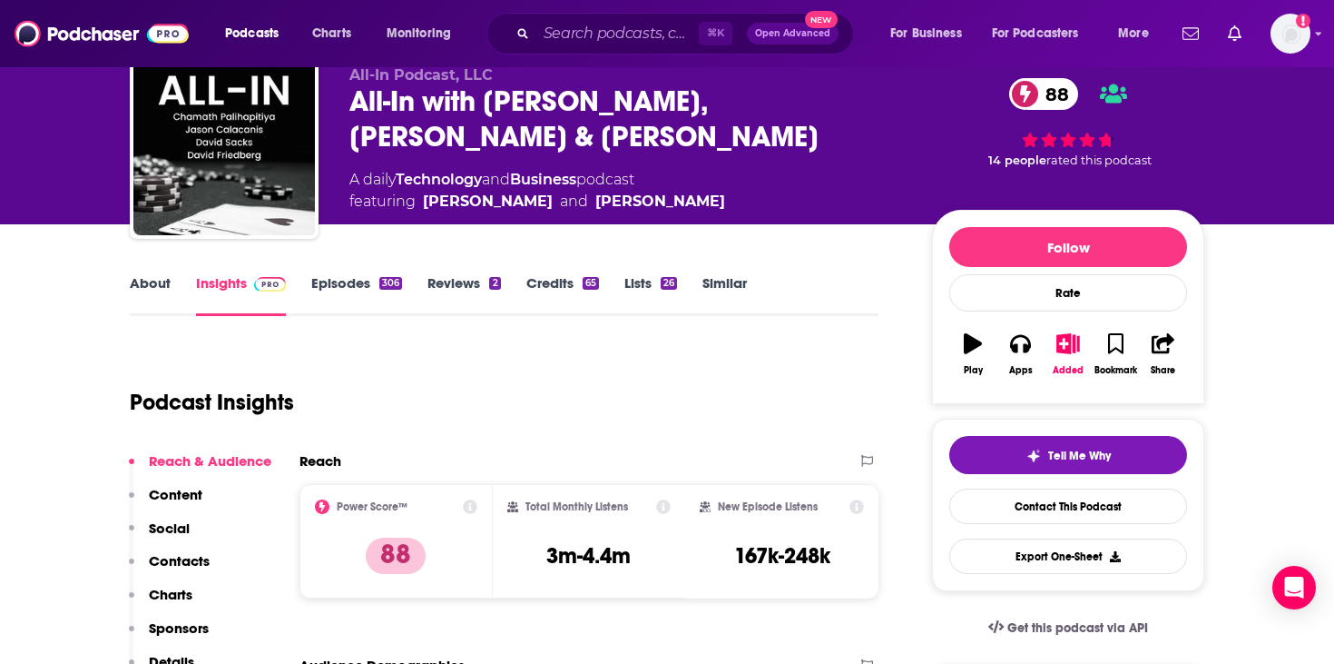
scroll to position [145, 0]
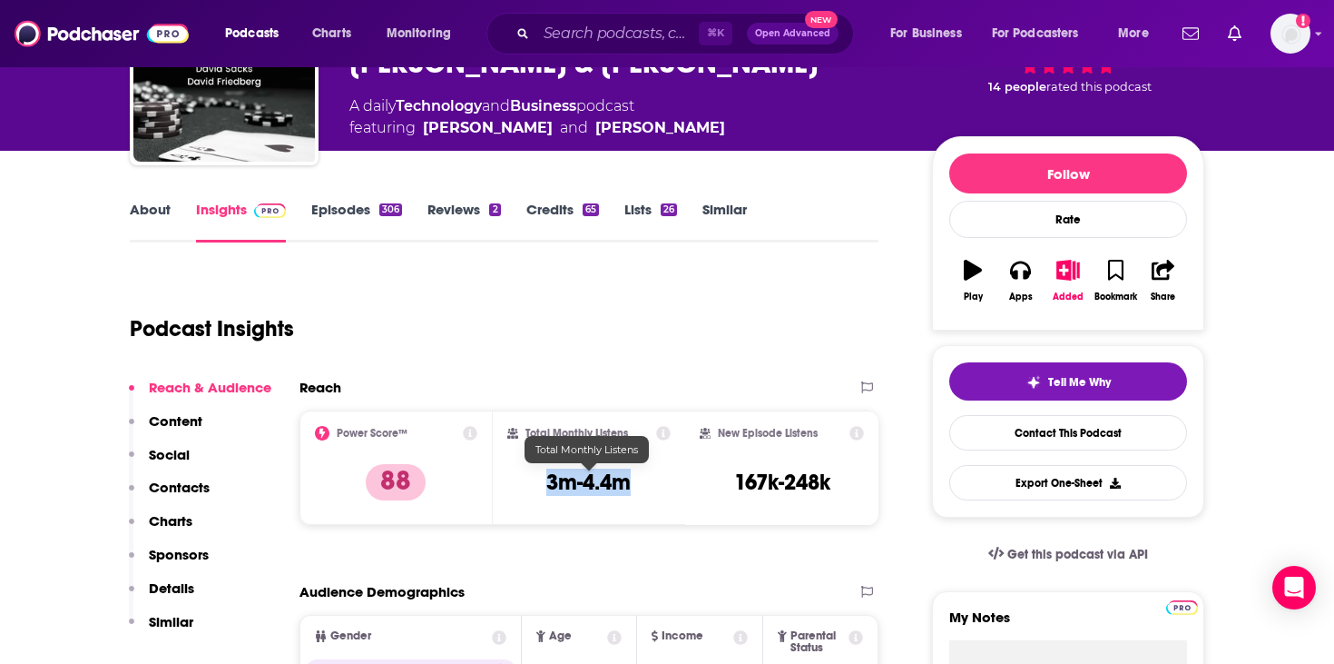
drag, startPoint x: 638, startPoint y: 472, endPoint x: 511, endPoint y: 472, distance: 127.1
click at [511, 472] on div "Total Monthly Listens 3m-4.4m" at bounding box center [589, 468] width 164 height 84
copy div "Total Monthly Listens 3m-4.4m"
click at [626, 451] on div "Total Monthly Listens 3m-4.4m" at bounding box center [589, 468] width 164 height 84
click at [611, 487] on h3 "3m-4.4m" at bounding box center [588, 481] width 84 height 27
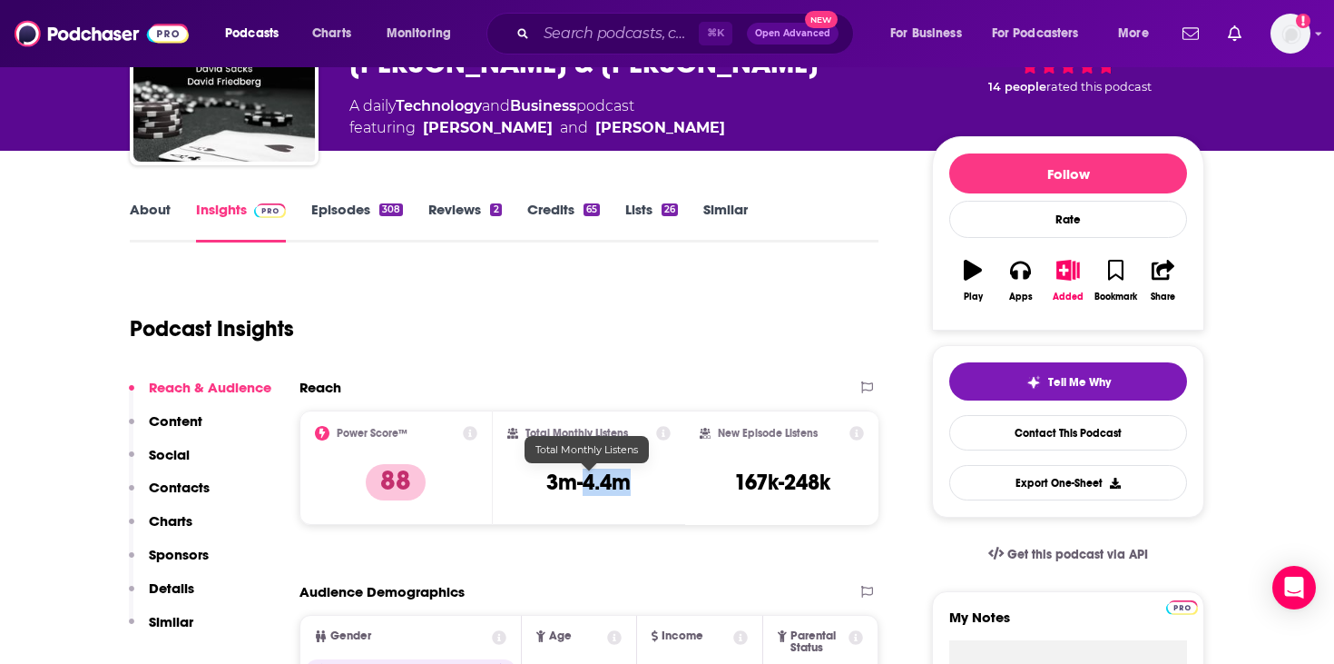
click at [611, 487] on h3 "3m-4.4m" at bounding box center [588, 481] width 84 height 27
copy div "3m-4.4m"
click at [574, 37] on input "Search podcasts, credits, & more..." at bounding box center [617, 33] width 162 height 29
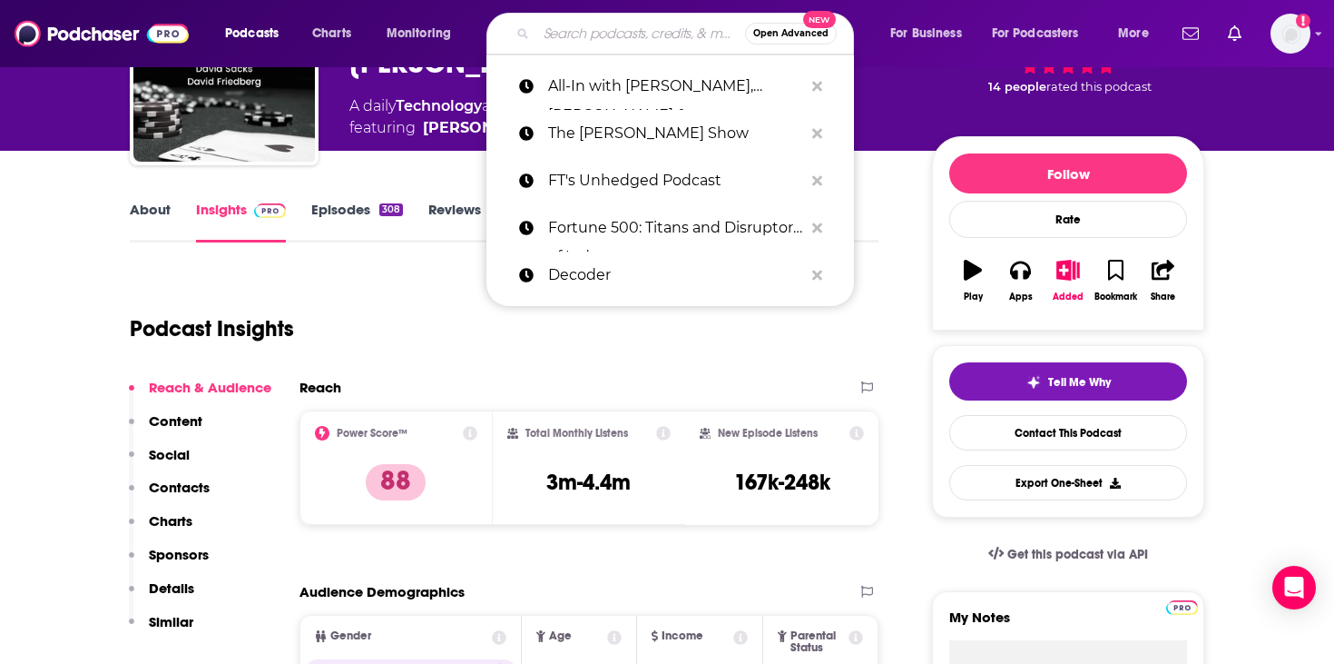
paste input "Columbia Energy Exchange"
type input "Columbia Energy Exchange"
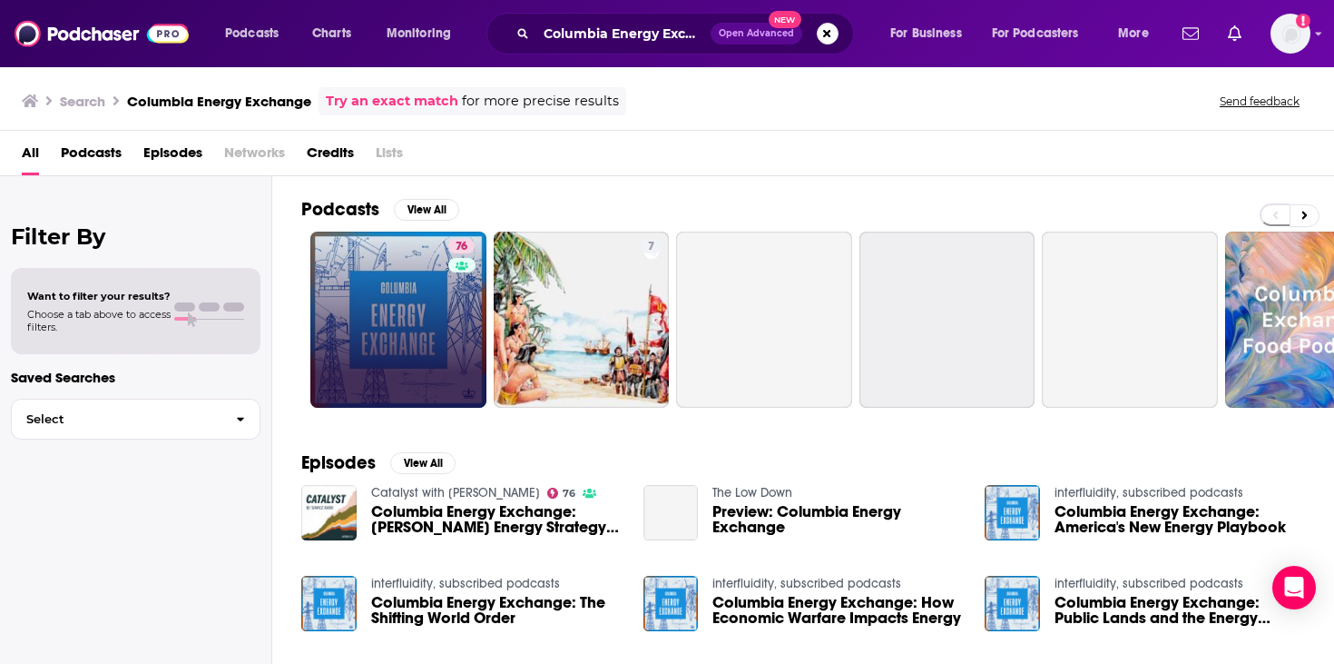
click at [429, 292] on link "76" at bounding box center [398, 319] width 176 height 176
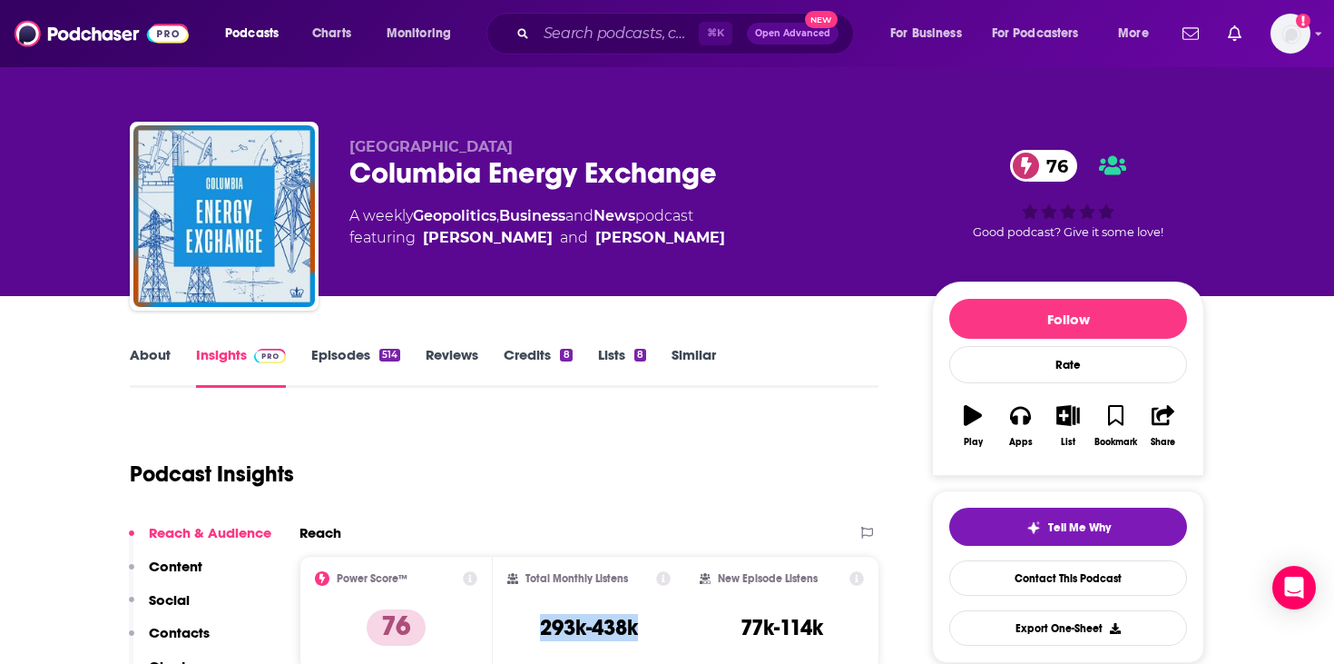
drag, startPoint x: 646, startPoint y: 624, endPoint x: 535, endPoint y: 617, distance: 111.8
click at [535, 617] on div "Total Monthly Listens 293k-438k" at bounding box center [589, 613] width 164 height 84
copy h3 "293k-438k"
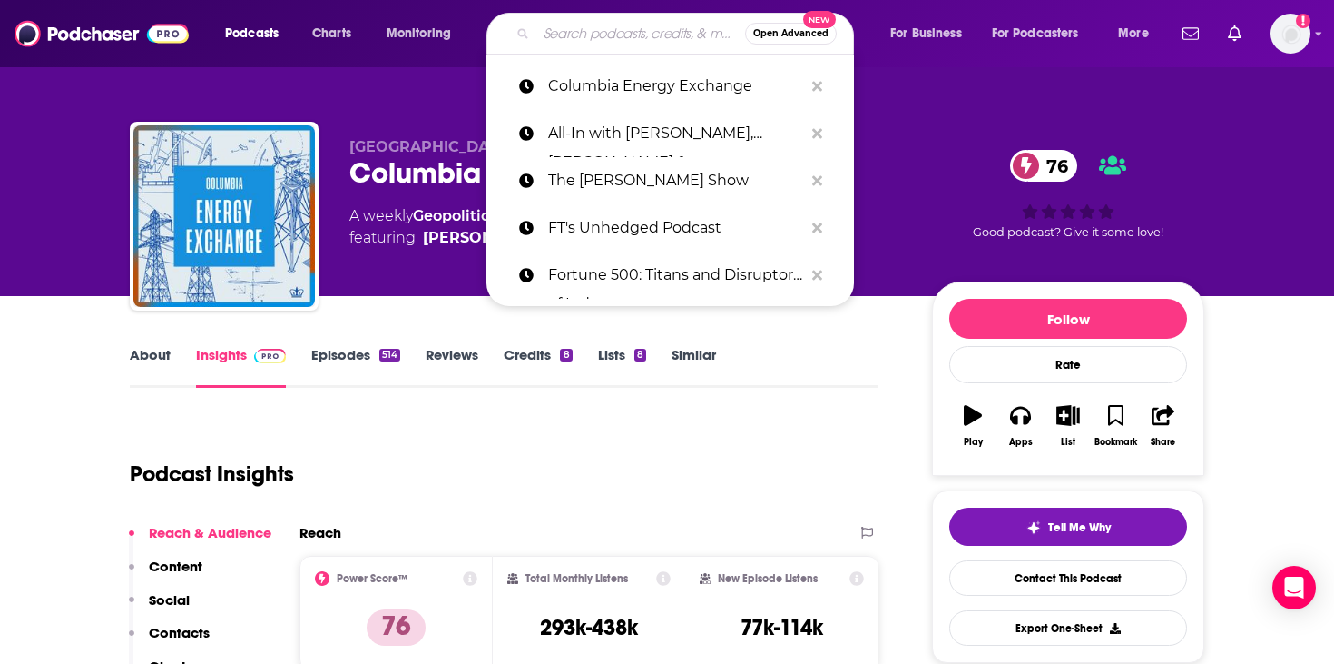
click at [637, 43] on input "Search podcasts, credits, & more..." at bounding box center [640, 33] width 209 height 29
paste input "[DATE], Explained (Vox)"
type input "[DATE], Explained (Vox)"
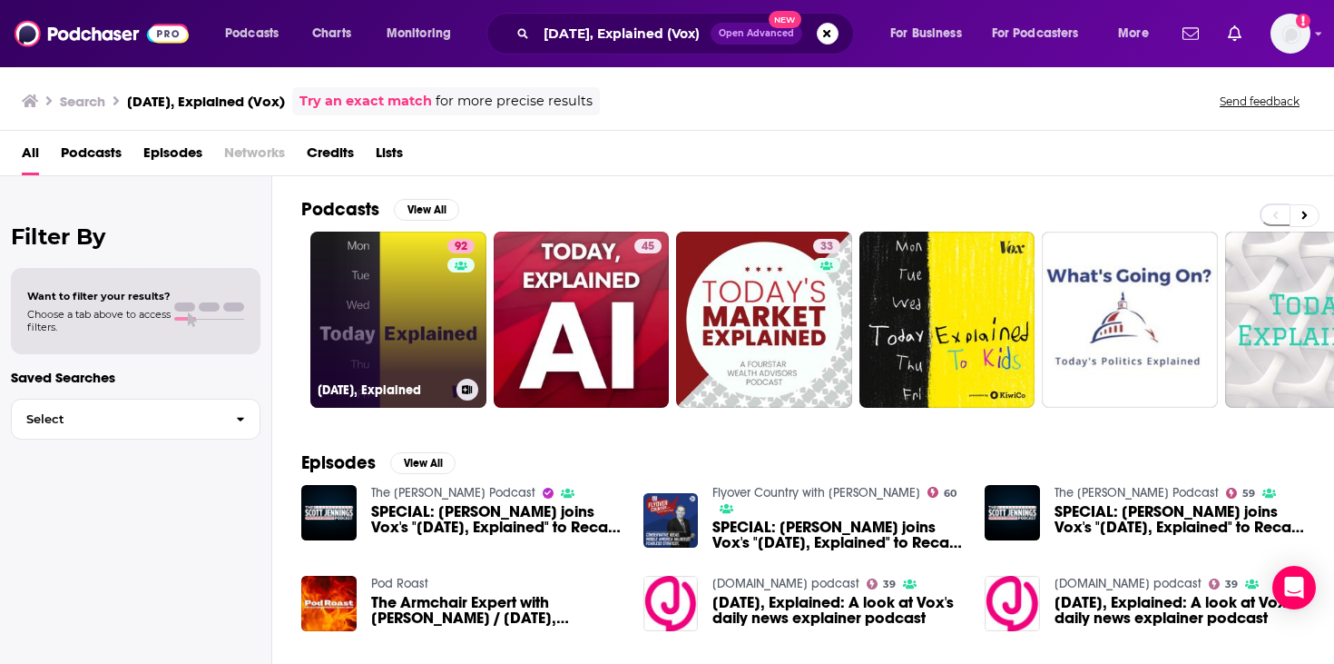
click at [411, 320] on link "92 [DATE], Explained" at bounding box center [398, 319] width 176 height 176
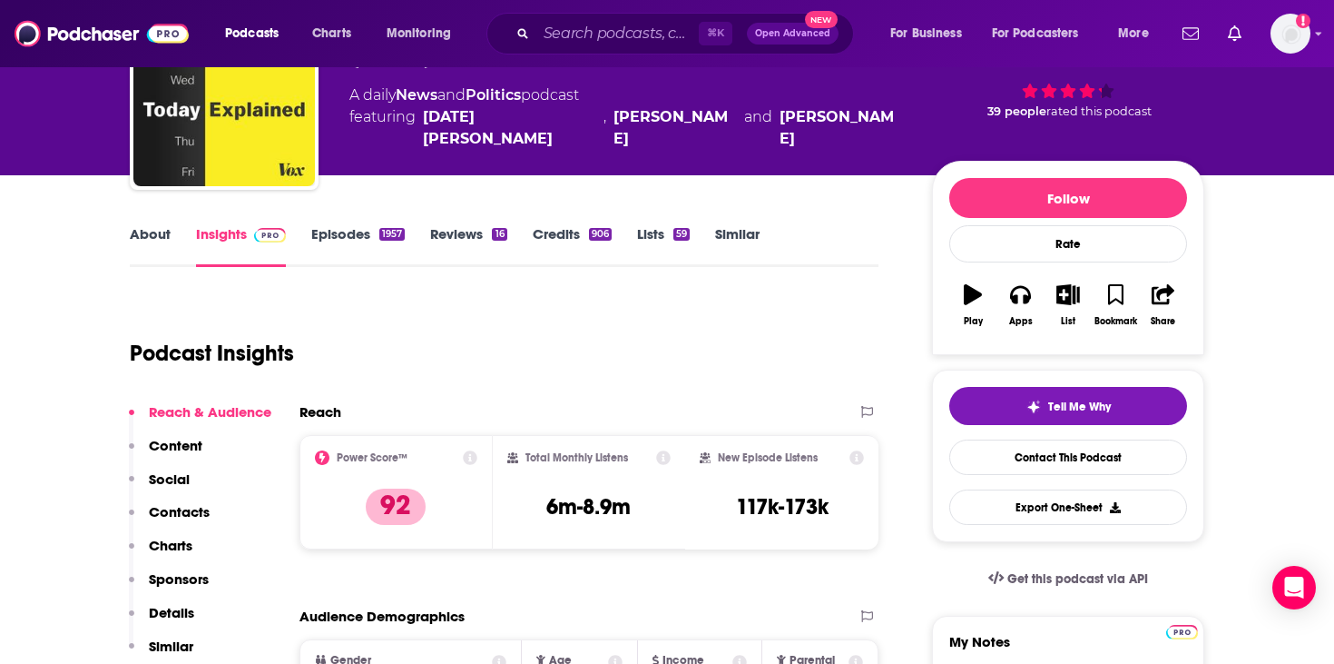
scroll to position [141, 0]
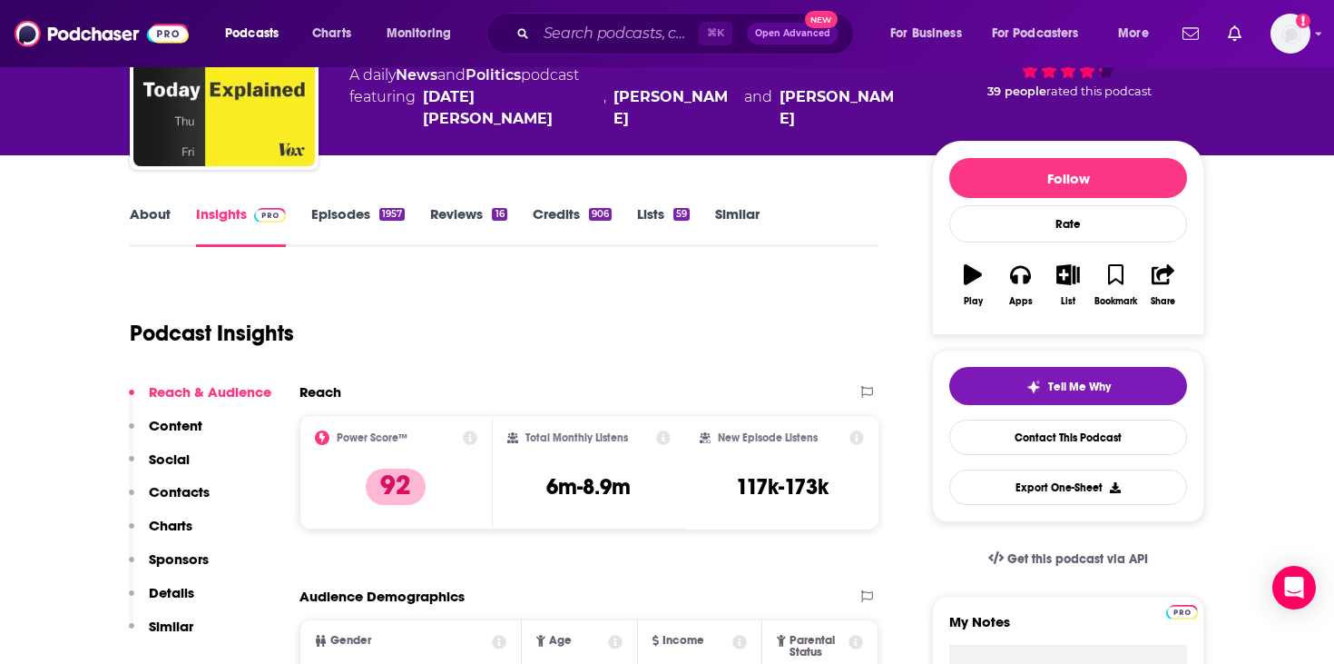
click at [606, 487] on h3 "6m-8.9m" at bounding box center [588, 486] width 84 height 27
copy div "6m-8.9m"
click at [153, 226] on link "About" at bounding box center [150, 226] width 41 height 42
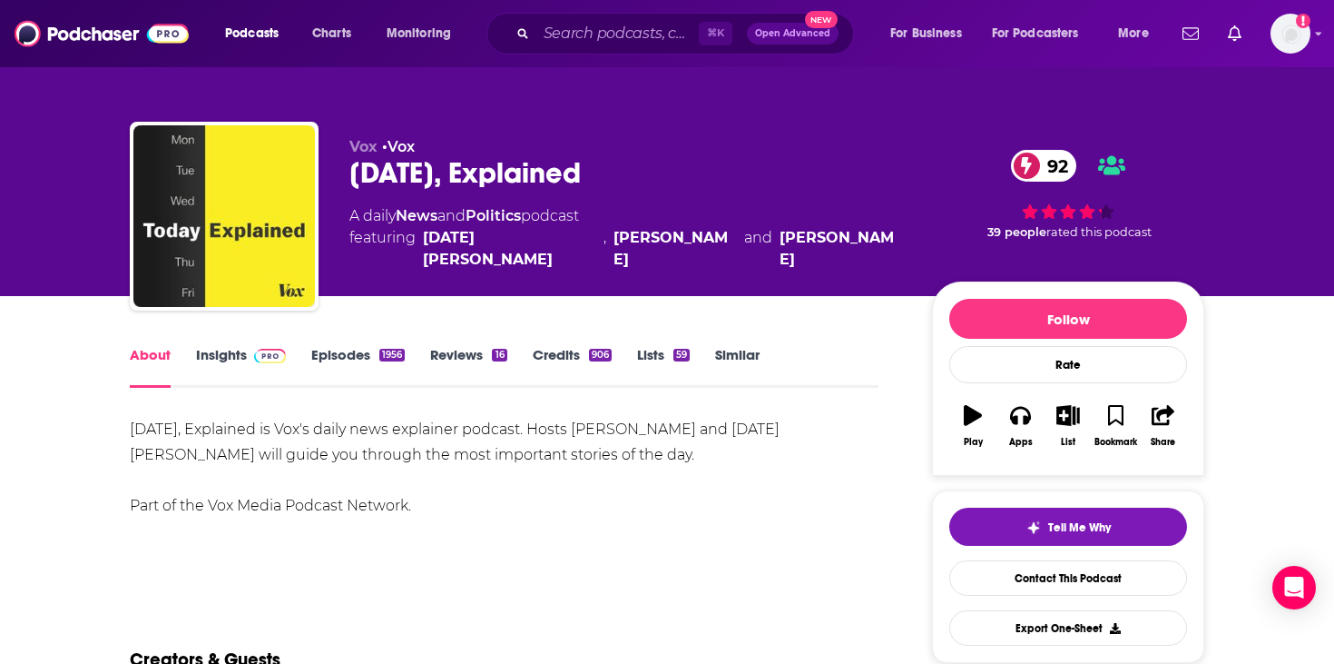
click at [290, 421] on div "[DATE], Explained is Vox's daily news explainer podcast. Hosts [PERSON_NAME] an…" at bounding box center [504, 468] width 749 height 102
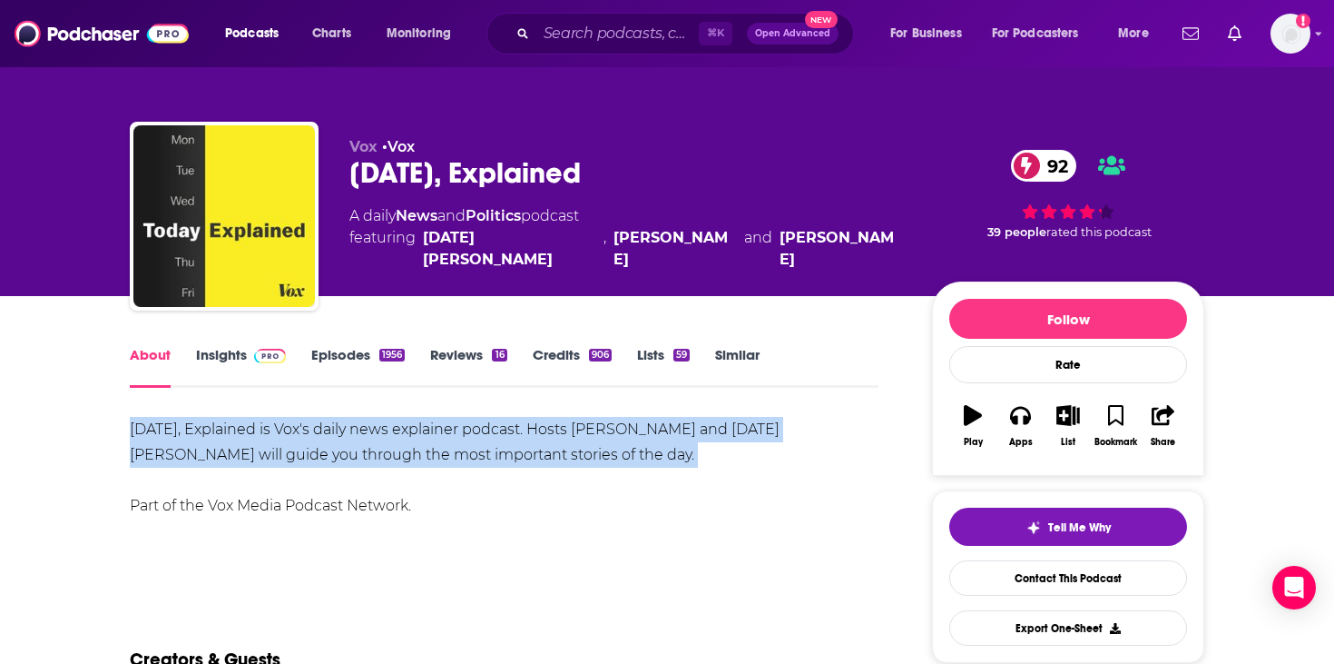
click at [290, 421] on div "[DATE], Explained is Vox's daily news explainer podcast. Hosts [PERSON_NAME] an…" at bounding box center [504, 468] width 749 height 102
copy div "[DATE], Explained is Vox's daily news explainer podcast. Hosts [PERSON_NAME] an…"
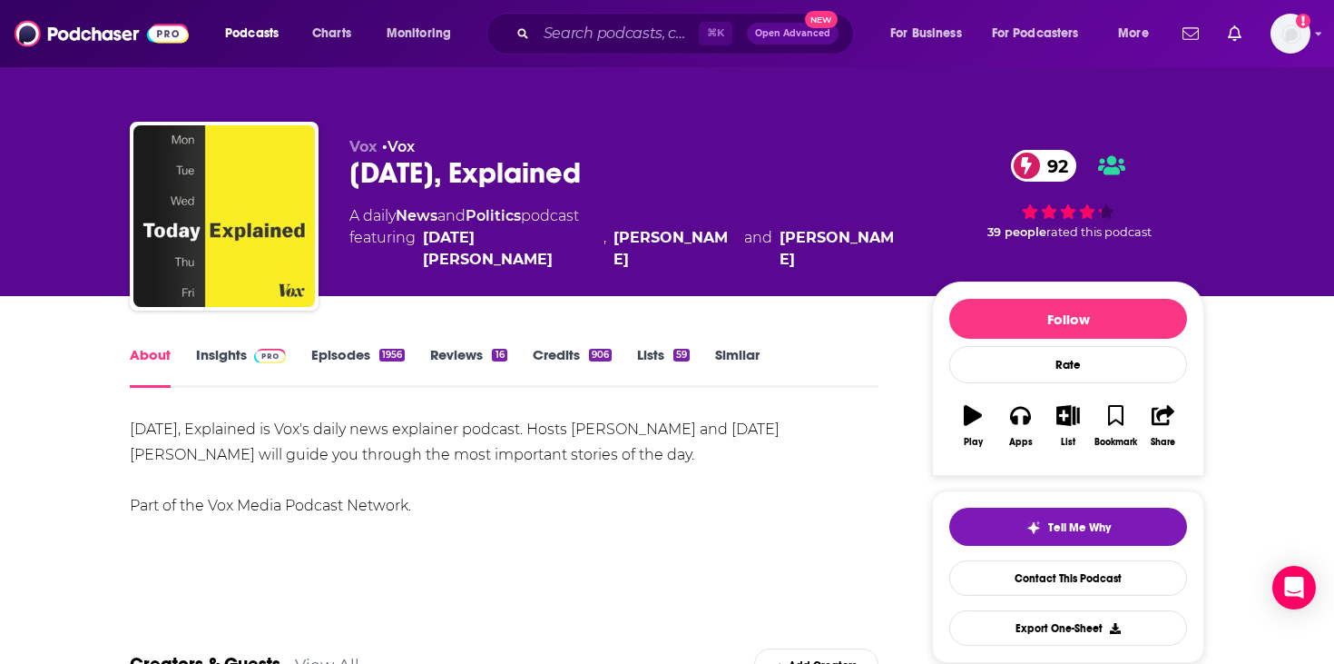
click at [429, 155] on div "[DATE], Explained 92" at bounding box center [626, 172] width 554 height 35
click at [429, 168] on div "[DATE], Explained 92" at bounding box center [626, 172] width 554 height 35
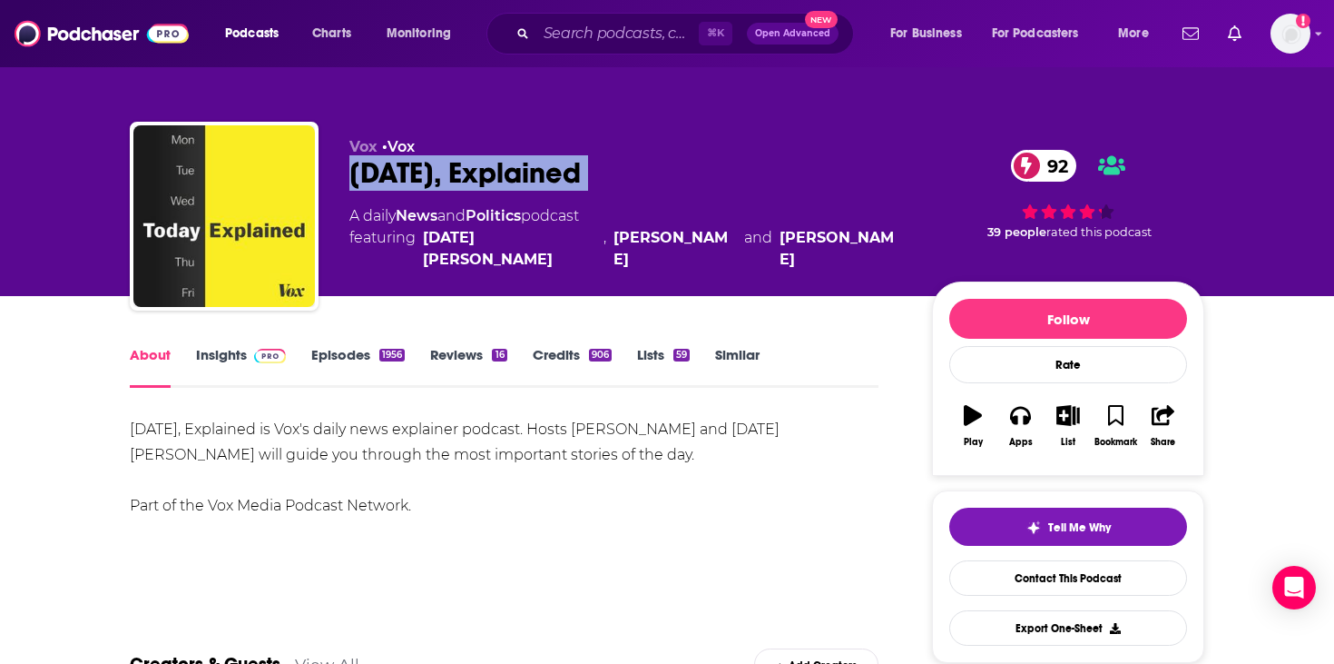
click at [429, 168] on div "[DATE], Explained 92" at bounding box center [626, 172] width 554 height 35
copy div "[DATE], Explained 92"
click at [238, 366] on link "Insights" at bounding box center [241, 367] width 90 height 42
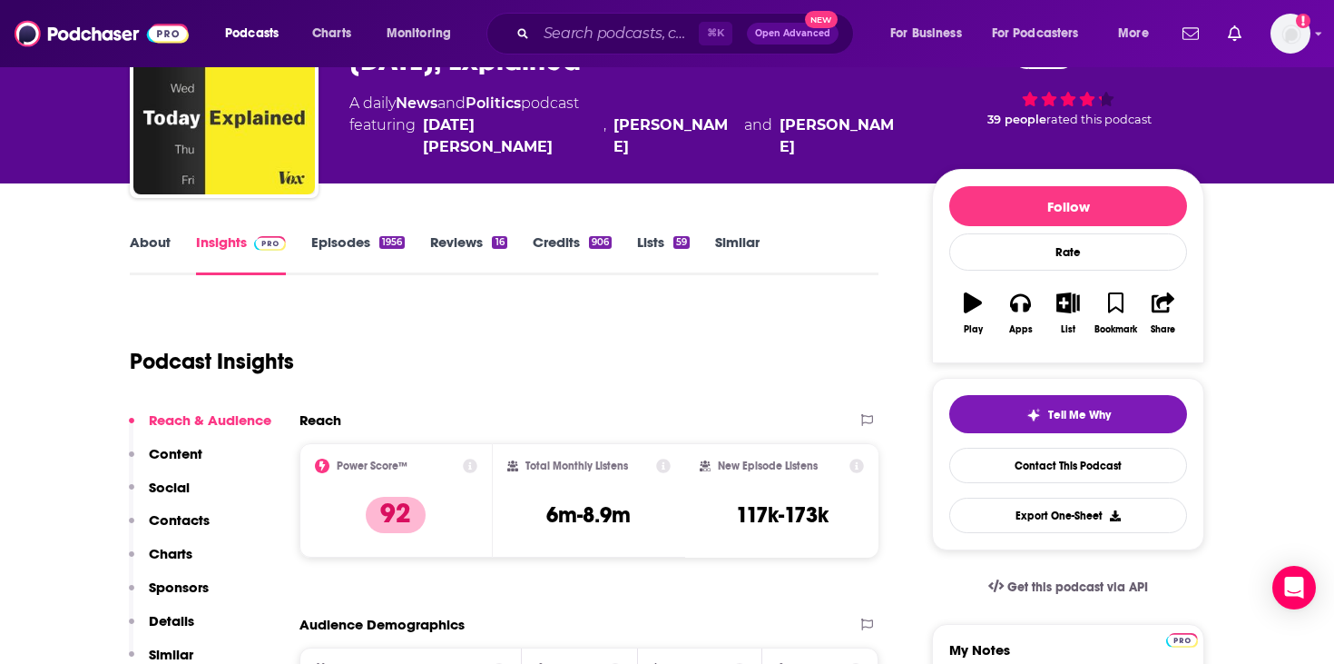
scroll to position [182, 0]
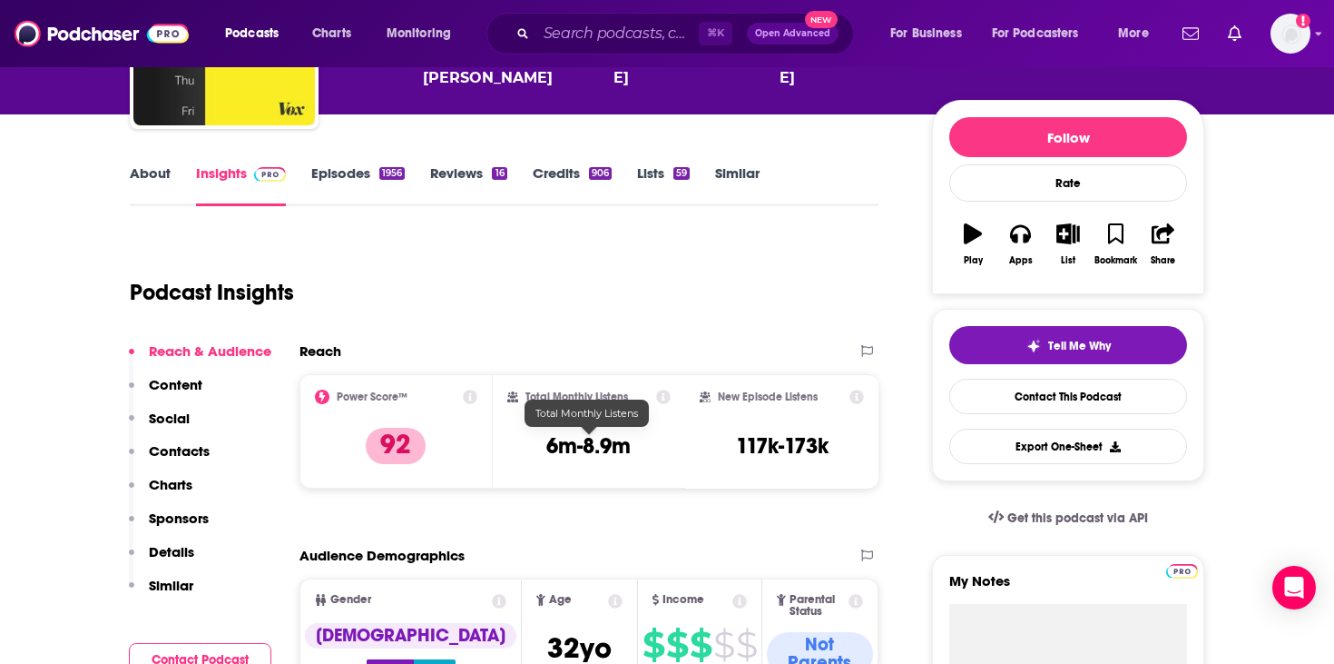
click at [597, 445] on h3 "6m-8.9m" at bounding box center [588, 445] width 84 height 27
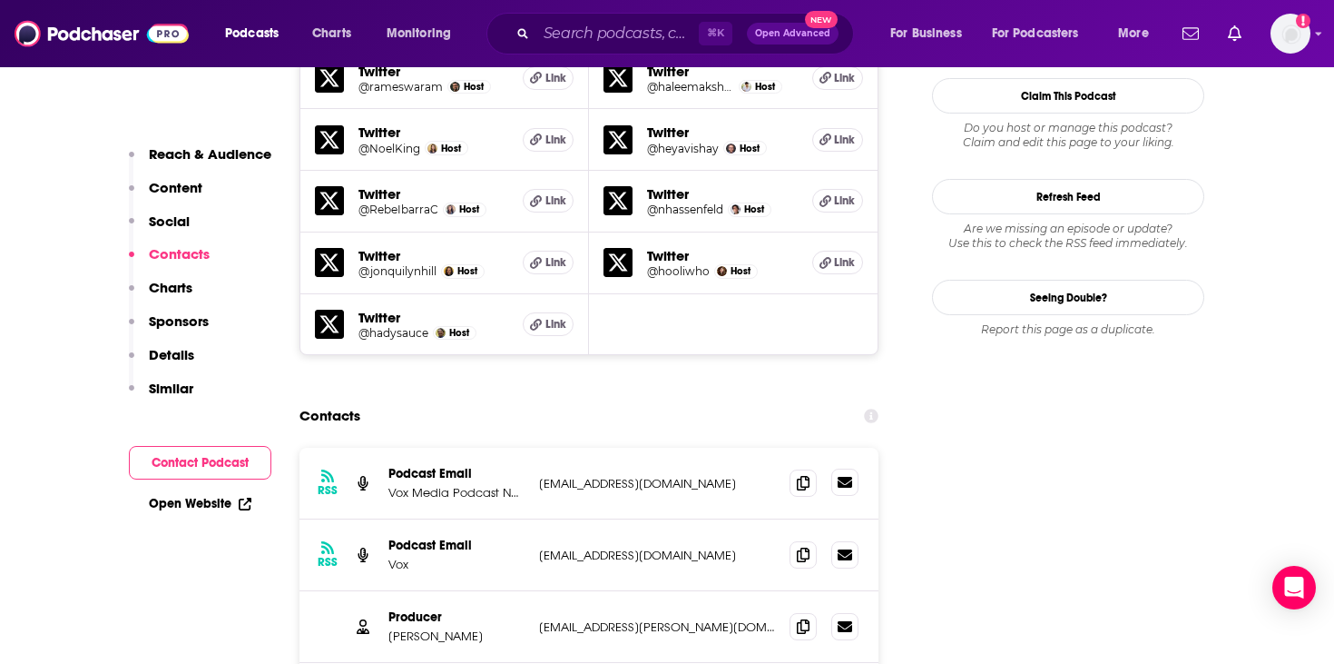
scroll to position [1723, 0]
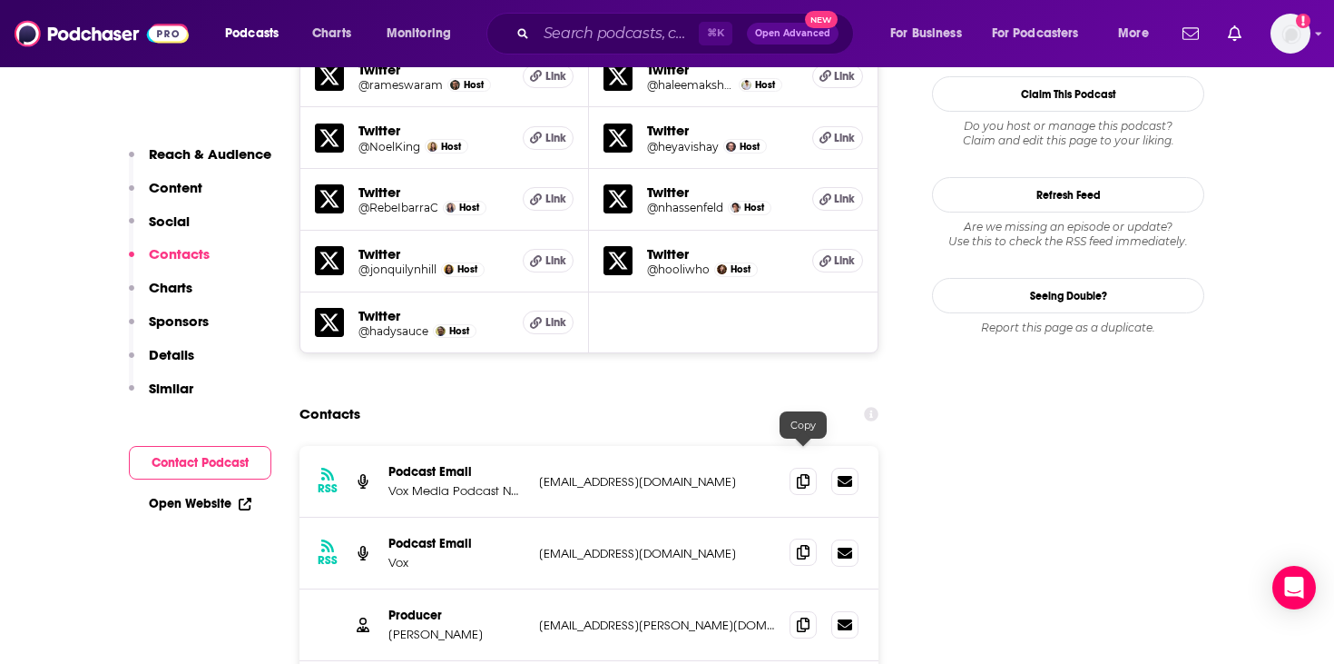
click at [797, 545] on icon at bounding box center [803, 552] width 13 height 15
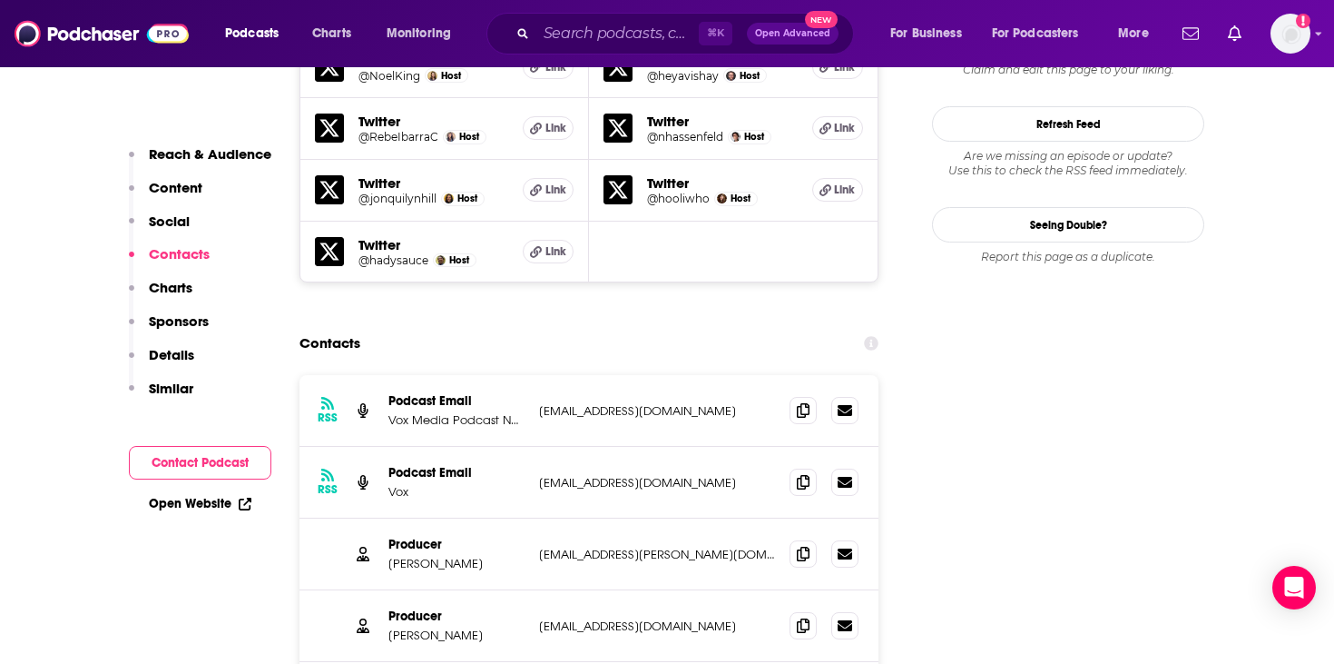
scroll to position [1807, 0]
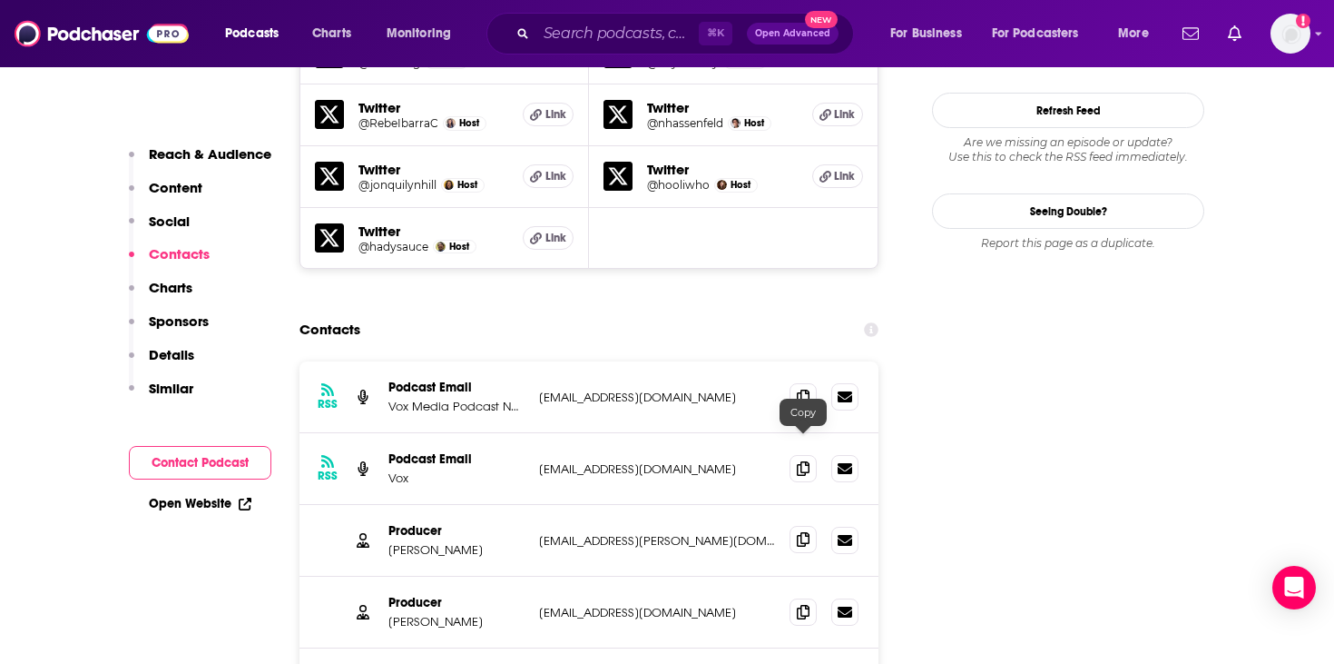
click at [802, 526] on span at bounding box center [803, 539] width 27 height 27
click at [794, 454] on span at bounding box center [803, 467] width 27 height 27
click at [589, 32] on input "Search podcasts, credits, & more..." at bounding box center [617, 33] width 162 height 29
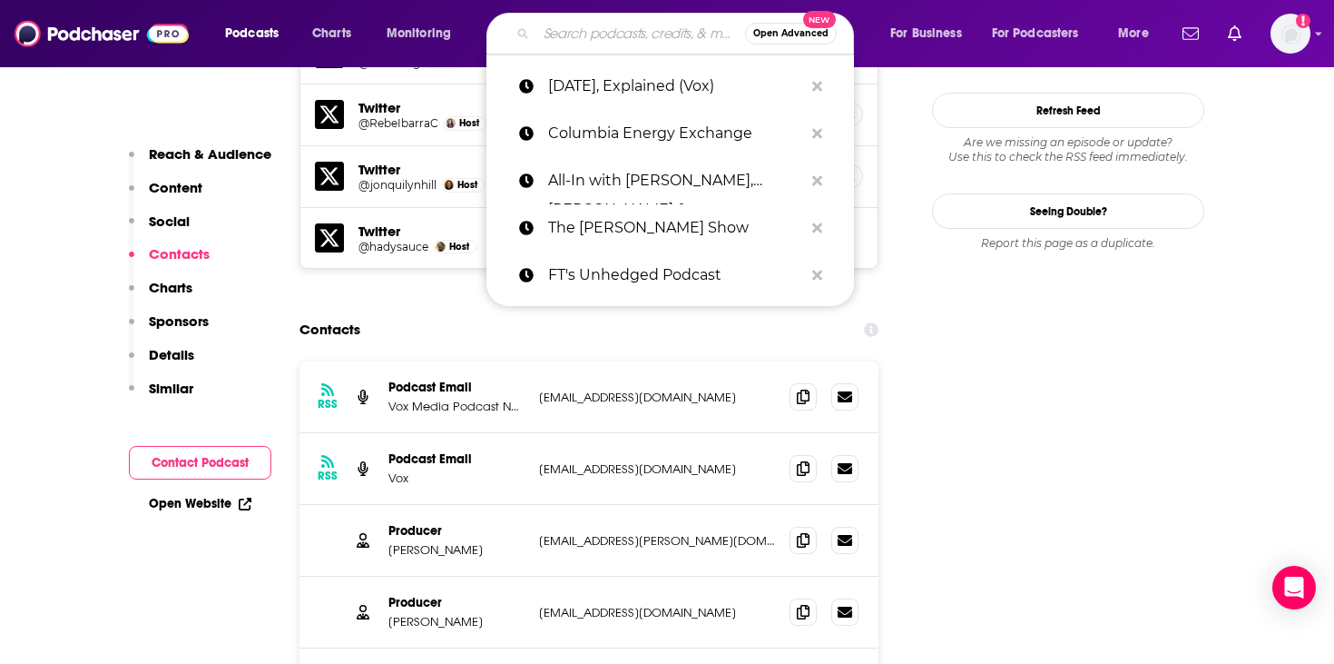
paste input "Motley Fool Money"
type input "Motley Fool Money"
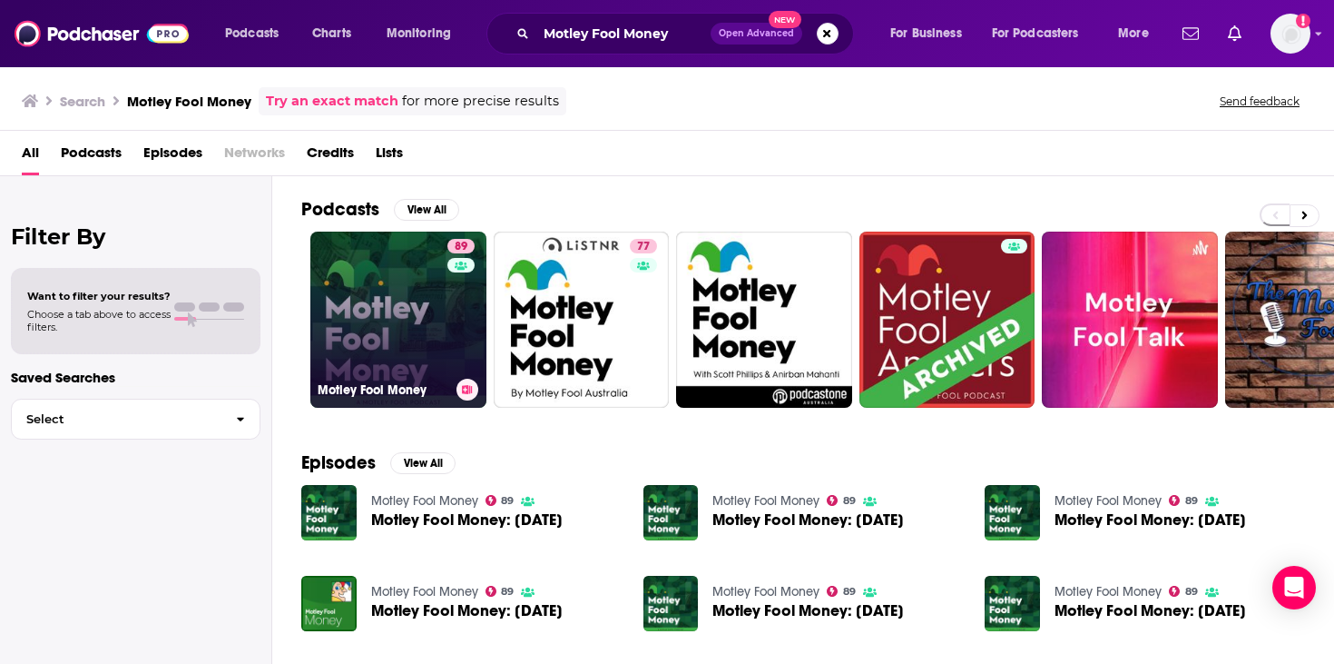
click at [380, 340] on link "89 Motley Fool Money" at bounding box center [398, 319] width 176 height 176
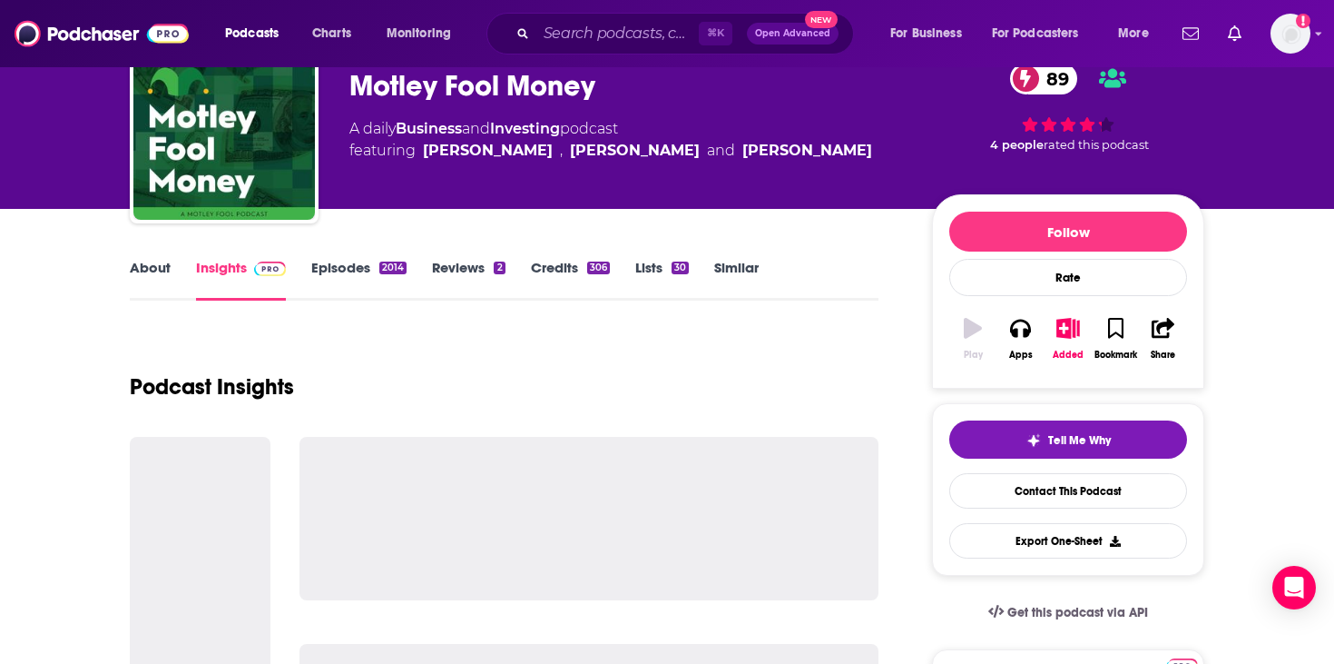
scroll to position [147, 0]
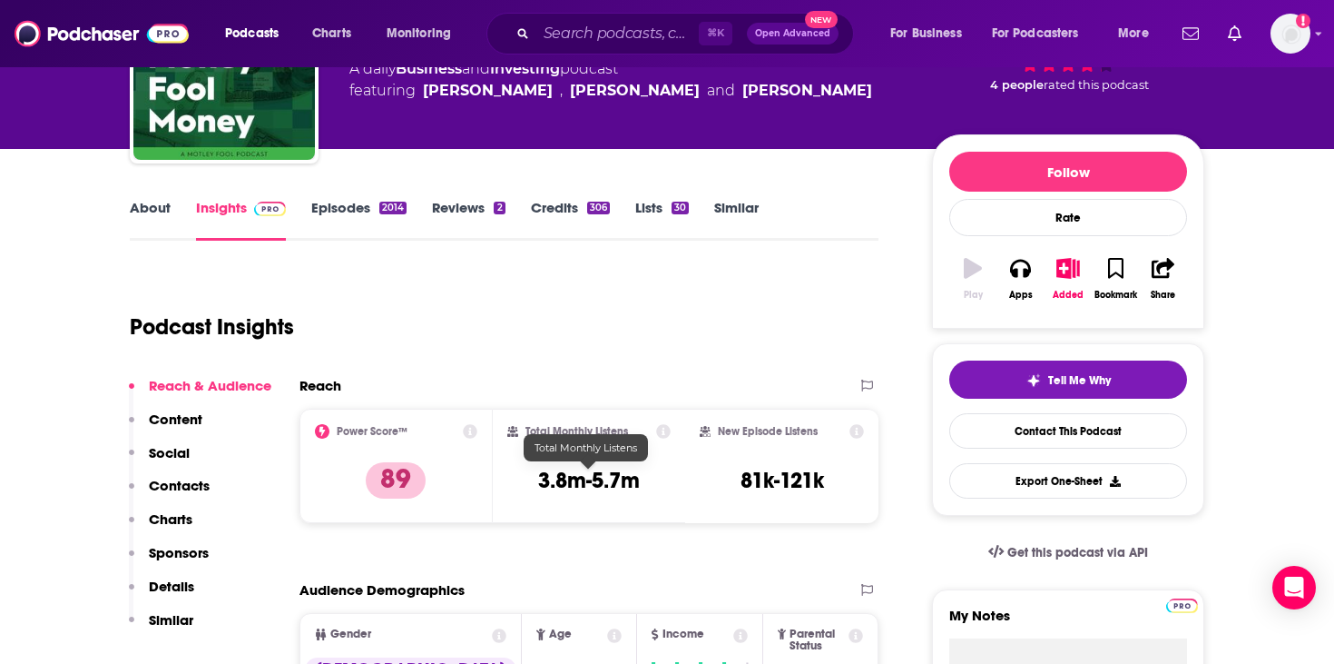
click at [615, 487] on h3 "3.8m-5.7m" at bounding box center [589, 480] width 102 height 27
copy div "3.8m-5.7m"
click at [652, 31] on input "Search podcasts, credits, & more..." at bounding box center [617, 33] width 162 height 29
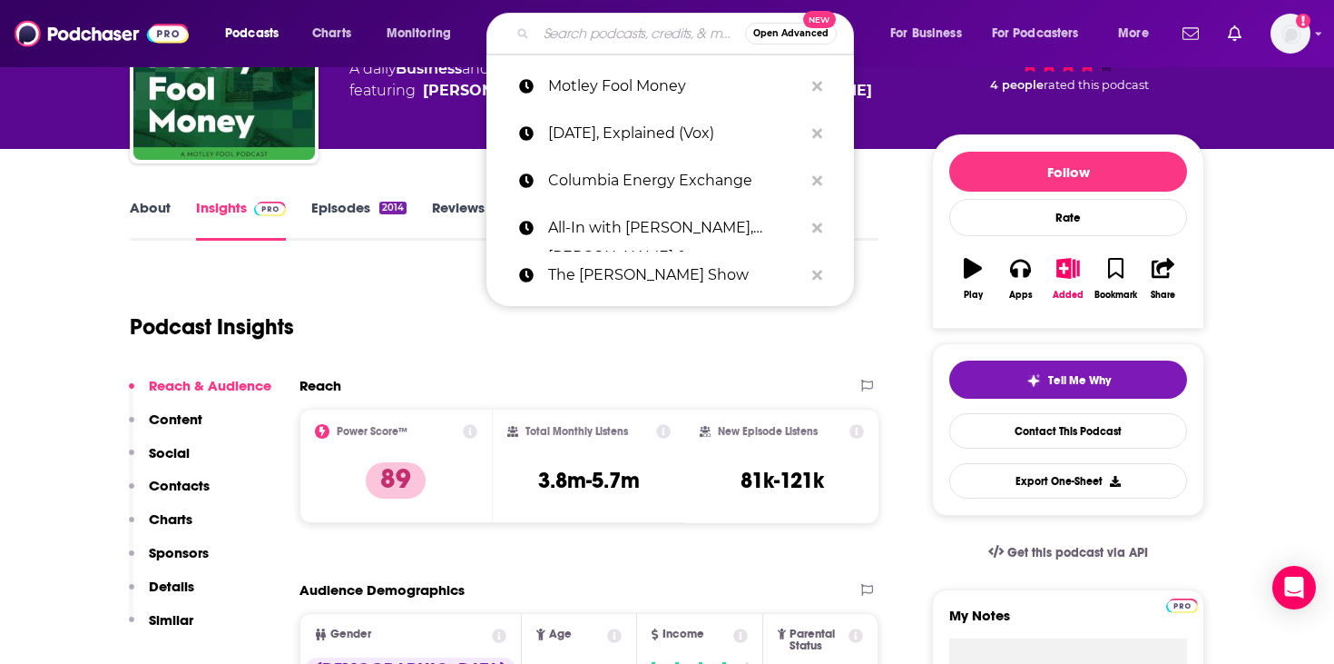
paste input "WSJ's The Journal Podcast"
type input "WSJ's The Journal Podcast"
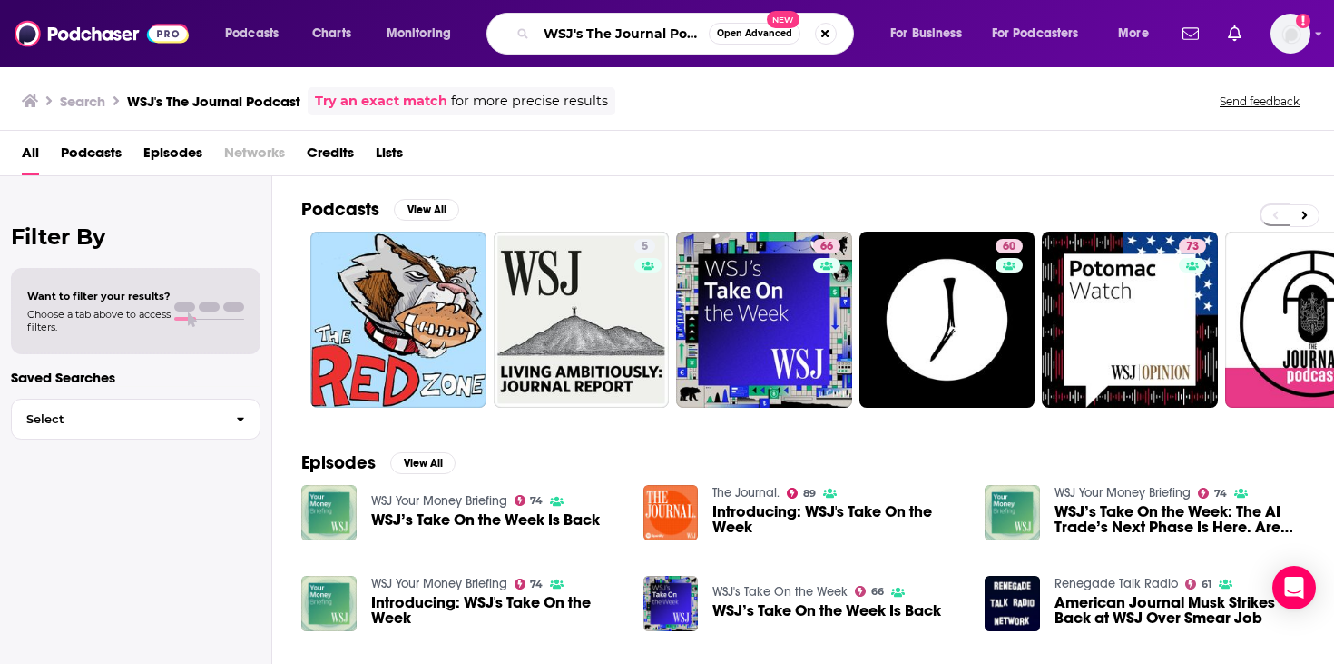
drag, startPoint x: 589, startPoint y: 35, endPoint x: 530, endPoint y: 35, distance: 59.0
click at [530, 35] on div "WSJ's The Journal Podcast Open Advanced New" at bounding box center [671, 34] width 368 height 42
type input "The Journal Podcast"
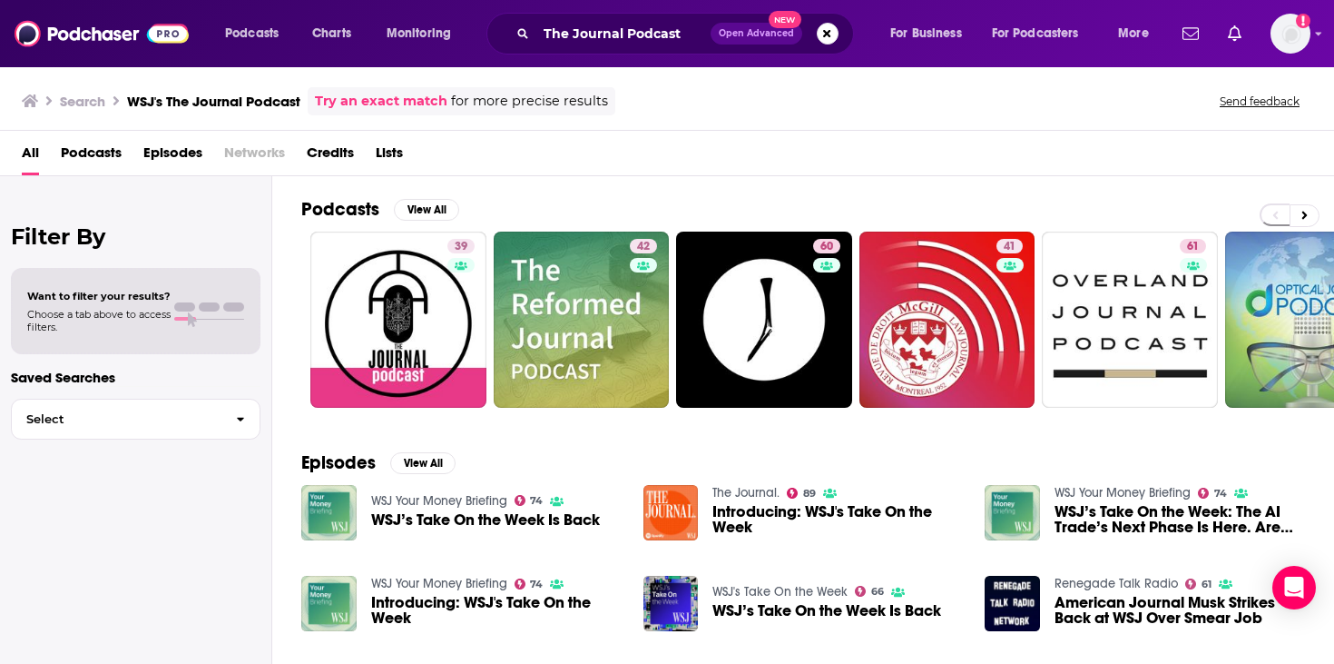
click at [468, 519] on span "WSJ’s Take On the Week Is Back" at bounding box center [485, 519] width 229 height 15
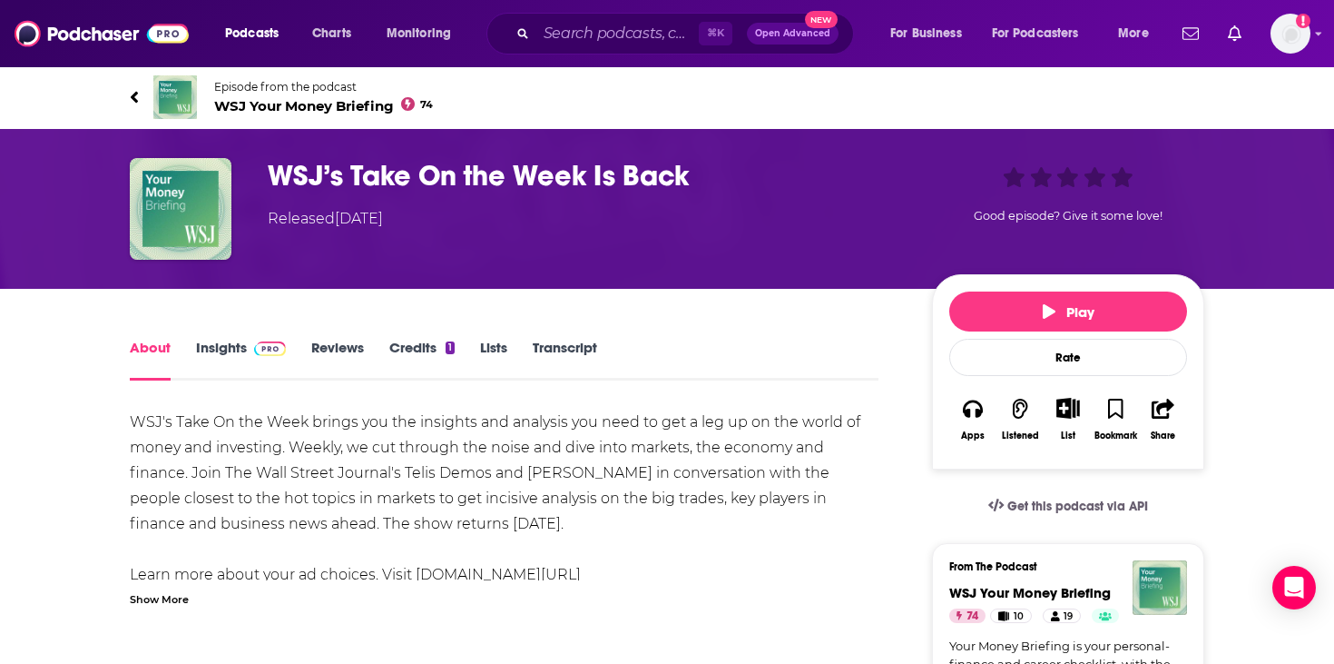
click at [243, 356] on link "Insights" at bounding box center [241, 360] width 90 height 42
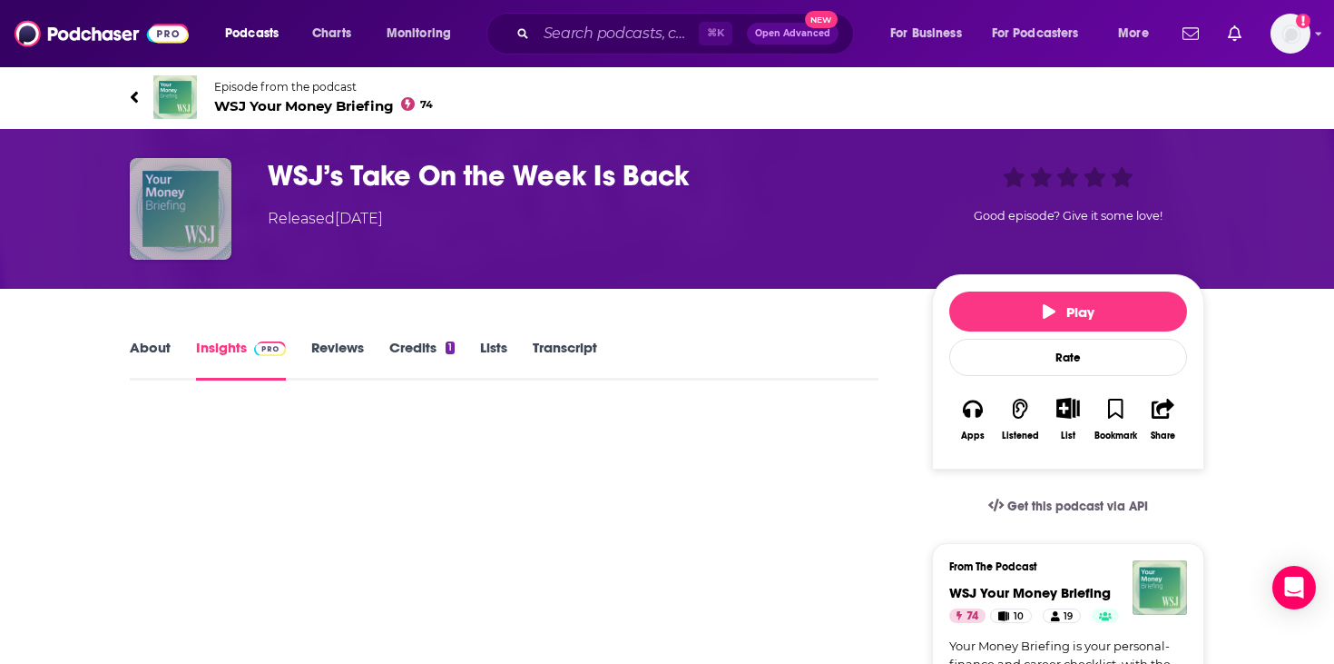
click at [182, 225] on img "WSJ’s Take On the Week Is Back" at bounding box center [181, 209] width 102 height 102
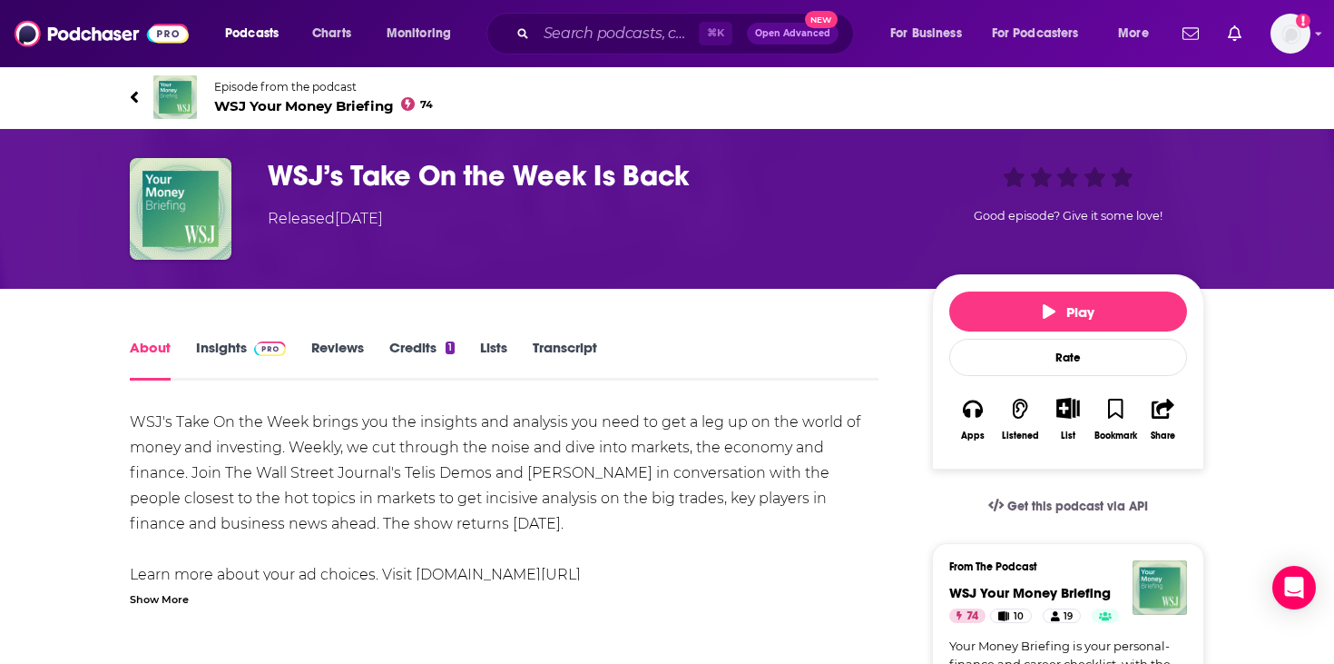
click at [283, 97] on span "WSJ Your Money Briefing 74" at bounding box center [323, 105] width 219 height 17
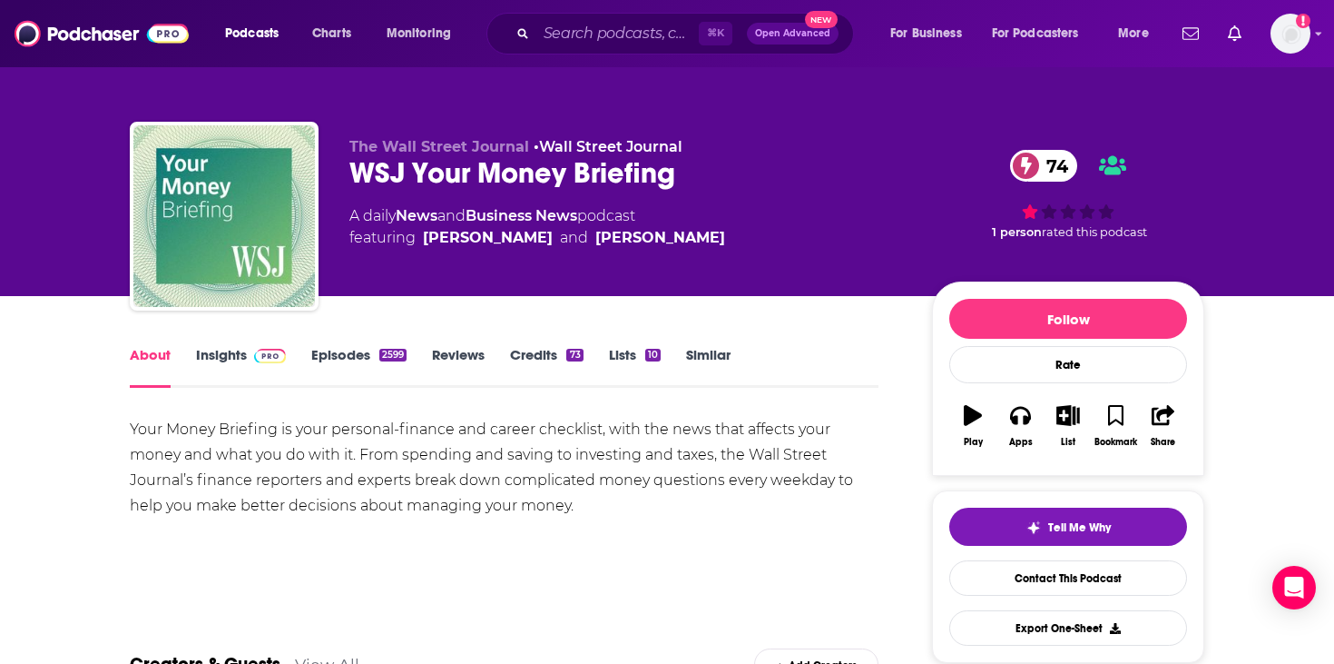
click at [249, 371] on link "Insights" at bounding box center [241, 367] width 90 height 42
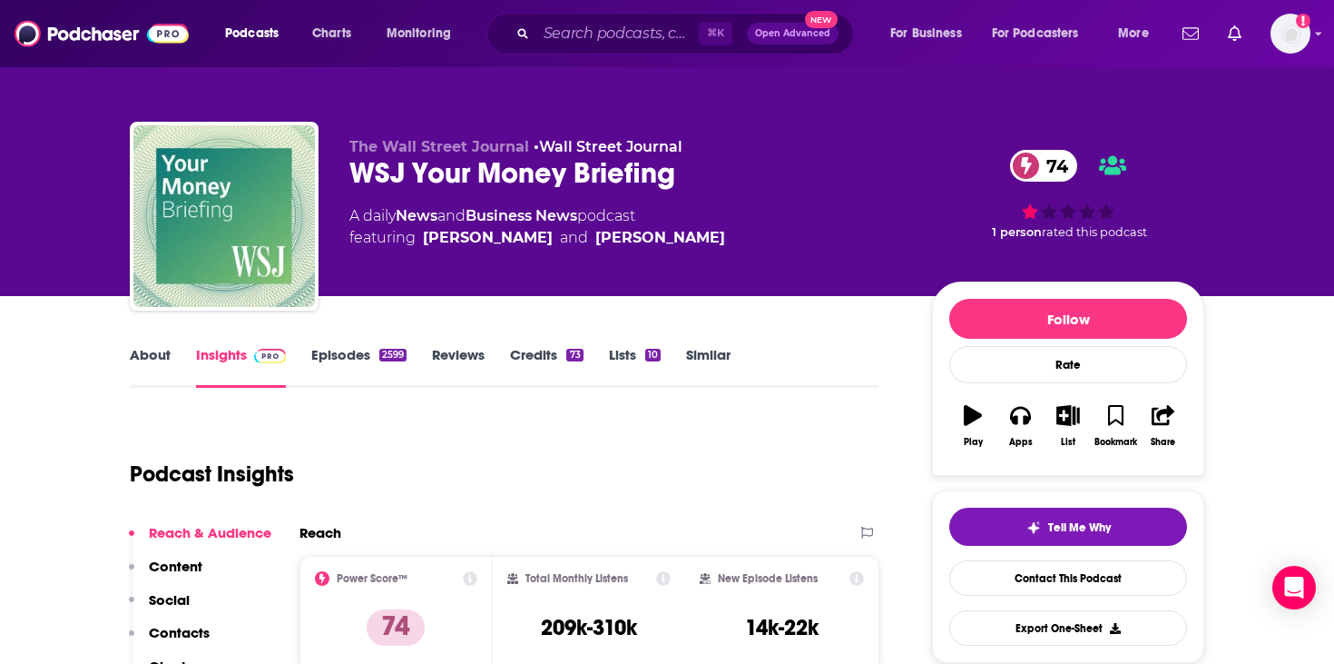
scroll to position [189, 0]
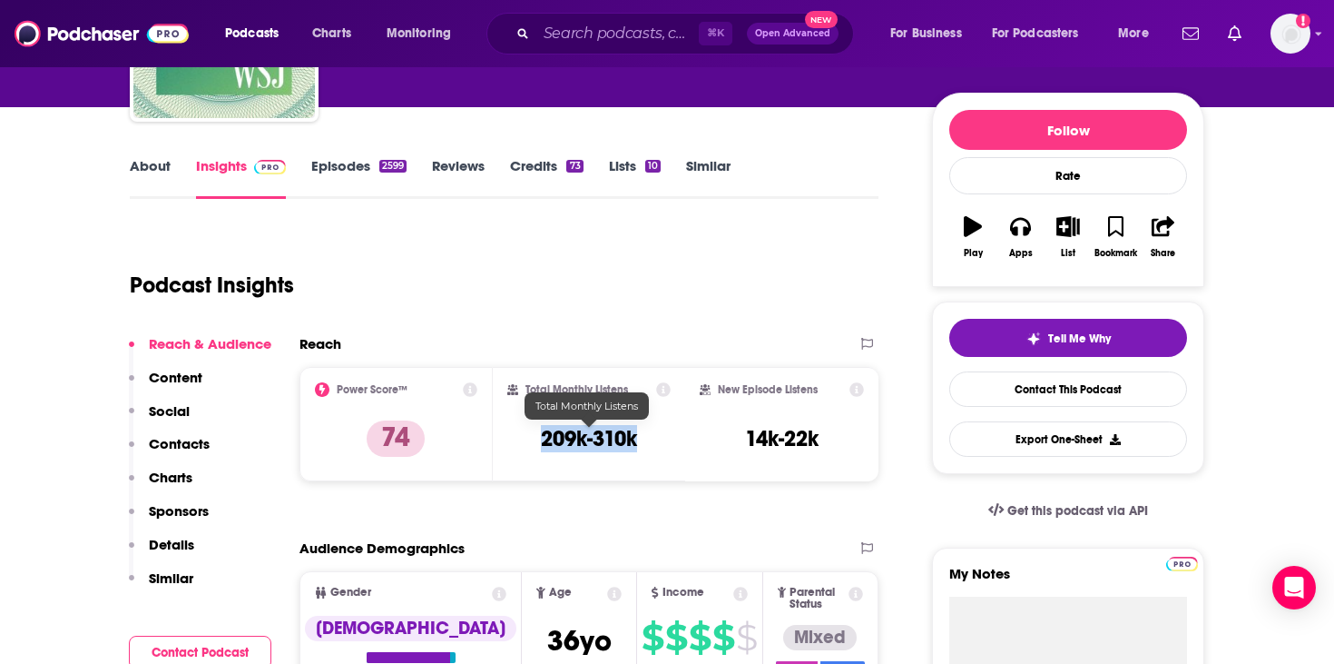
drag, startPoint x: 639, startPoint y: 443, endPoint x: 507, endPoint y: 444, distance: 131.6
click at [507, 443] on div "Total Monthly Listens 209k-310k" at bounding box center [589, 424] width 164 height 84
click at [629, 29] on input "Search podcasts, credits, & more..." at bounding box center [617, 33] width 162 height 29
paste input "Business Stories with [PERSON_NAME]"
type input "Business Stories with [PERSON_NAME]"
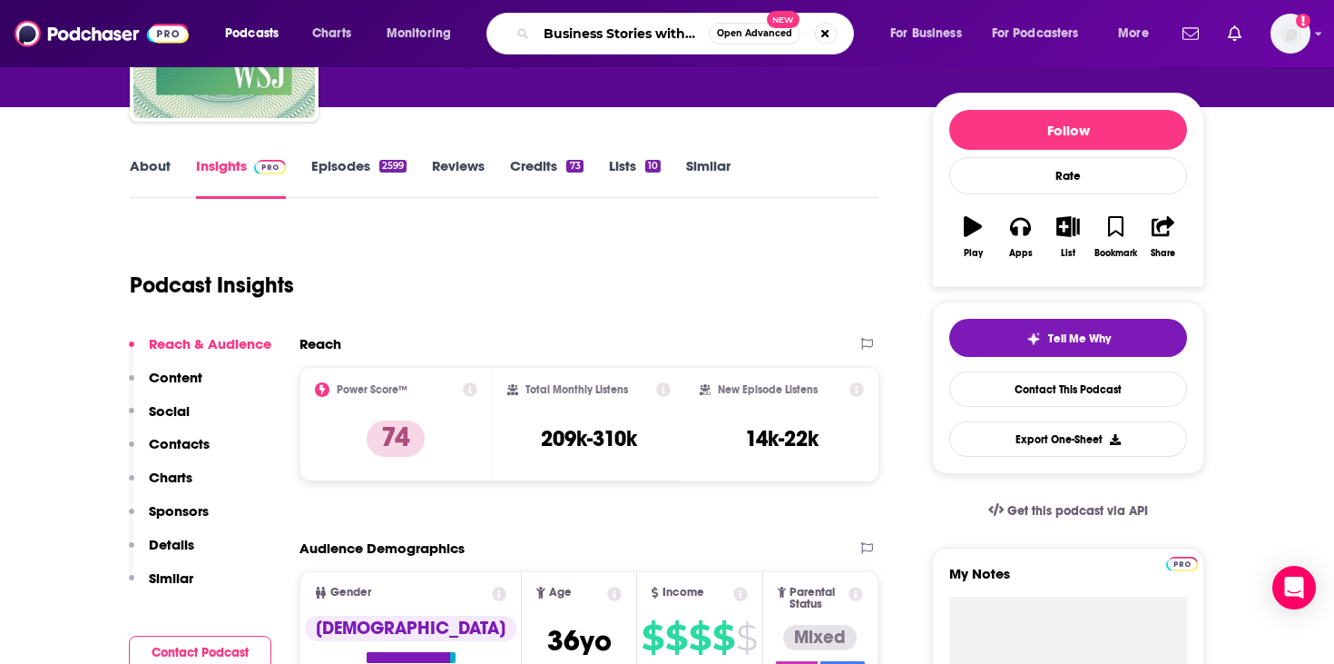
scroll to position [0, 82]
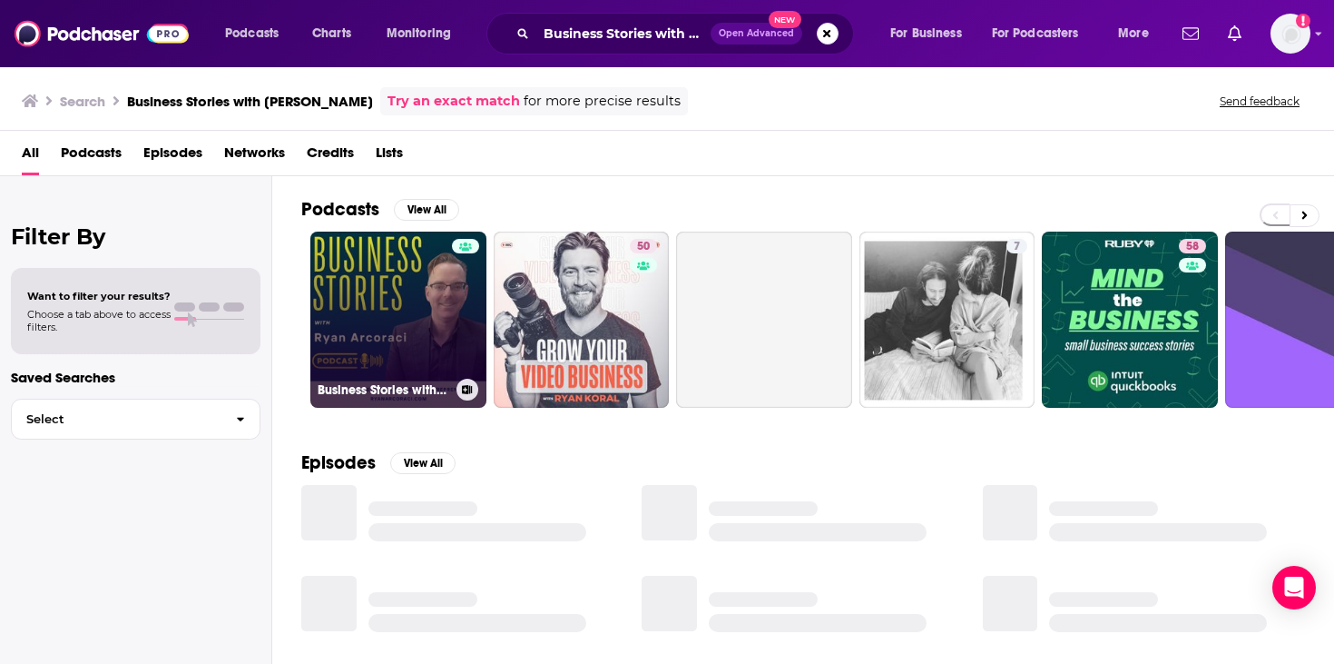
click at [454, 321] on div at bounding box center [465, 309] width 27 height 140
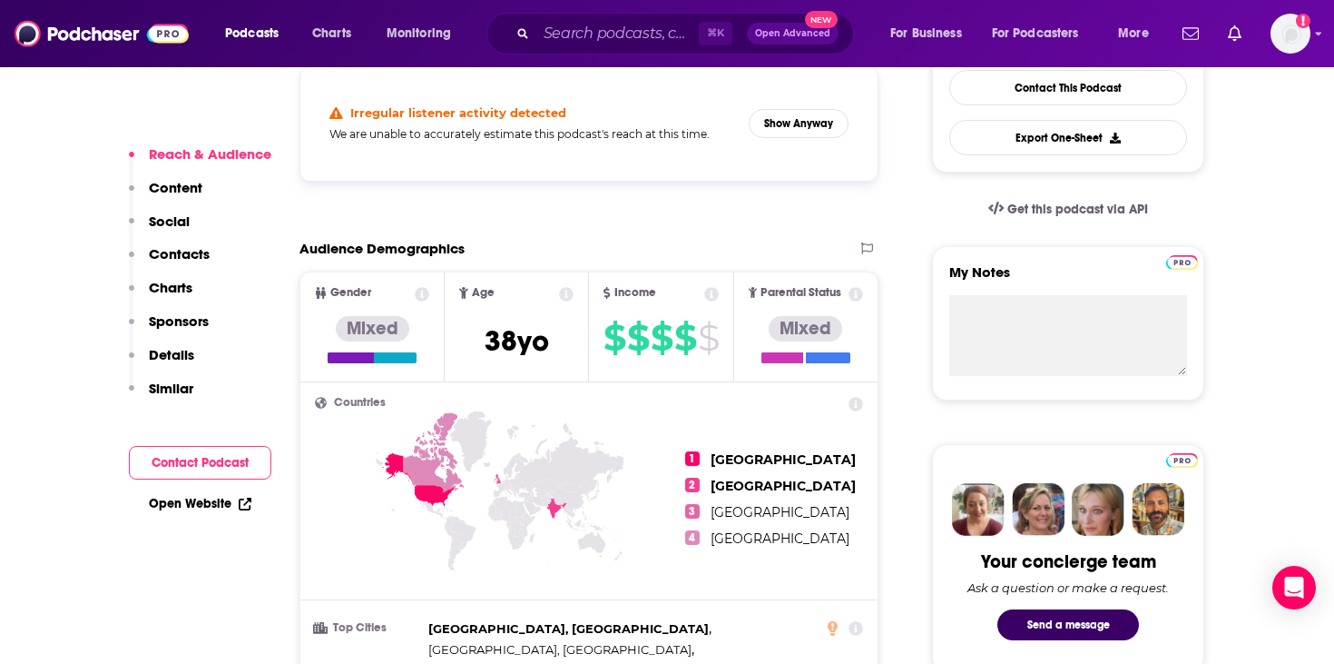
scroll to position [491, 0]
click at [590, 34] on input "Search podcasts, credits, & more..." at bounding box center [617, 33] width 162 height 29
paste input "Entrepreneurs on Fire"
type input "Entrepreneurs on Fire"
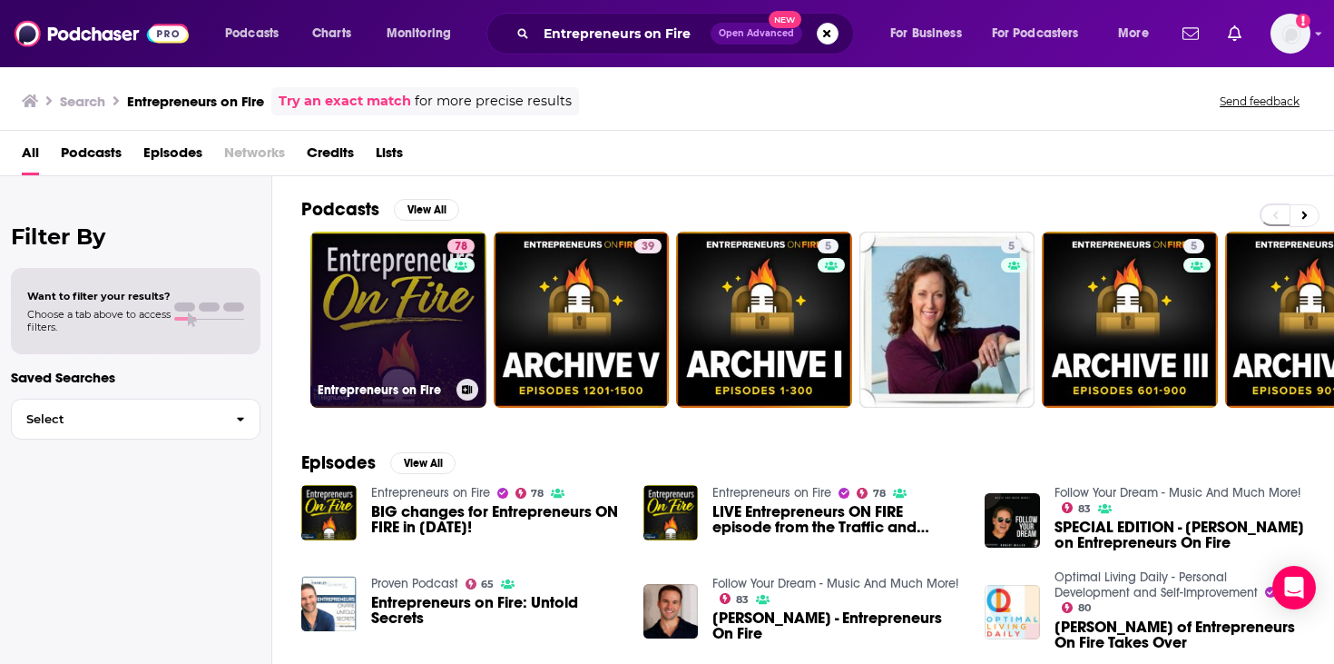
click at [400, 280] on link "78 Entrepreneurs on Fire" at bounding box center [398, 319] width 176 height 176
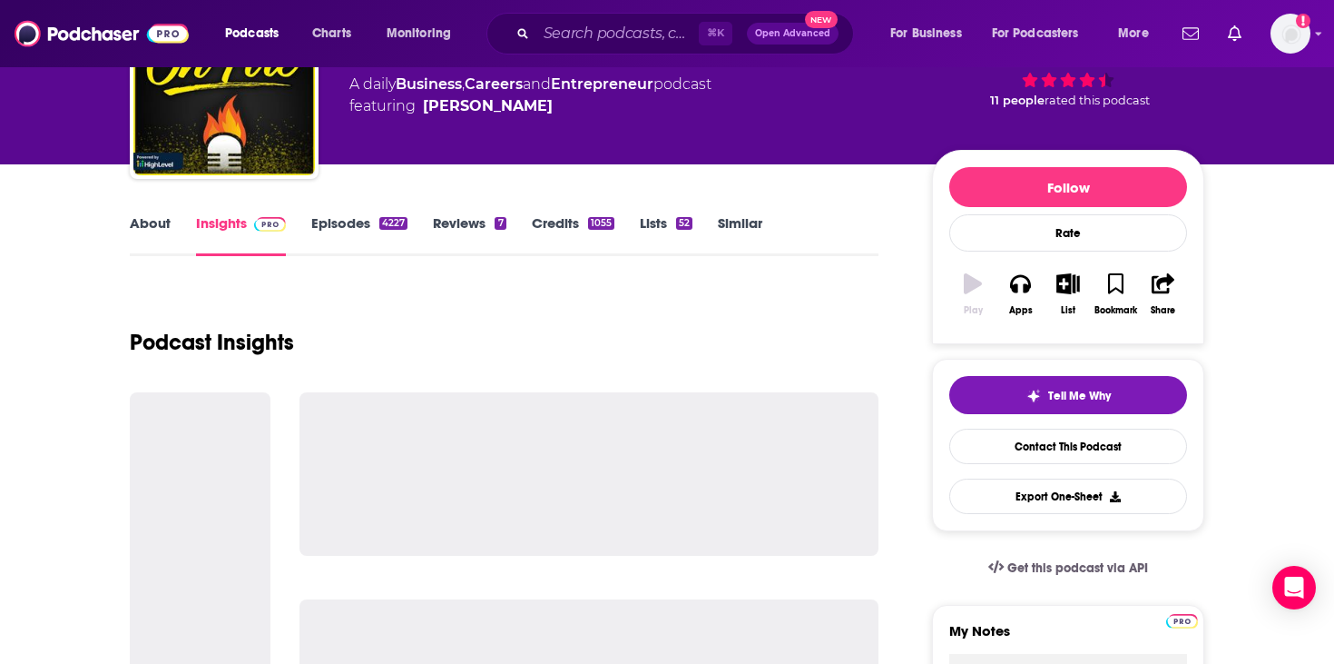
scroll to position [172, 0]
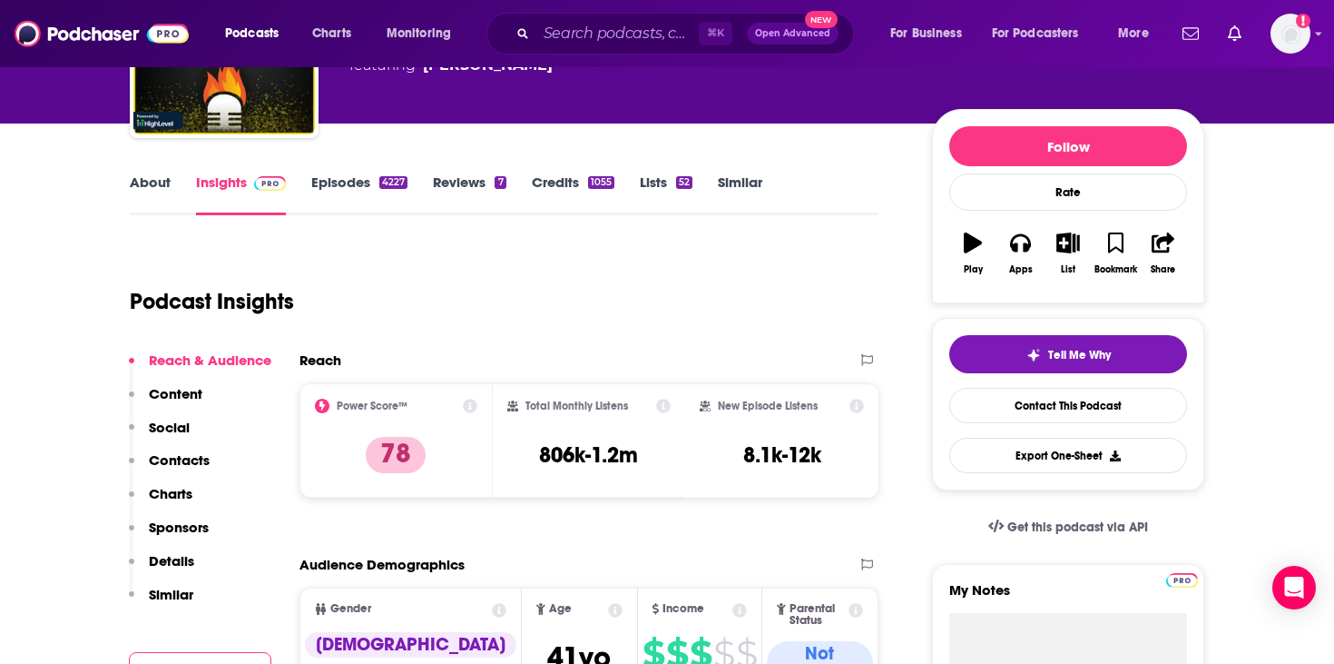
click at [629, 454] on h3 "806k-1.2m" at bounding box center [588, 454] width 99 height 27
click at [578, 41] on input "Search podcasts, credits, & more..." at bounding box center [617, 33] width 162 height 29
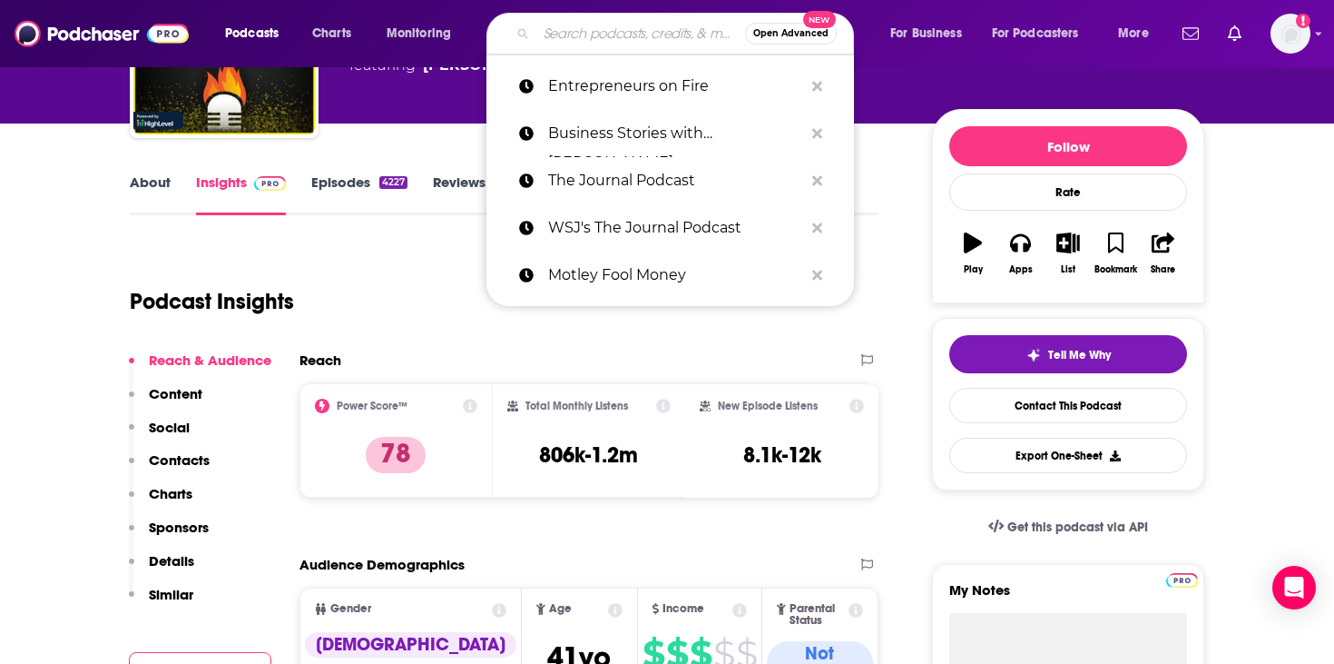
paste input "Eye on AI"
type input "Eye on AI"
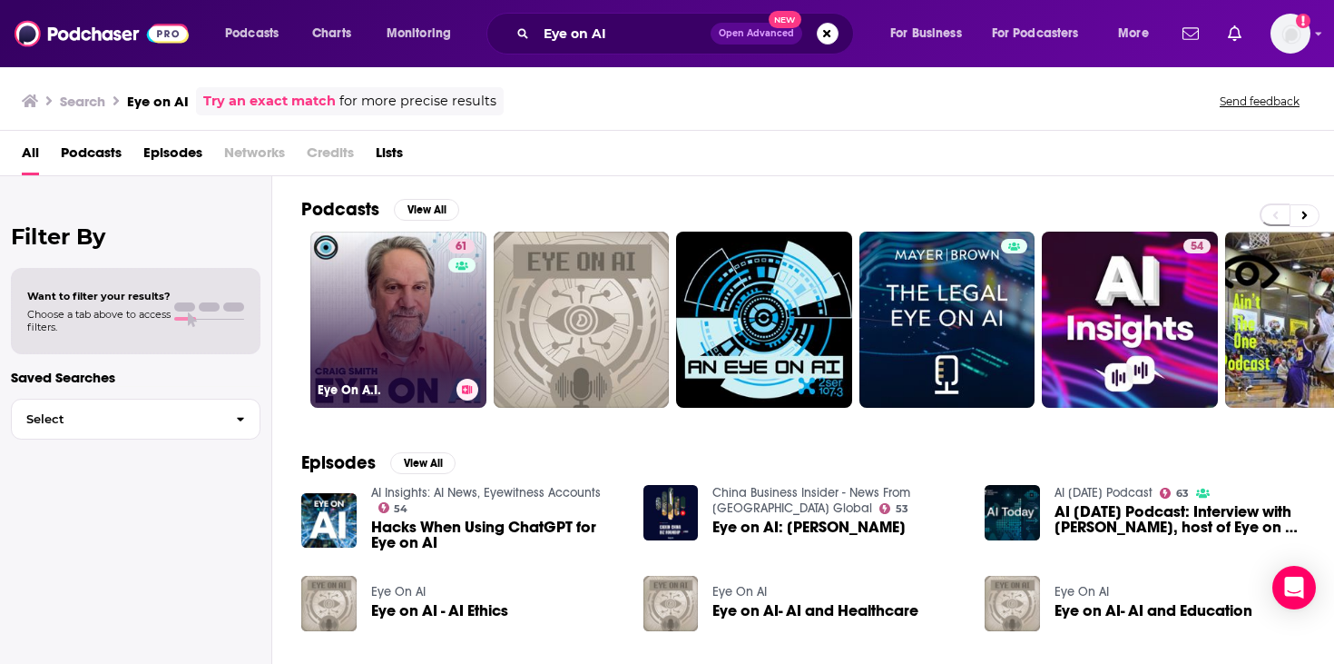
click at [408, 312] on link "61 Eye On A.I." at bounding box center [398, 319] width 176 height 176
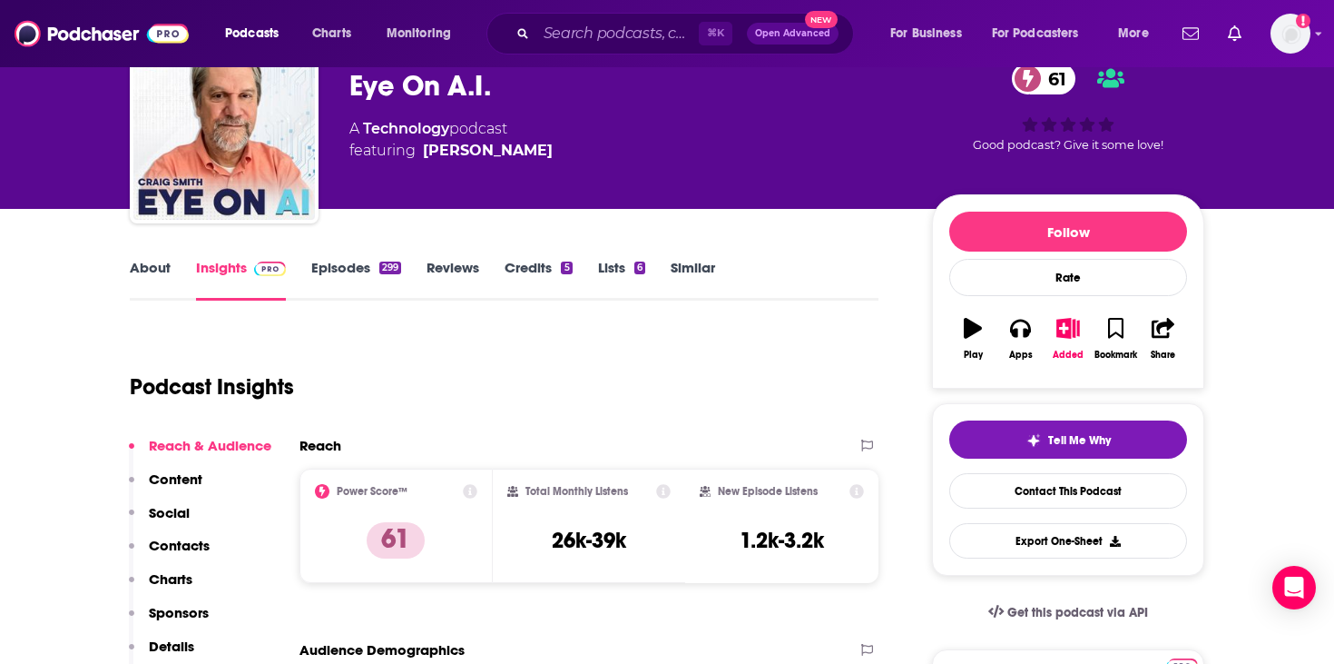
scroll to position [116, 0]
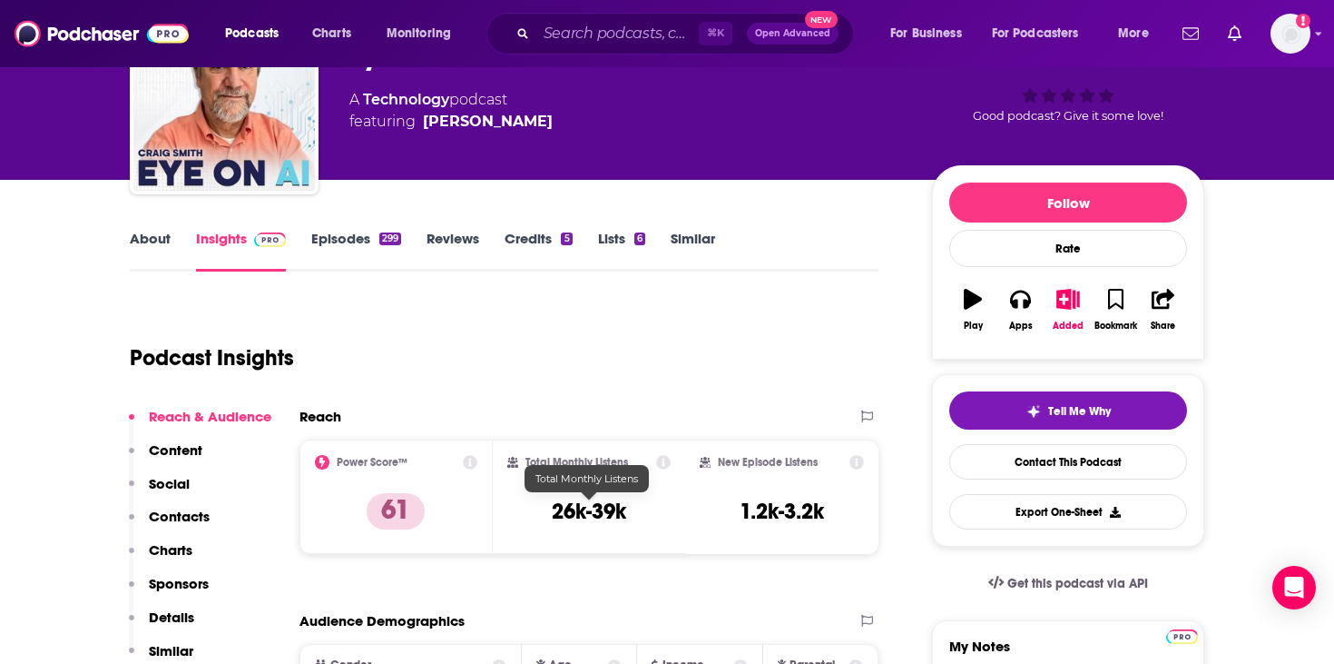
click at [572, 524] on div "Total Monthly Listens 26k-39k" at bounding box center [589, 497] width 164 height 84
click at [628, 23] on input "Search podcasts, credits, & more..." at bounding box center [617, 33] width 162 height 29
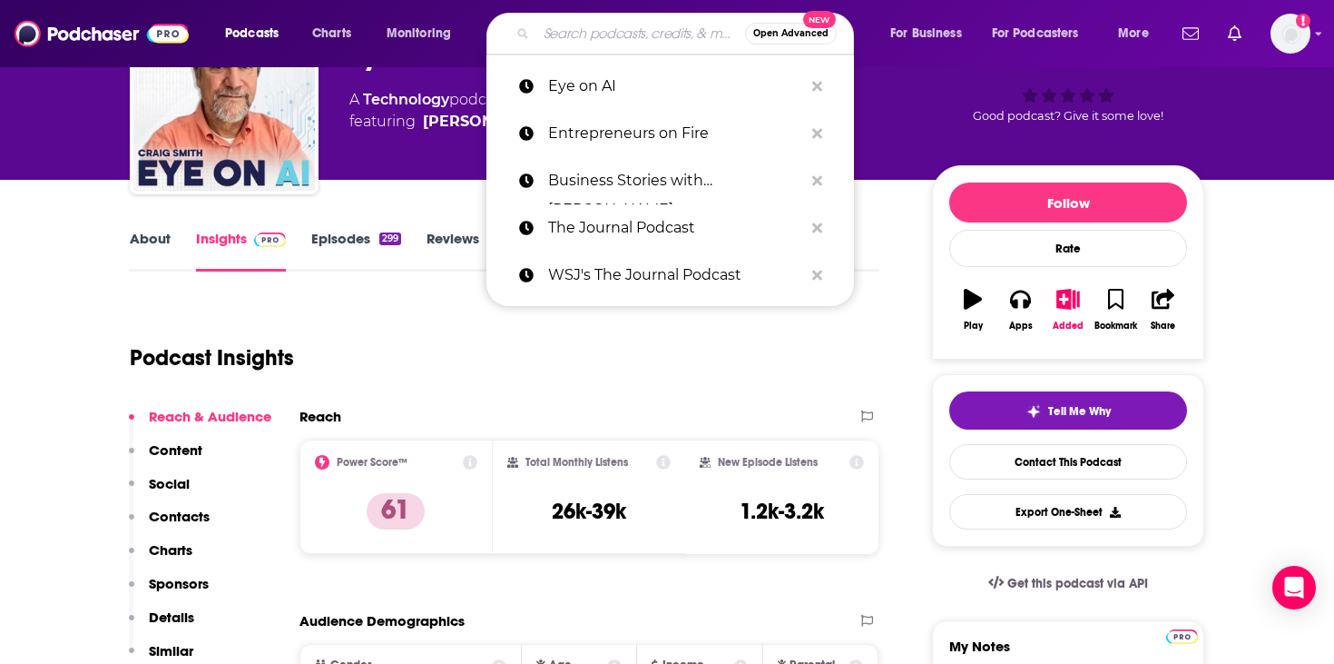
paste input "Finding Founders"
type input "Finding Founders"
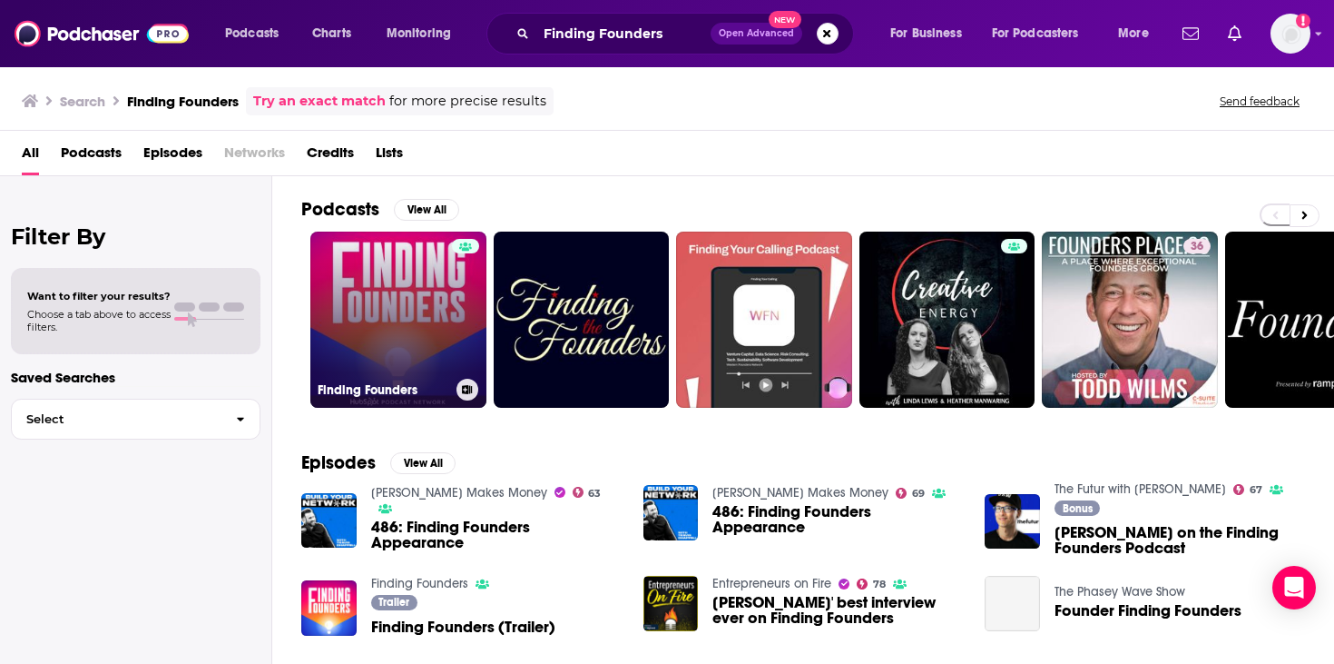
click at [408, 305] on link "Finding Founders" at bounding box center [398, 319] width 176 height 176
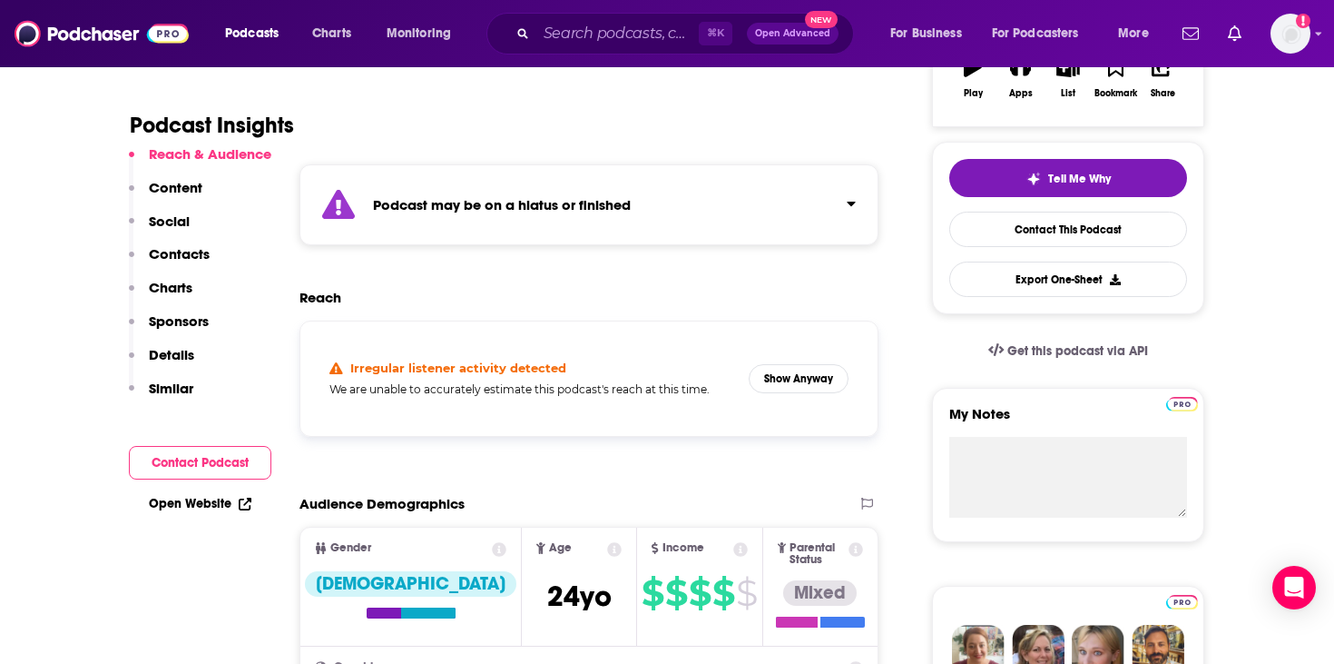
scroll to position [353, 0]
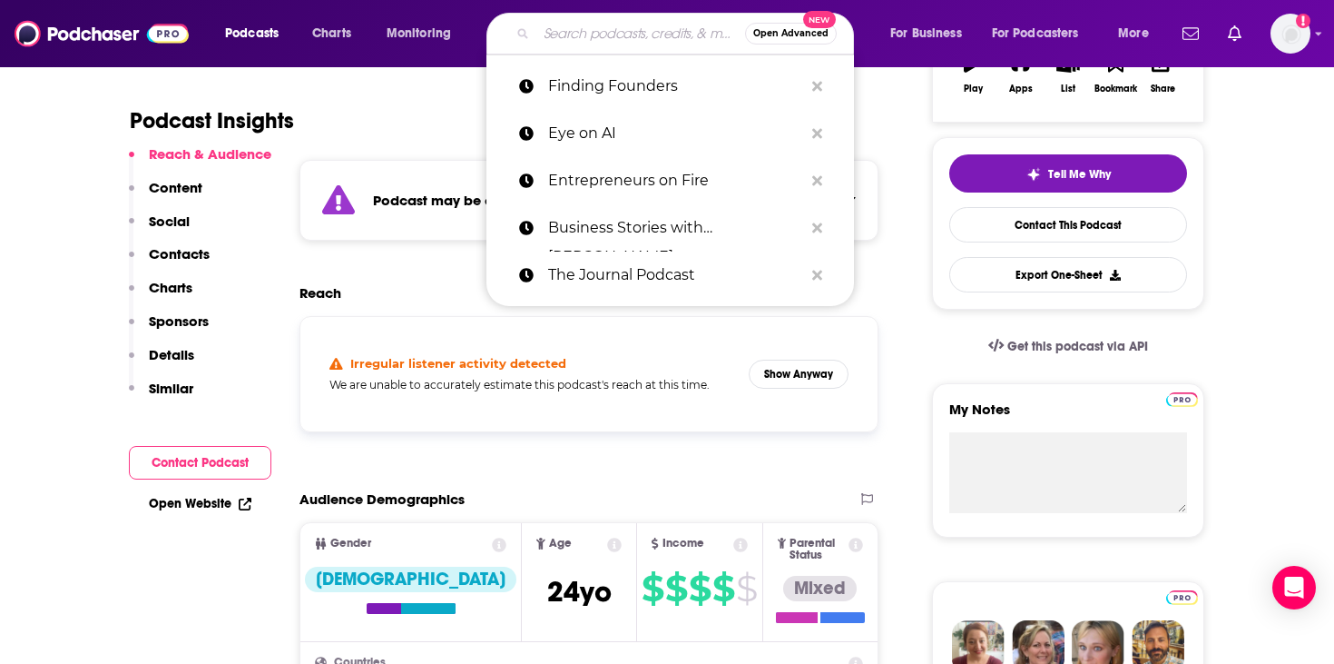
click at [597, 44] on input "Search podcasts, credits, & more..." at bounding box center [640, 33] width 209 height 29
paste input "Investing, Markets & Money"
type input "Investing, Markets & Money"
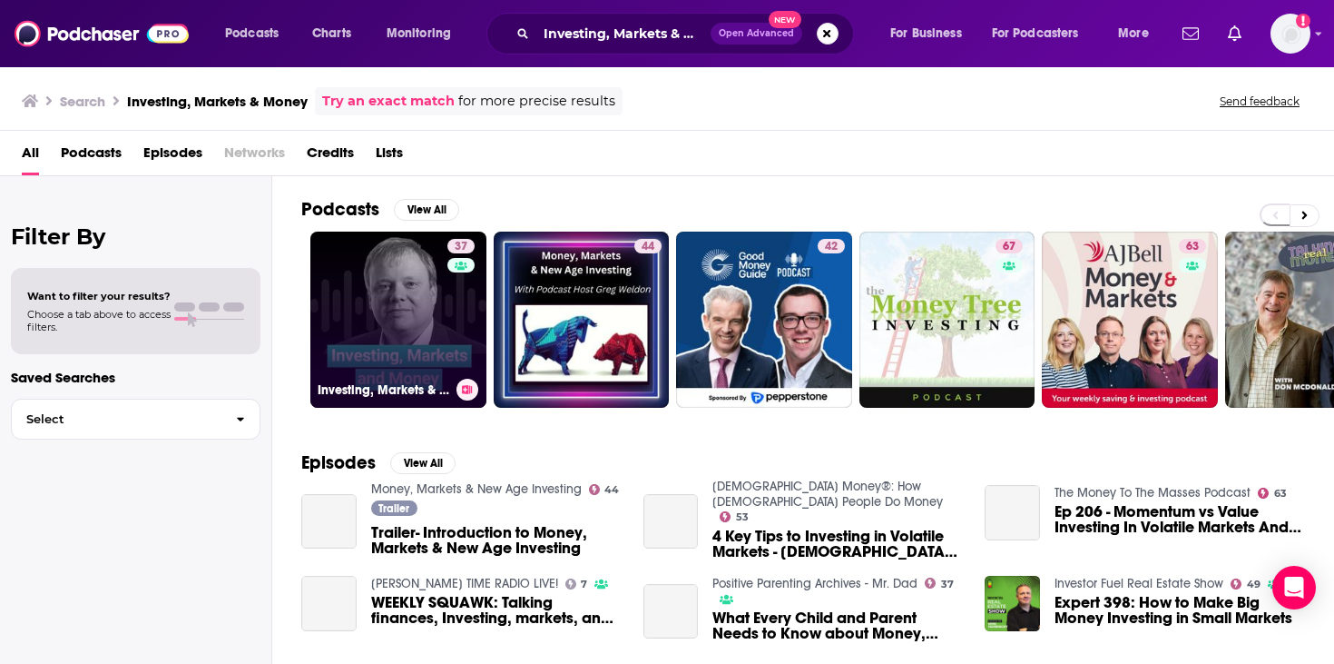
click at [416, 296] on link "37 Investing, Markets & Money" at bounding box center [398, 319] width 176 height 176
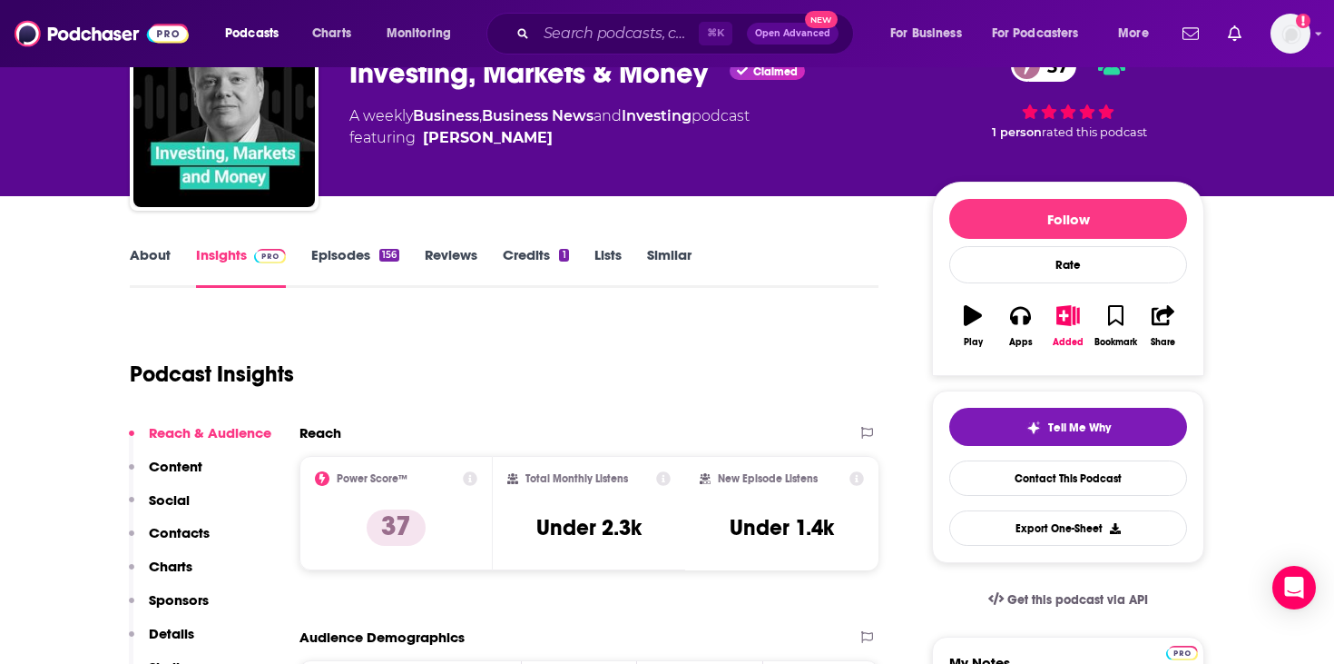
scroll to position [103, 0]
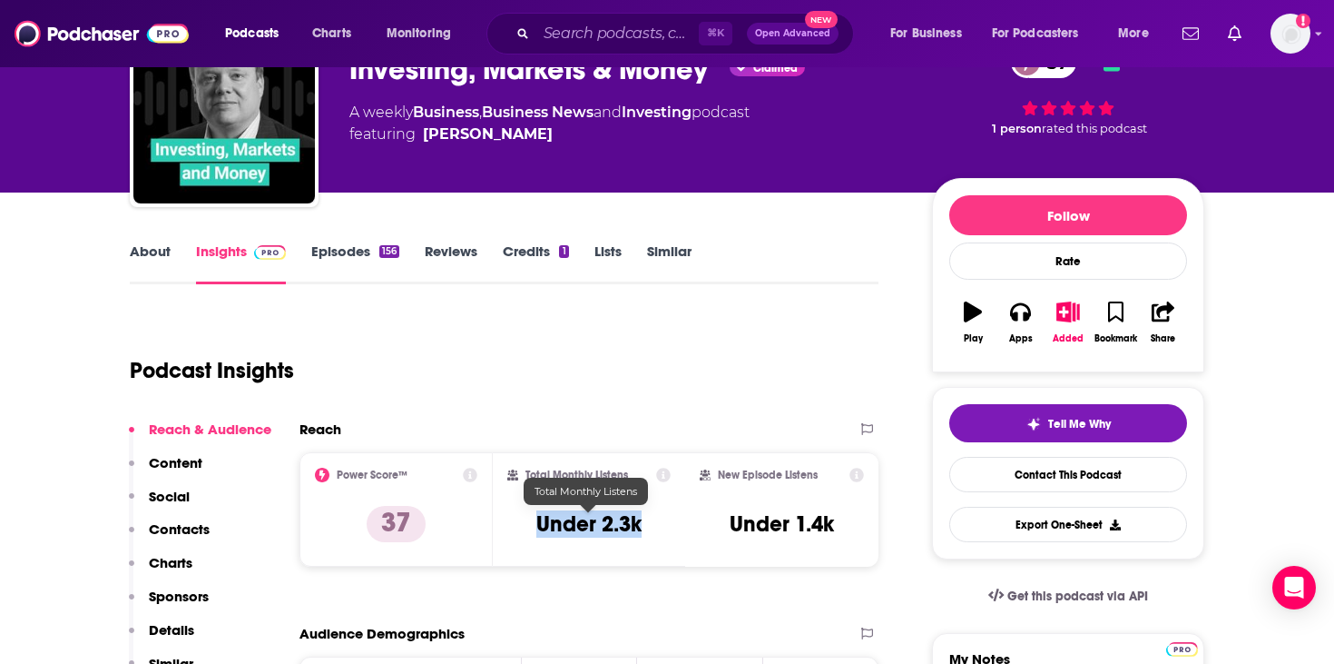
drag, startPoint x: 652, startPoint y: 520, endPoint x: 503, endPoint y: 520, distance: 148.9
click at [503, 520] on div "Total Monthly Listens Under 2.3k" at bounding box center [589, 509] width 193 height 114
click at [605, 45] on input "Search podcasts, credits, & more..." at bounding box center [617, 33] width 162 height 29
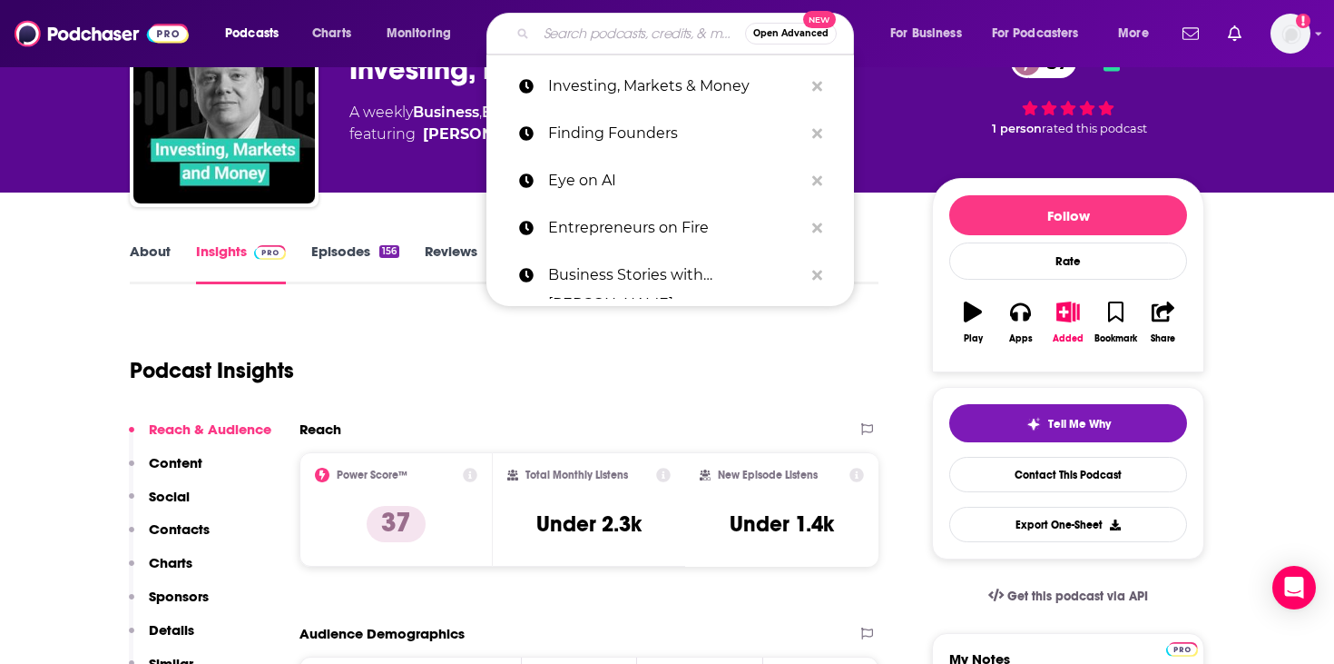
paste input "Technovation"
type input "Technovation"
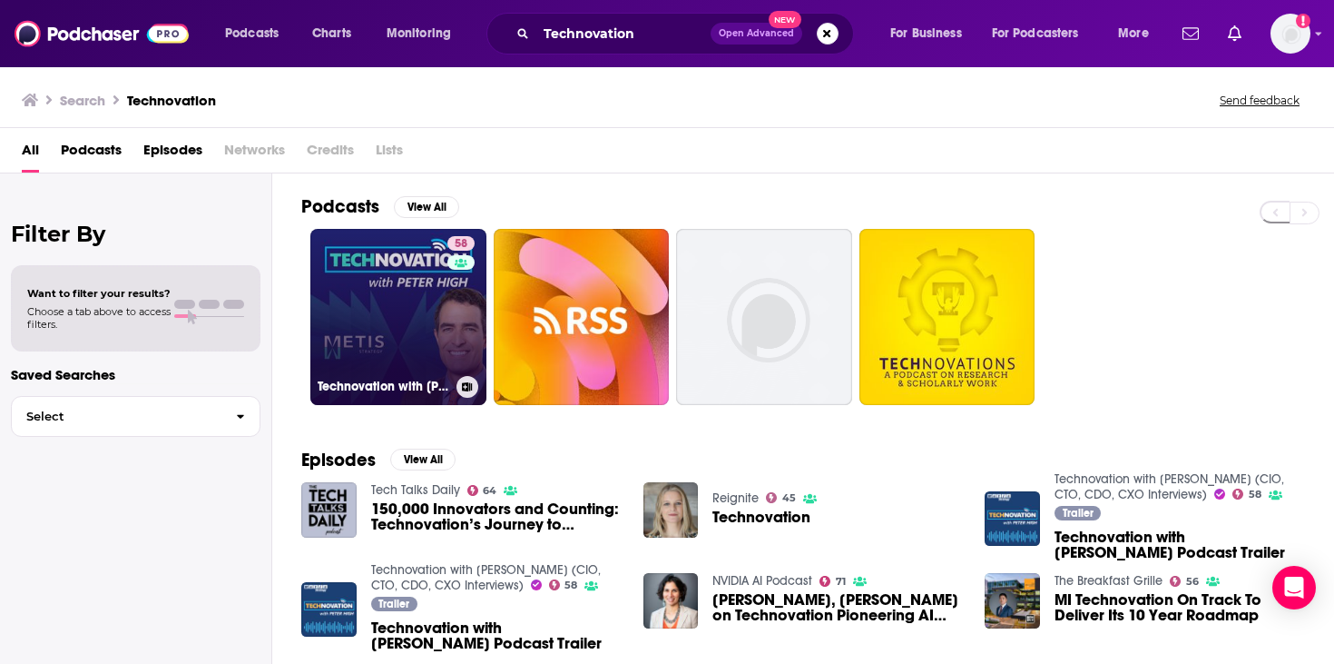
click at [406, 309] on link "58 Technovation with [PERSON_NAME] (CIO, CTO, CDO, CXO Interviews)" at bounding box center [398, 317] width 176 height 176
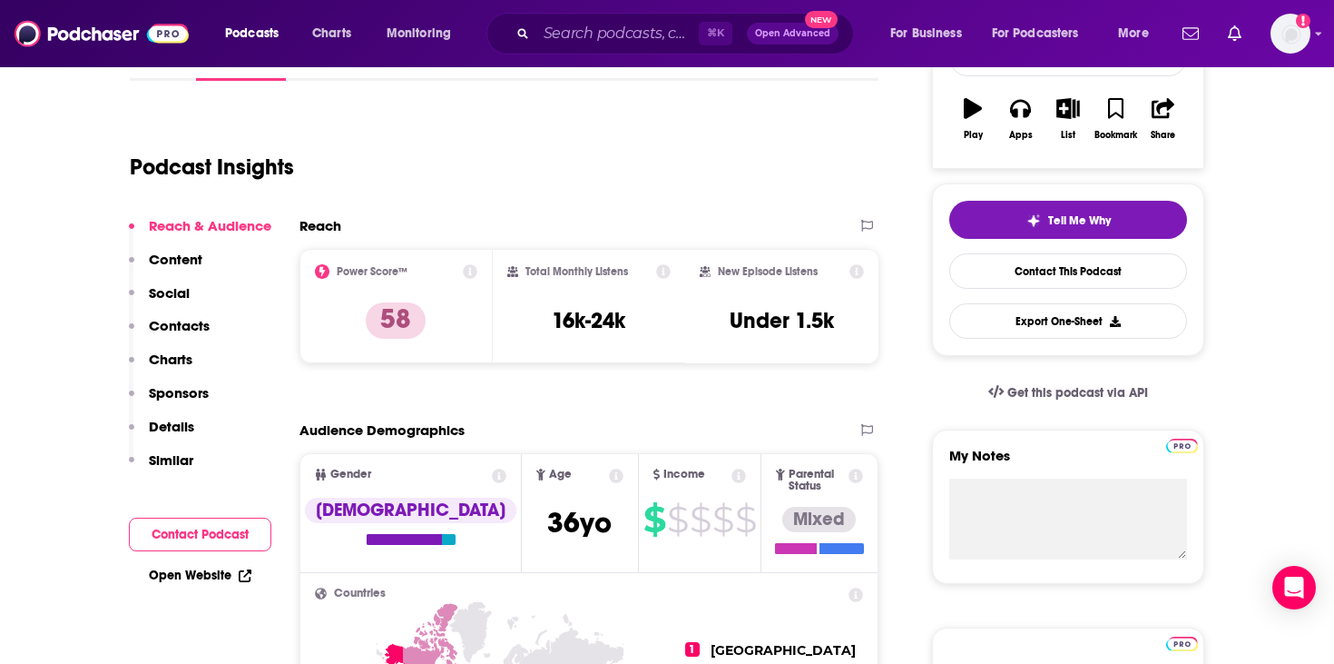
scroll to position [311, 0]
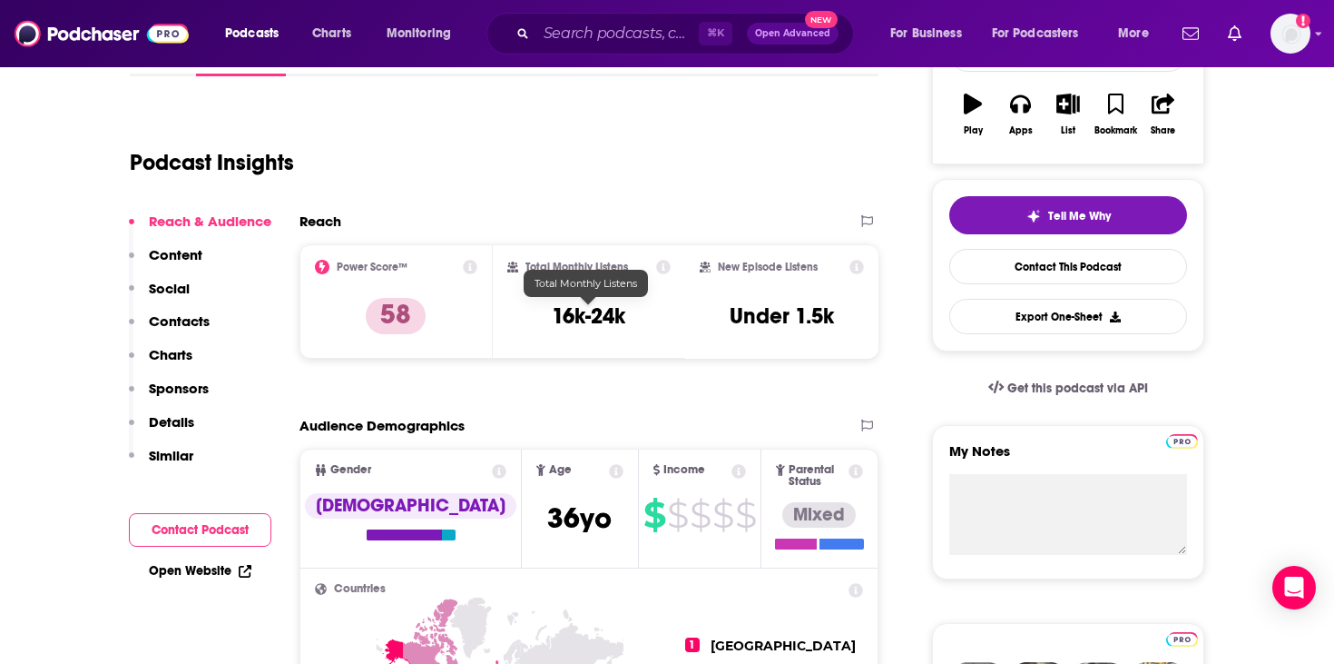
click at [601, 322] on h3 "16k-24k" at bounding box center [589, 315] width 74 height 27
click at [662, 49] on div "⌘ K Open Advanced New" at bounding box center [671, 34] width 368 height 42
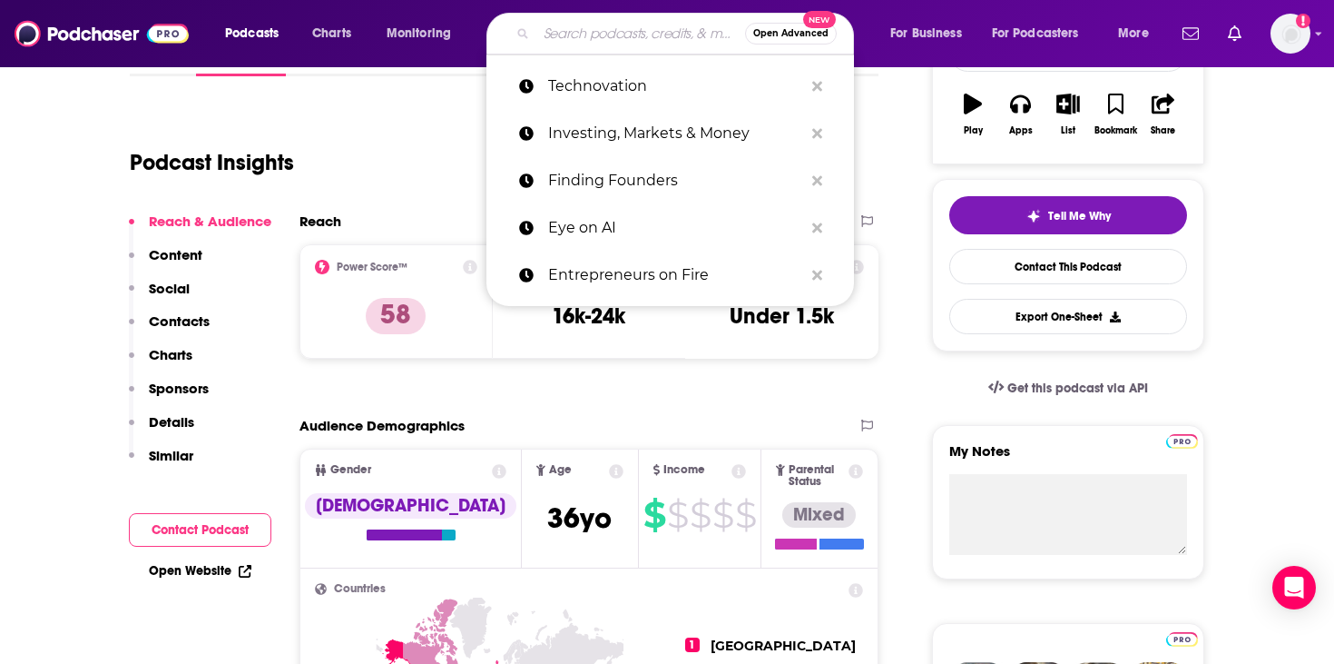
click at [660, 42] on input "Search podcasts, credits, & more..." at bounding box center [640, 33] width 209 height 29
paste input "The Cognitive Revolution"
type input "The Cognitive Revolution"
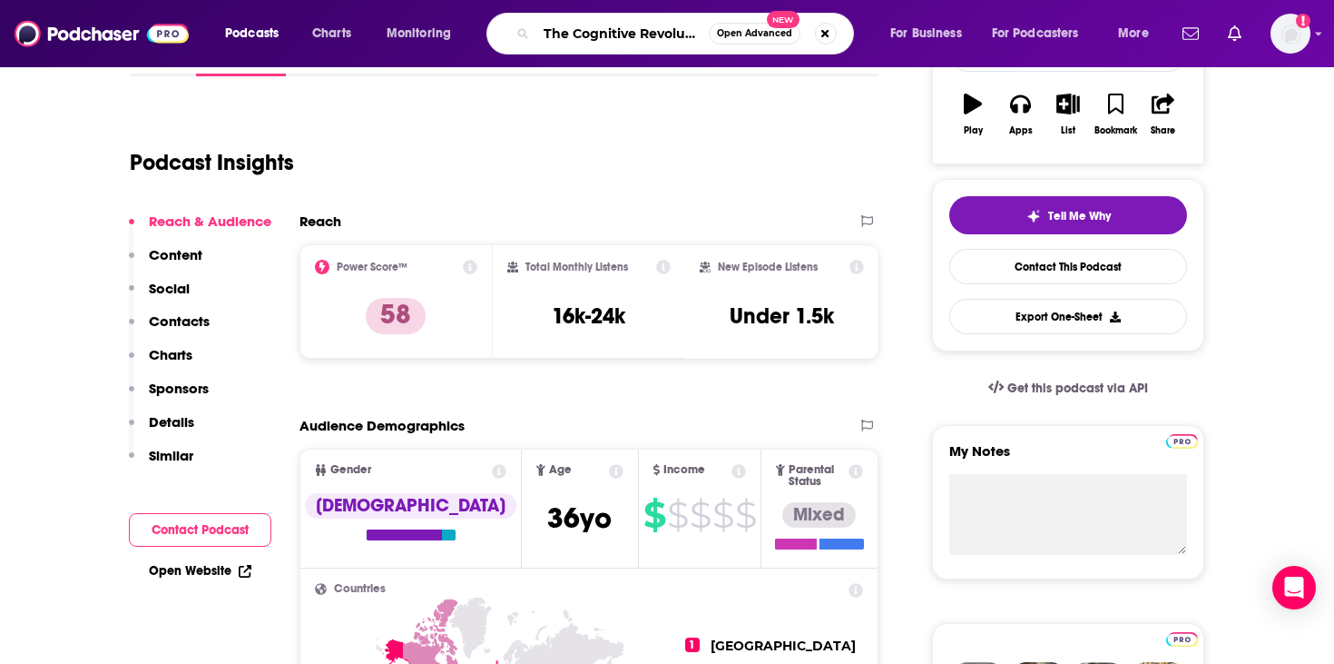
scroll to position [0, 11]
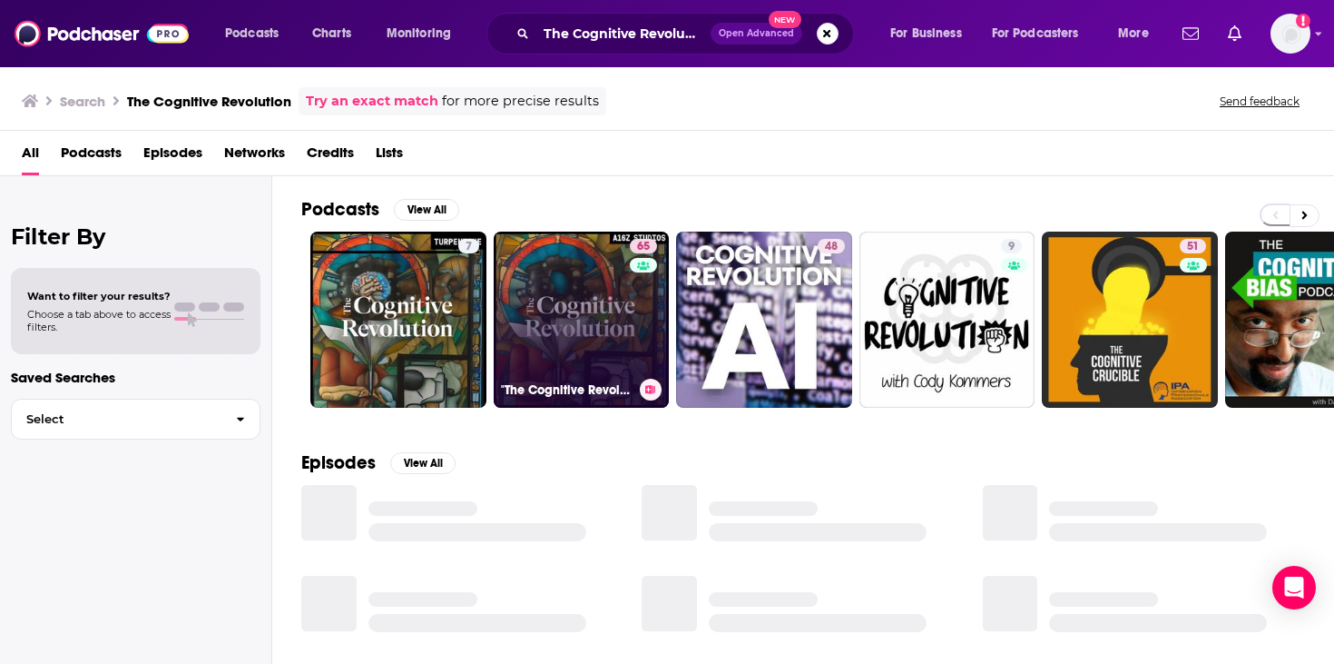
click at [545, 315] on link "65 "The Cognitive Revolution" | AI Builders, Researchers, and Live Player Analy…" at bounding box center [582, 319] width 176 height 176
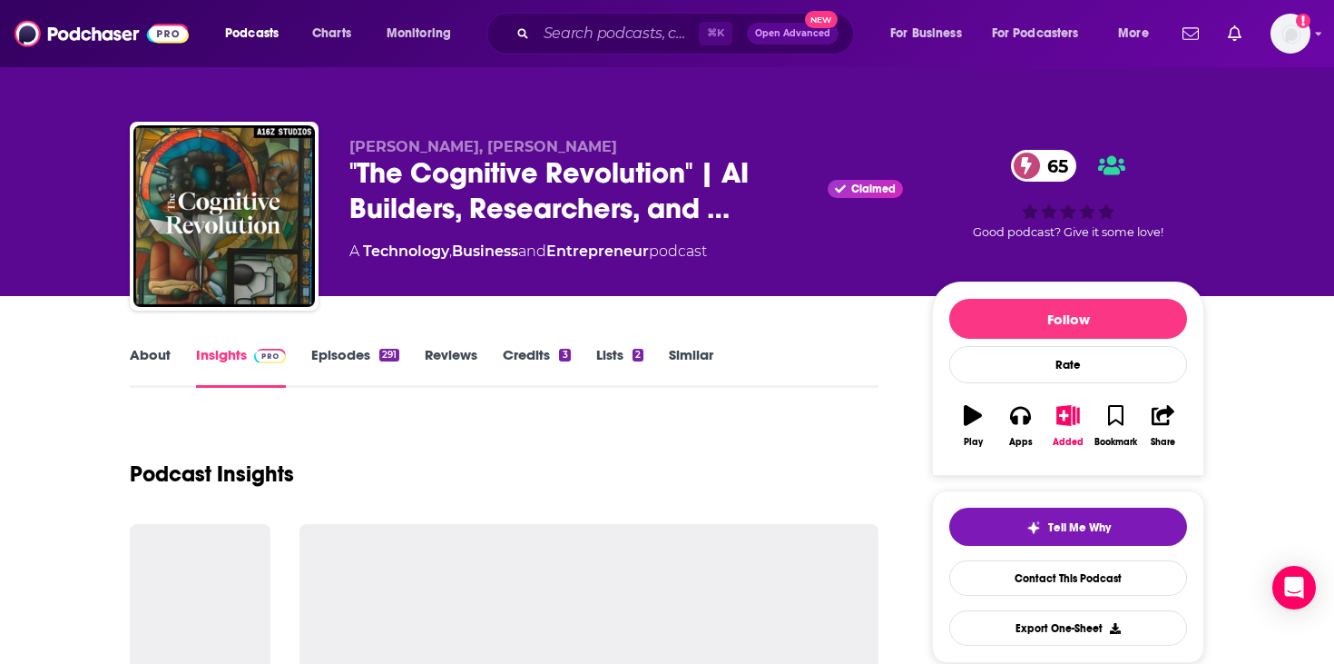
scroll to position [193, 0]
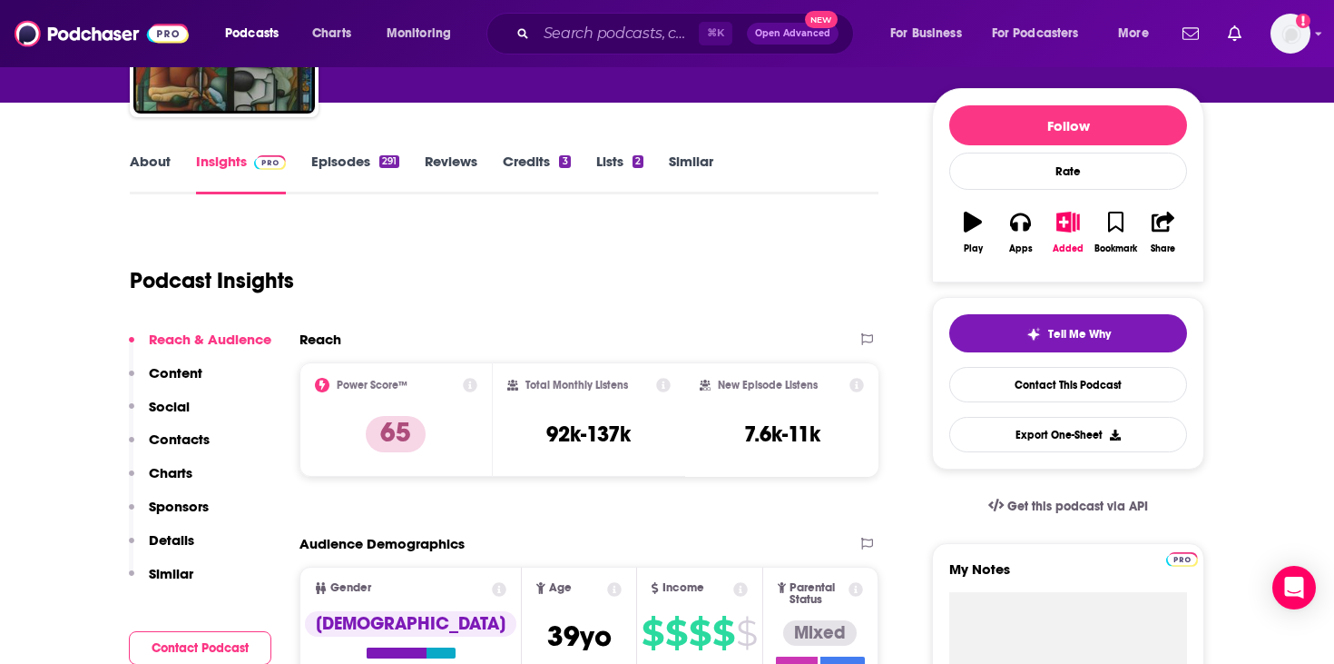
click at [620, 448] on div "Total Monthly Listens 92k-137k" at bounding box center [589, 420] width 164 height 84
click at [617, 434] on h3 "92k-137k" at bounding box center [588, 433] width 84 height 27
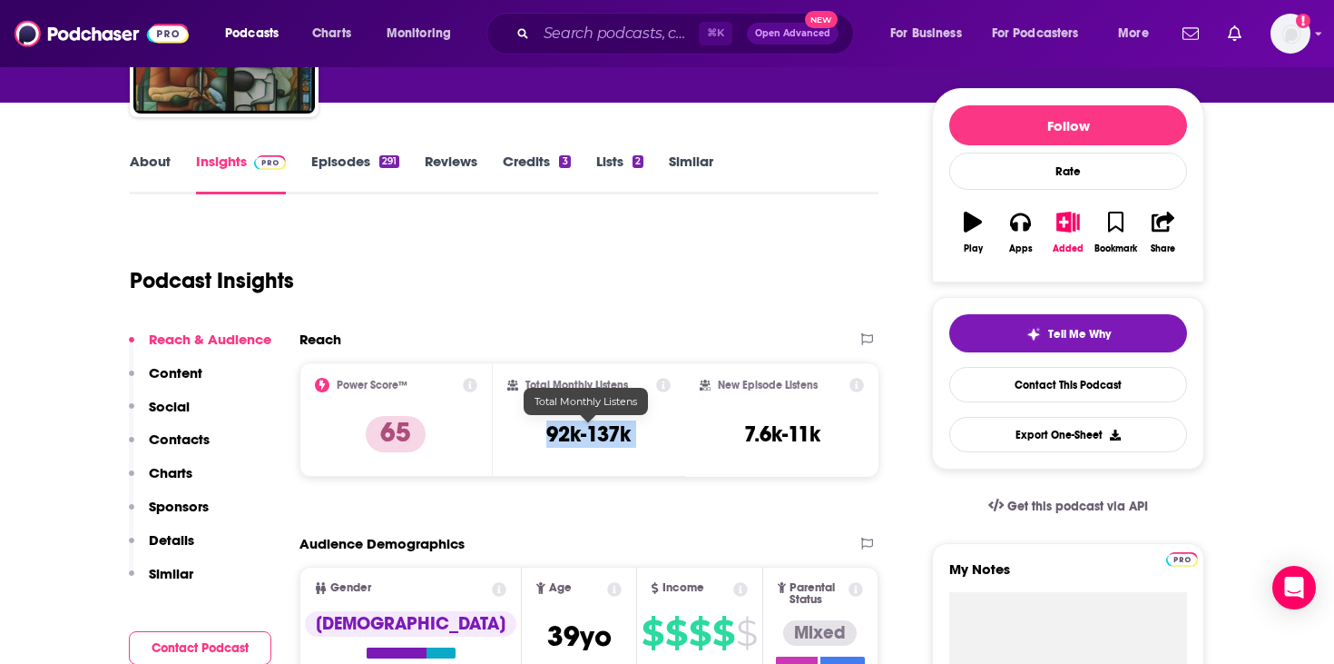
click at [617, 434] on h3 "92k-137k" at bounding box center [588, 433] width 84 height 27
